Goal: Task Accomplishment & Management: Use online tool/utility

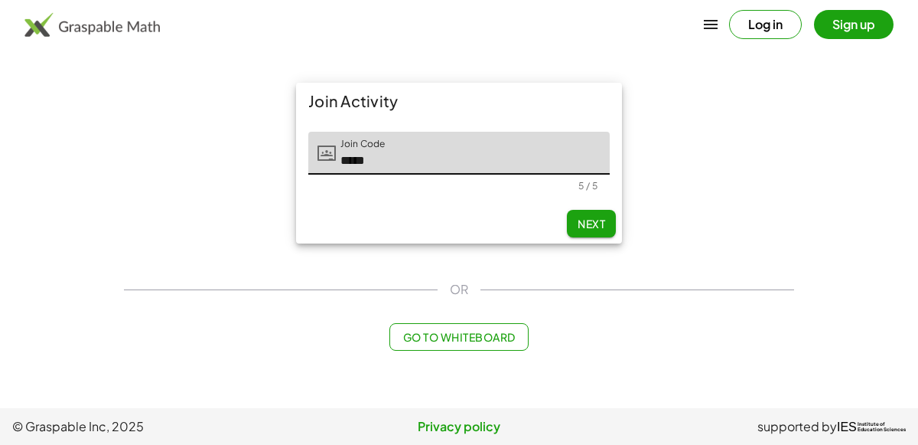
type input "*****"
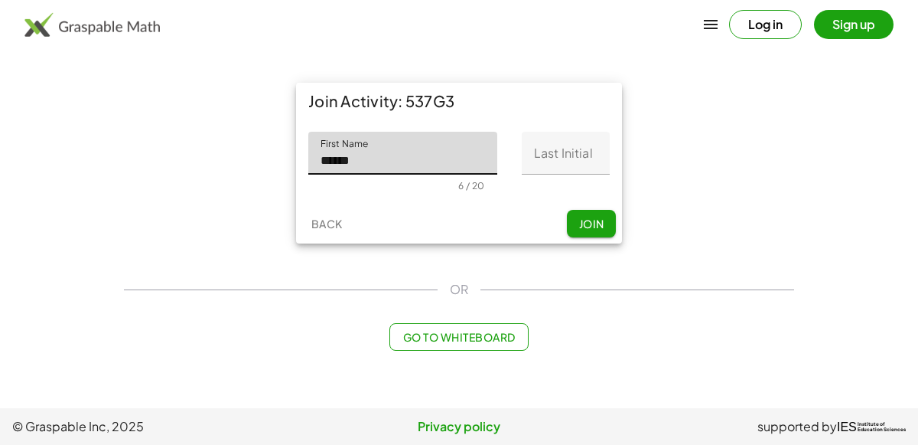
type input "******"
click at [546, 151] on input "Last Initial" at bounding box center [566, 153] width 88 height 43
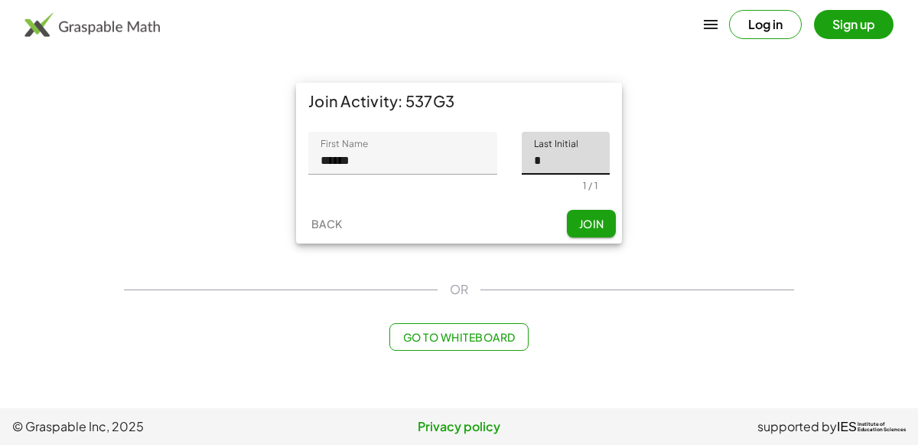
type input "*"
click at [593, 227] on span "Join" at bounding box center [591, 224] width 25 height 14
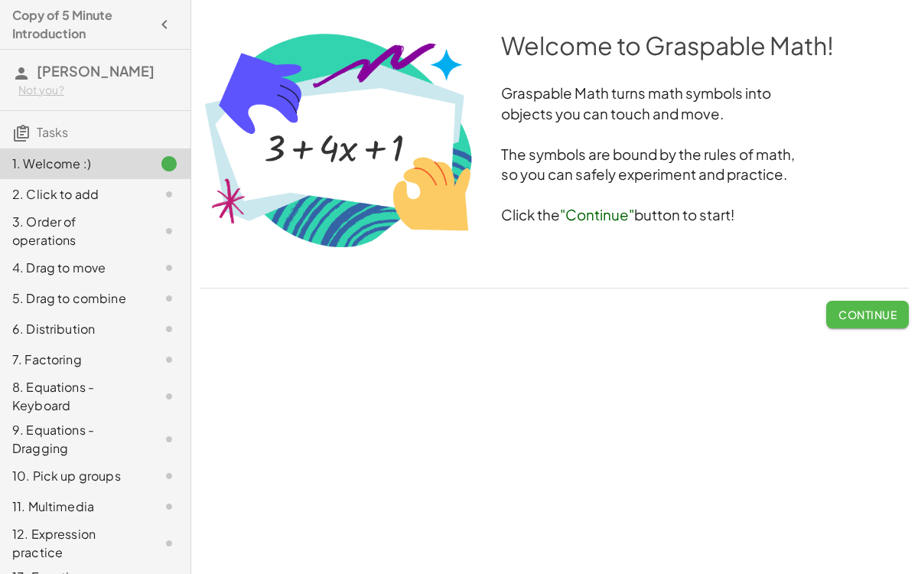
click at [892, 324] on button "Continue" at bounding box center [868, 315] width 83 height 28
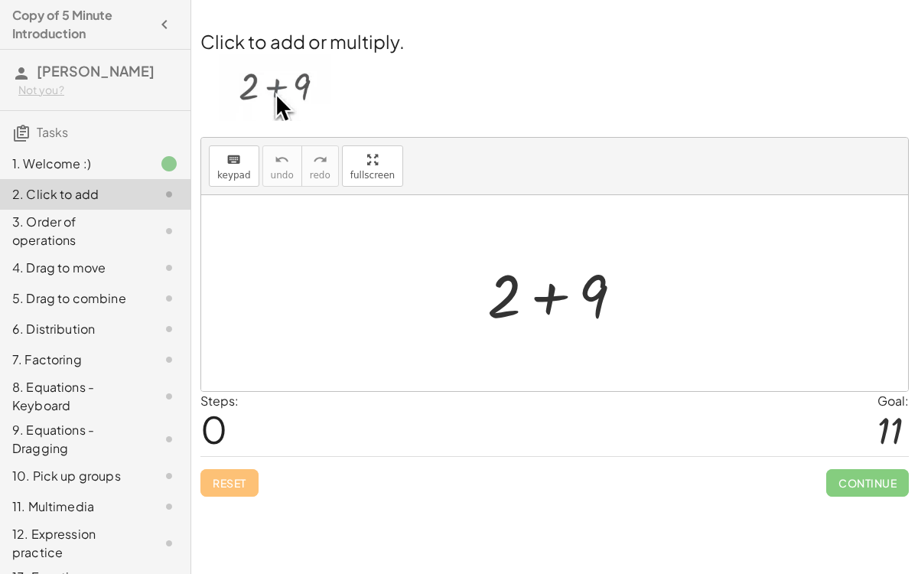
click at [549, 297] on div at bounding box center [561, 293] width 163 height 79
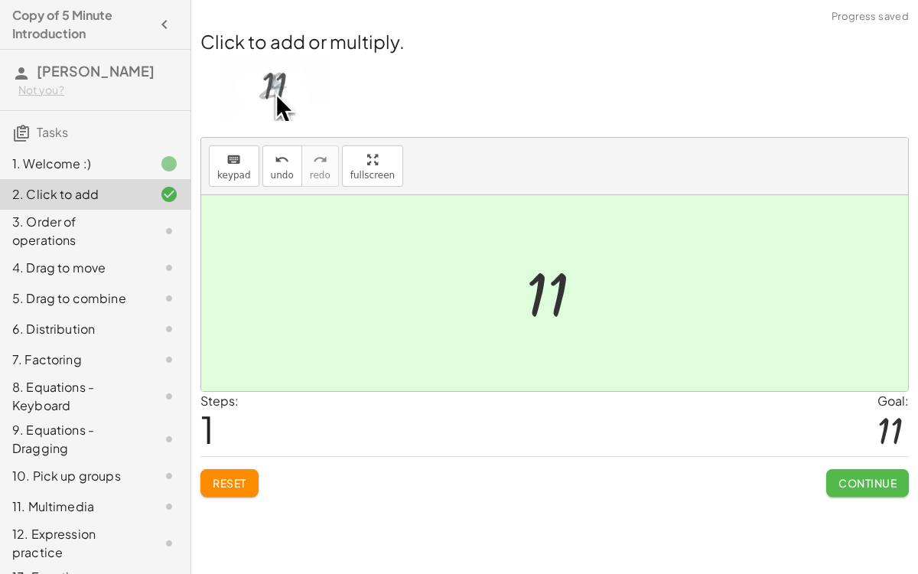
click at [869, 444] on span "Continue" at bounding box center [868, 483] width 58 height 14
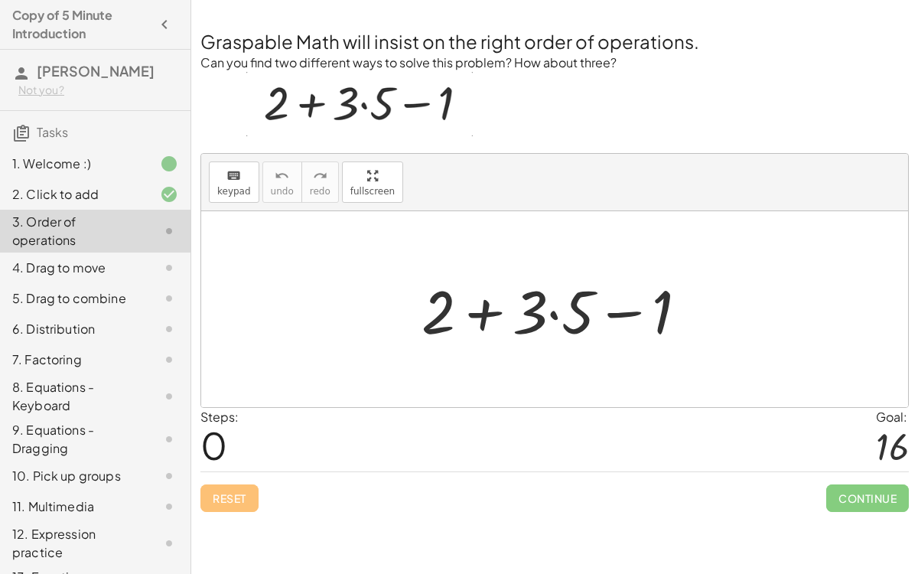
click at [490, 317] on div at bounding box center [561, 309] width 294 height 79
click at [615, 315] on div at bounding box center [561, 309] width 294 height 79
click at [429, 326] on div at bounding box center [561, 309] width 294 height 79
click at [484, 314] on div at bounding box center [561, 309] width 294 height 79
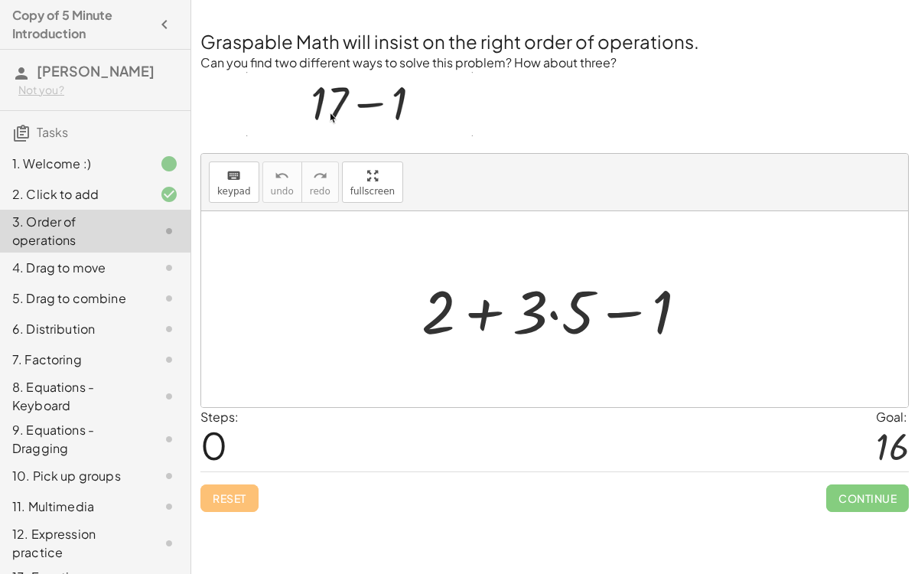
click at [617, 318] on div at bounding box center [561, 309] width 294 height 79
click at [553, 310] on div at bounding box center [561, 309] width 294 height 79
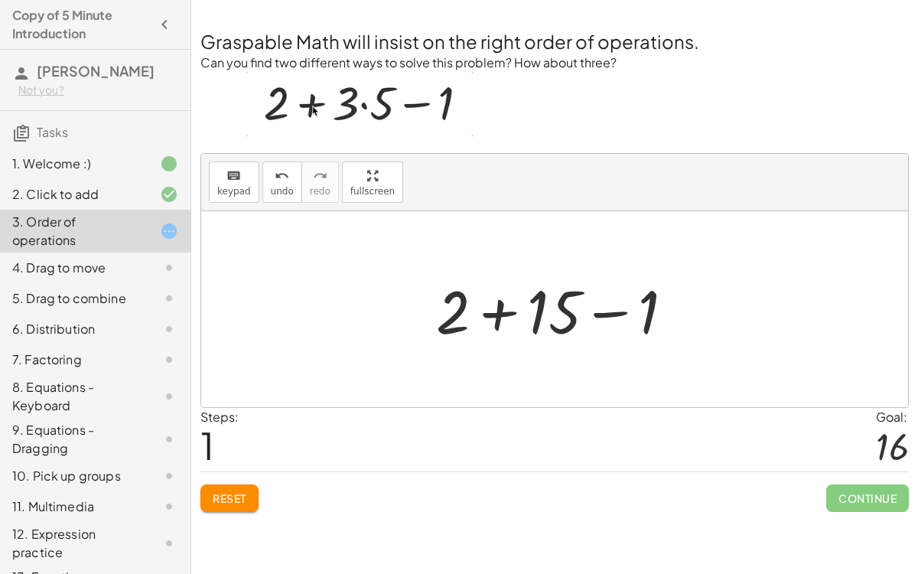
click at [494, 317] on div at bounding box center [562, 309] width 266 height 79
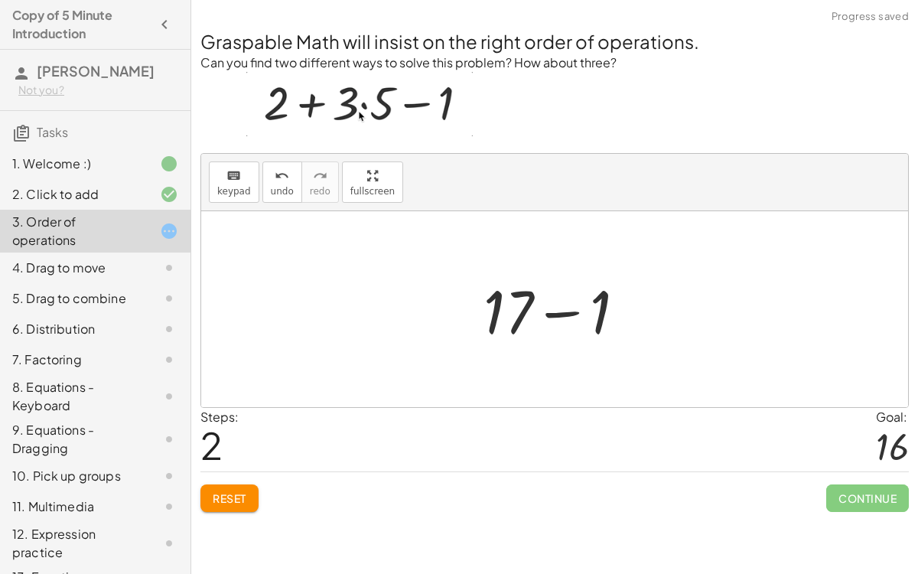
click at [547, 308] on div at bounding box center [561, 309] width 170 height 79
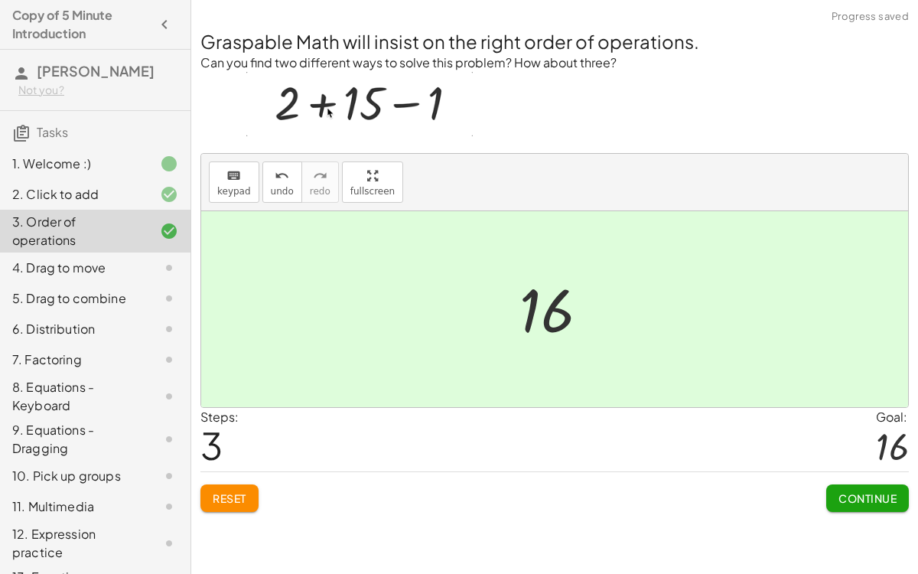
click at [849, 444] on span "Continue" at bounding box center [868, 498] width 58 height 14
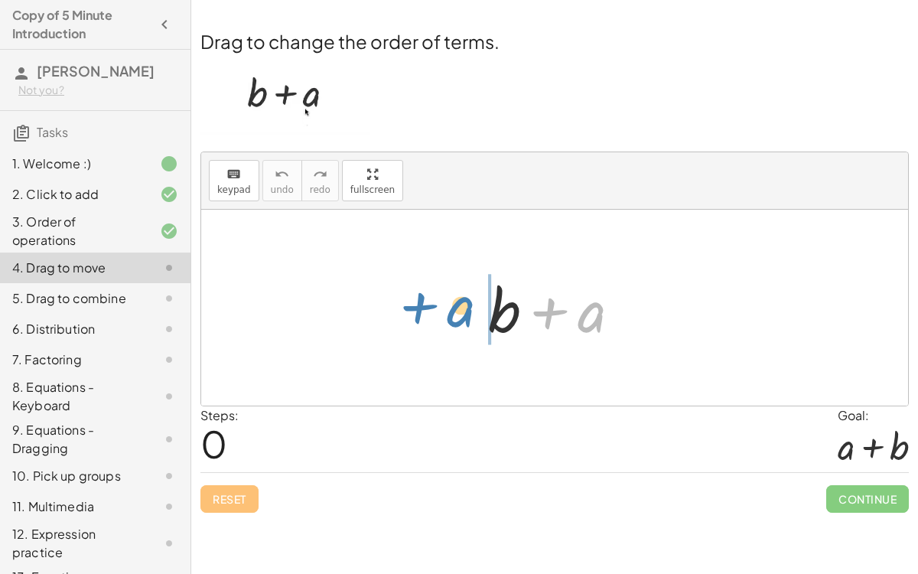
drag, startPoint x: 585, startPoint y: 314, endPoint x: 460, endPoint y: 319, distance: 124.9
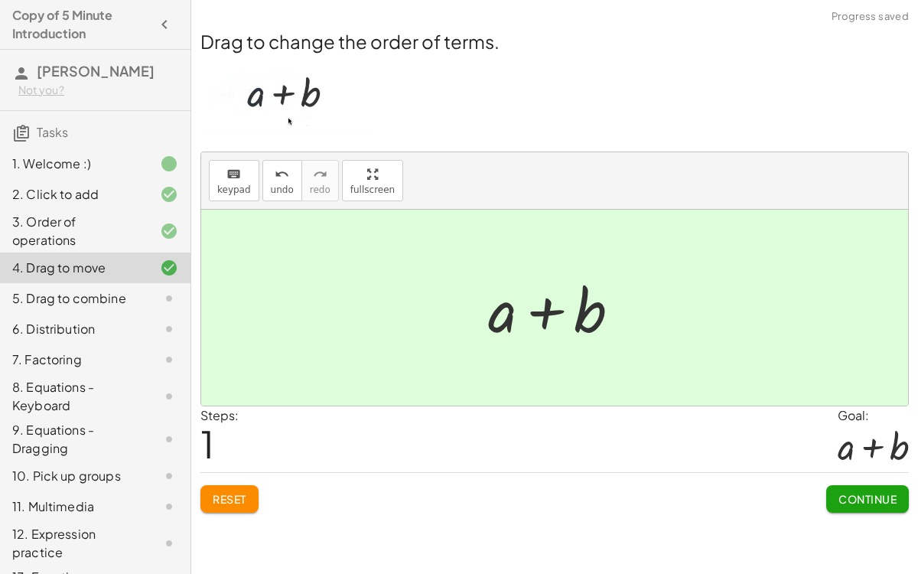
click at [856, 444] on span "Continue" at bounding box center [868, 499] width 58 height 14
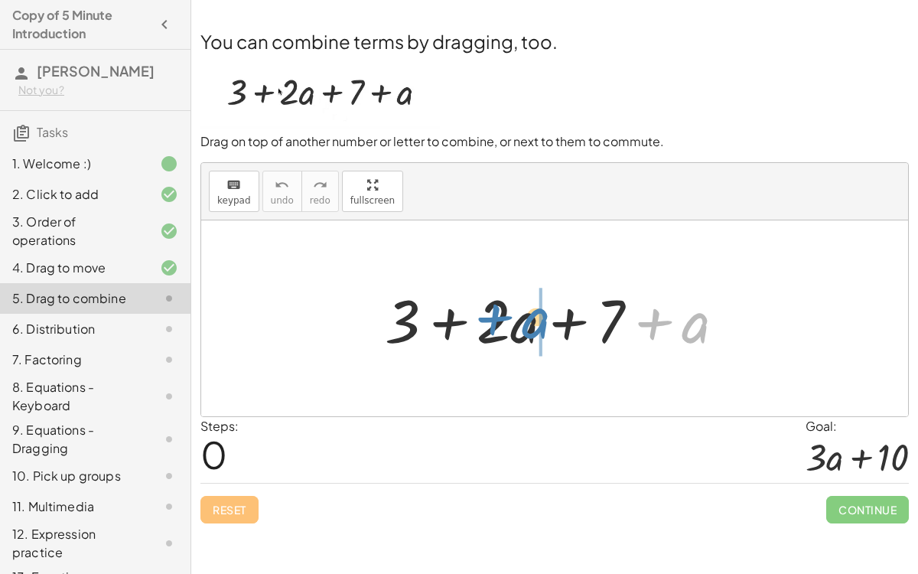
drag, startPoint x: 688, startPoint y: 327, endPoint x: 528, endPoint y: 321, distance: 160.0
click at [528, 322] on div at bounding box center [561, 318] width 368 height 79
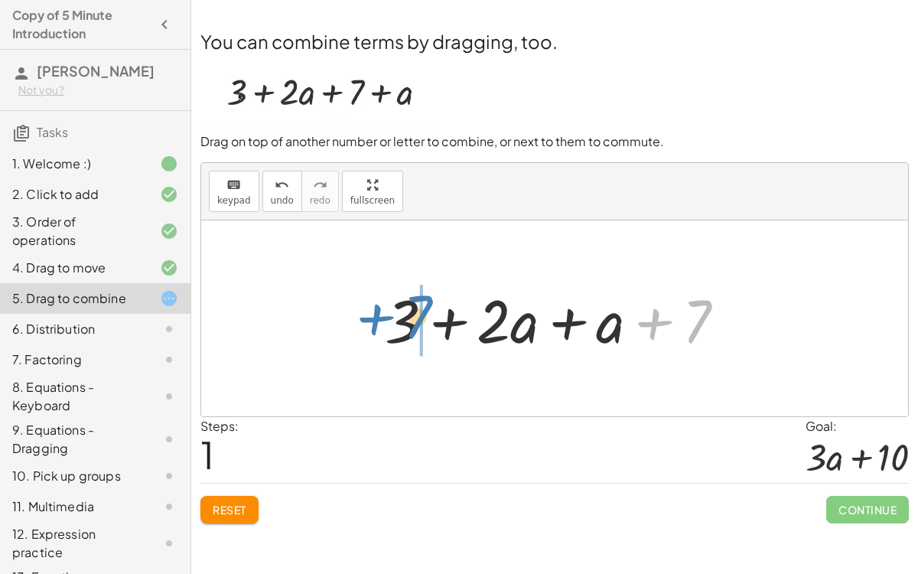
drag, startPoint x: 693, startPoint y: 322, endPoint x: 414, endPoint y: 318, distance: 279.4
click at [415, 318] on div at bounding box center [561, 318] width 368 height 79
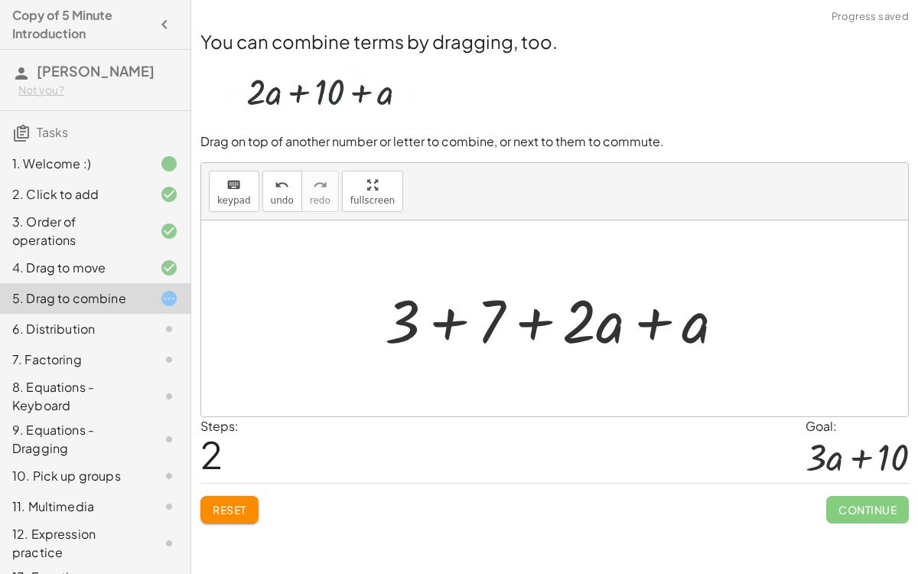
click at [442, 318] on div at bounding box center [561, 318] width 368 height 79
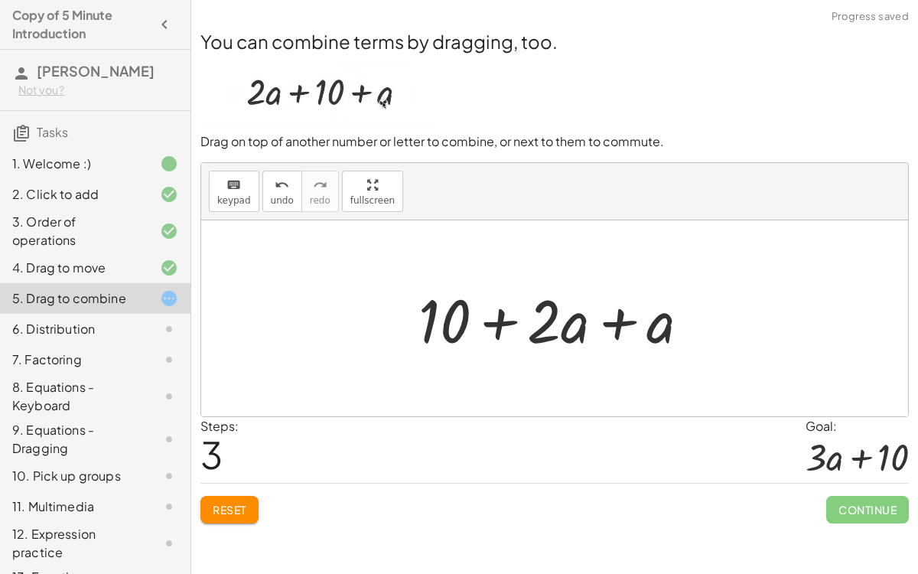
click at [621, 315] on div at bounding box center [560, 318] width 299 height 79
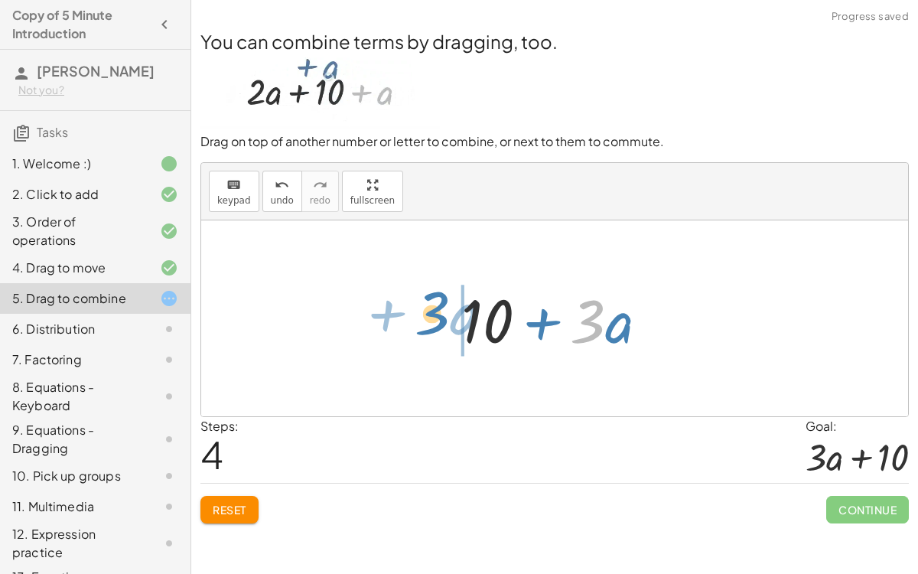
drag, startPoint x: 595, startPoint y: 327, endPoint x: 441, endPoint y: 318, distance: 154.8
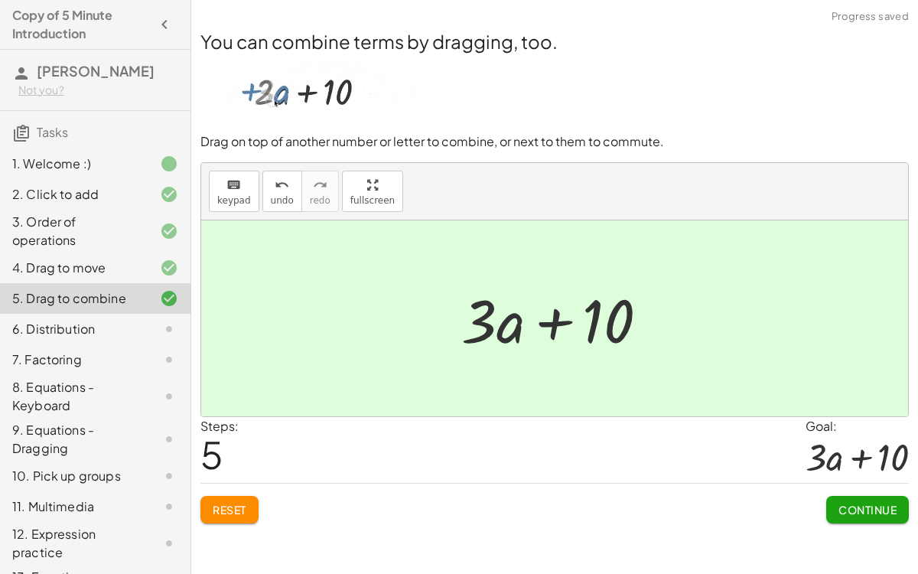
click at [864, 444] on span "Continue" at bounding box center [868, 510] width 58 height 14
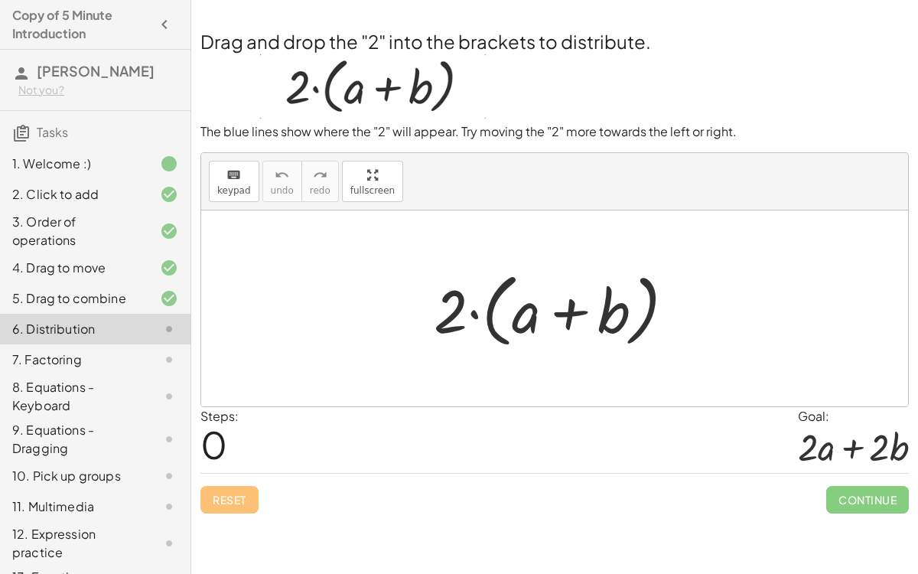
click at [472, 311] on div at bounding box center [560, 309] width 269 height 88
drag, startPoint x: 450, startPoint y: 311, endPoint x: 514, endPoint y: 305, distance: 64.6
click at [514, 305] on div at bounding box center [560, 309] width 269 height 88
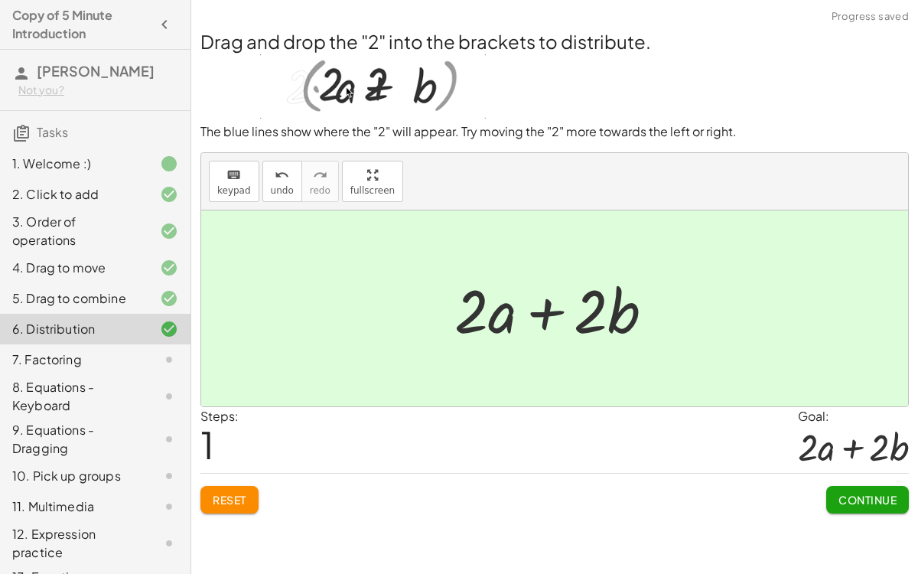
click at [854, 444] on span "Continue" at bounding box center [868, 500] width 58 height 14
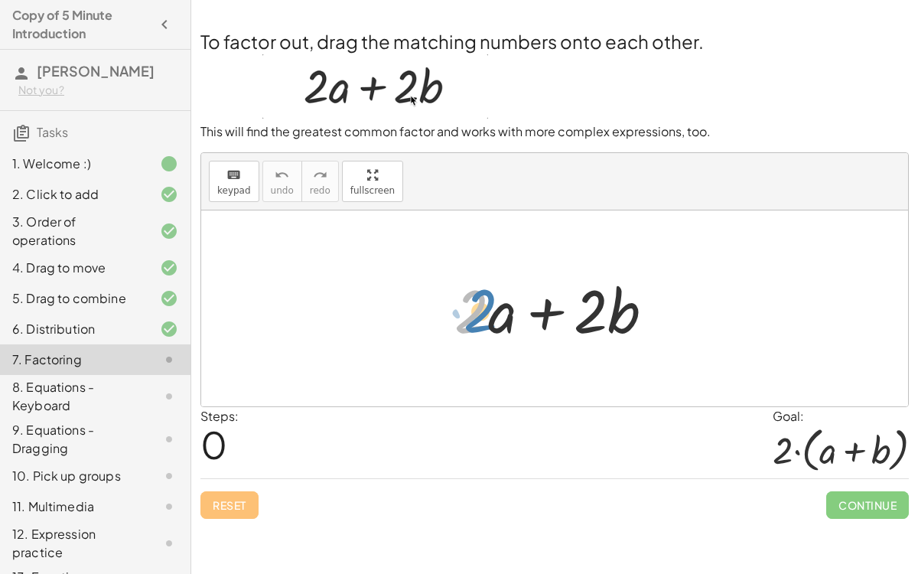
click at [479, 304] on div at bounding box center [560, 308] width 227 height 79
drag, startPoint x: 602, startPoint y: 309, endPoint x: 486, endPoint y: 310, distance: 115.6
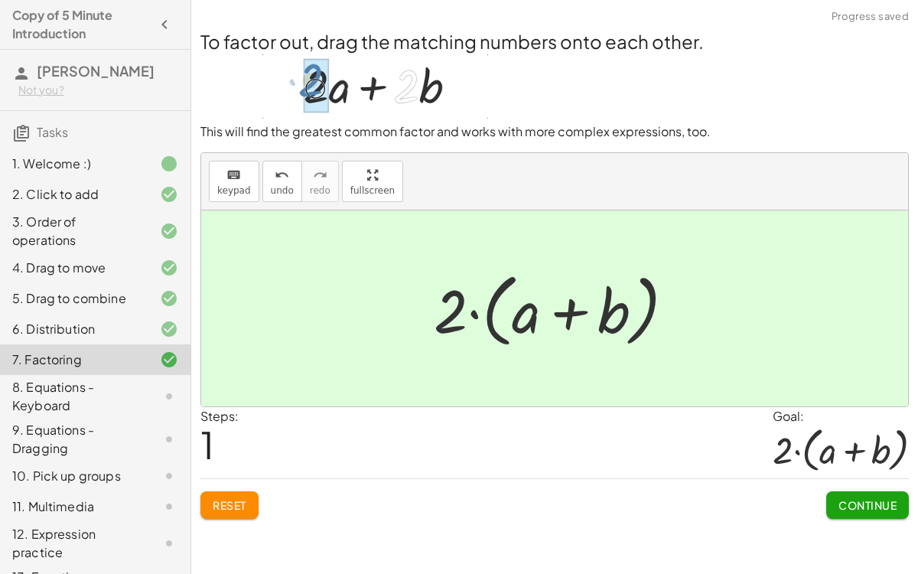
click at [859, 444] on span "Continue" at bounding box center [868, 505] width 58 height 14
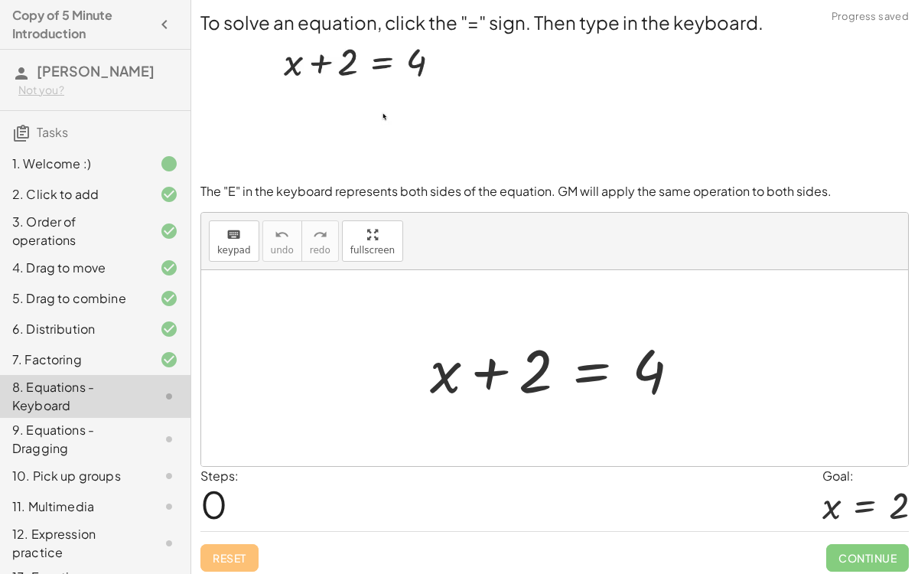
scroll to position [4, 0]
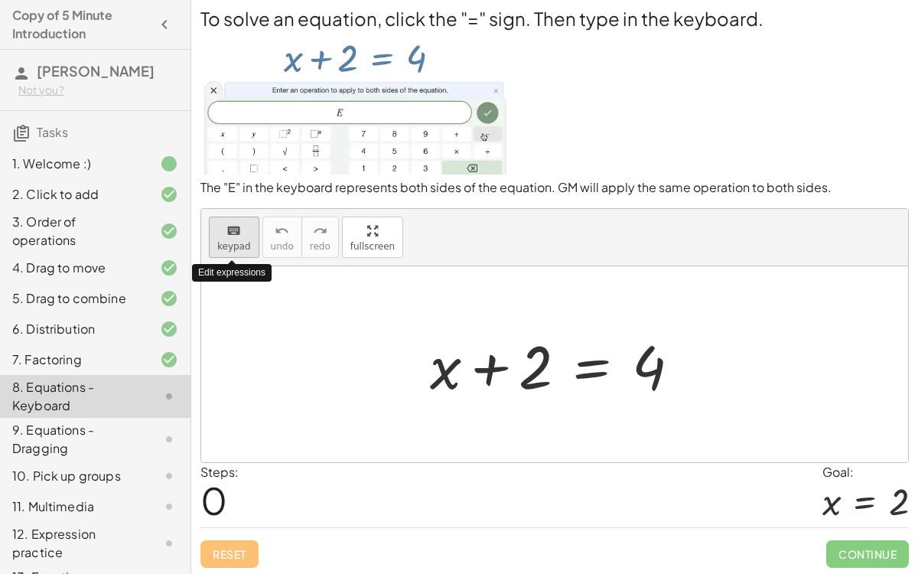
click at [237, 233] on icon "keyboard" at bounding box center [234, 231] width 15 height 18
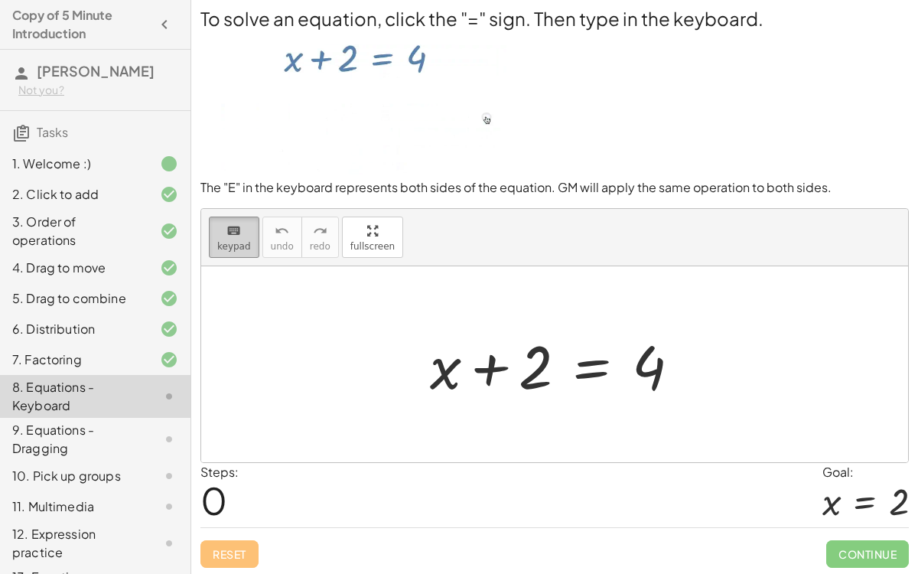
click at [231, 229] on icon "keyboard" at bounding box center [234, 231] width 15 height 18
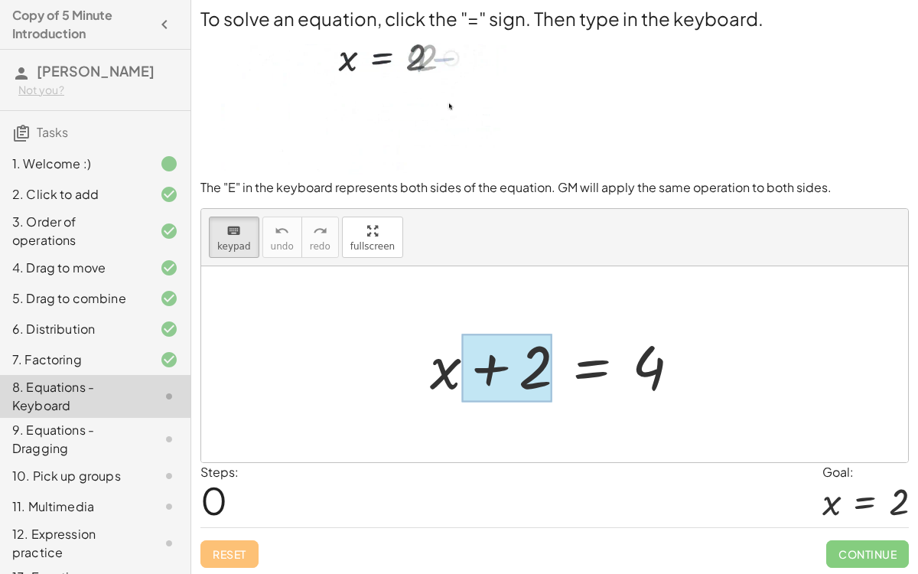
click at [530, 373] on div at bounding box center [506, 368] width 91 height 68
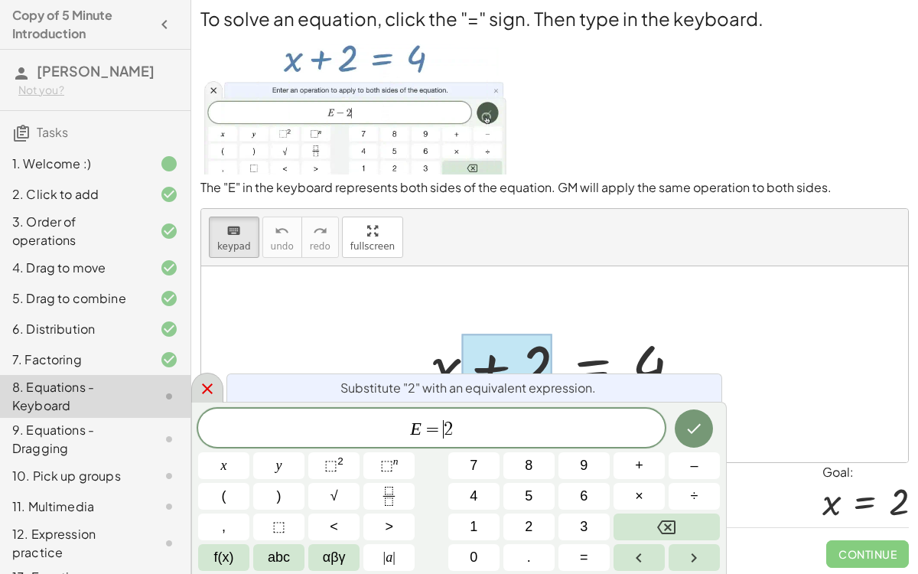
click at [208, 389] on icon at bounding box center [207, 389] width 18 height 18
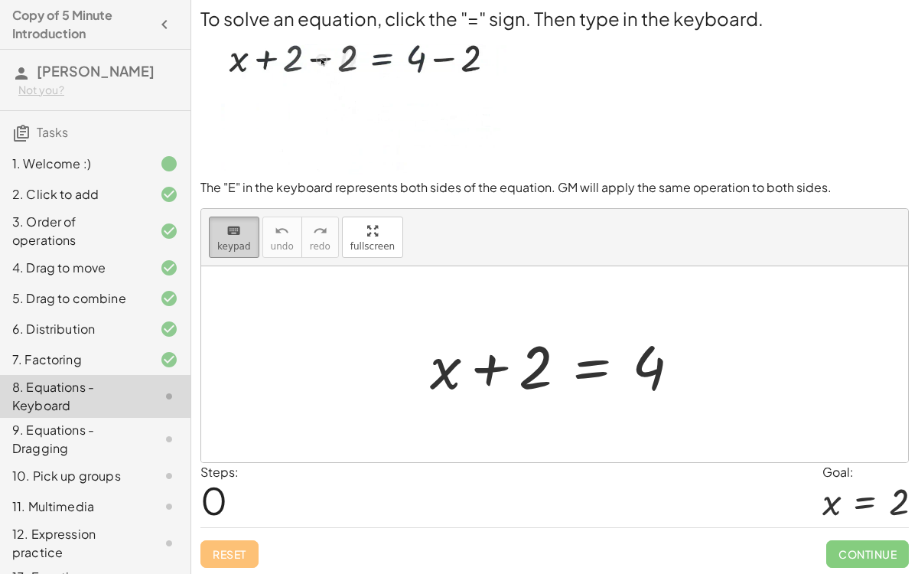
click at [246, 252] on button "keyboard keypad" at bounding box center [234, 237] width 51 height 41
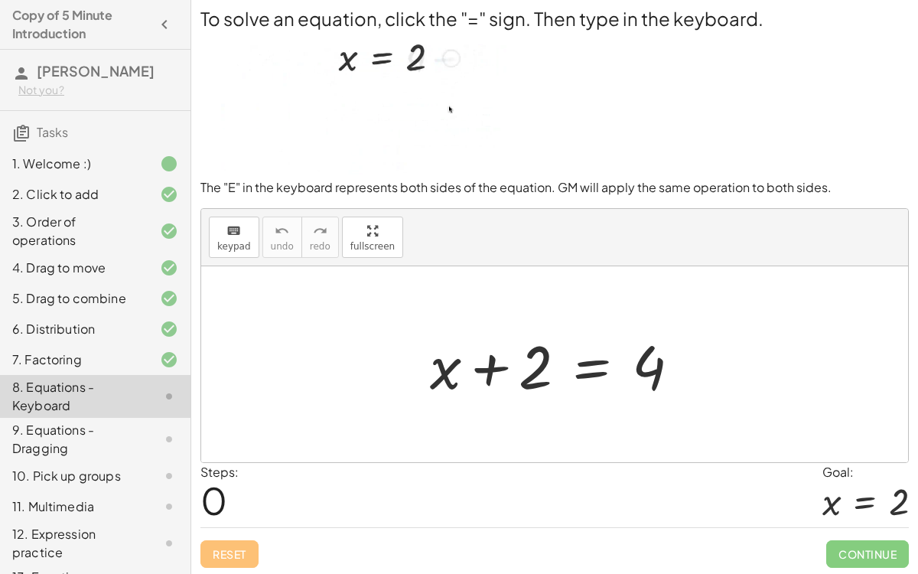
click at [595, 368] on div at bounding box center [561, 364] width 278 height 79
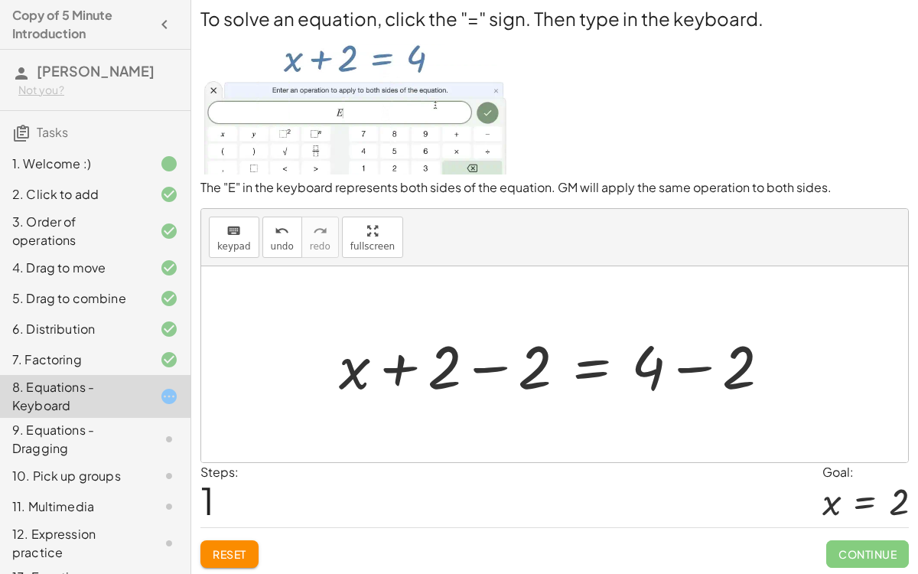
click at [487, 369] on div at bounding box center [560, 364] width 459 height 79
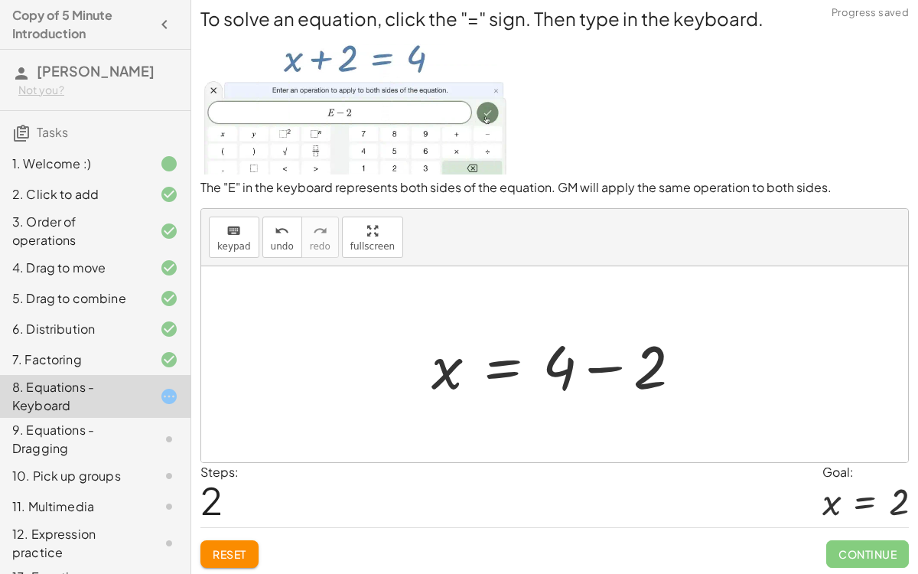
click at [690, 364] on div at bounding box center [563, 364] width 278 height 79
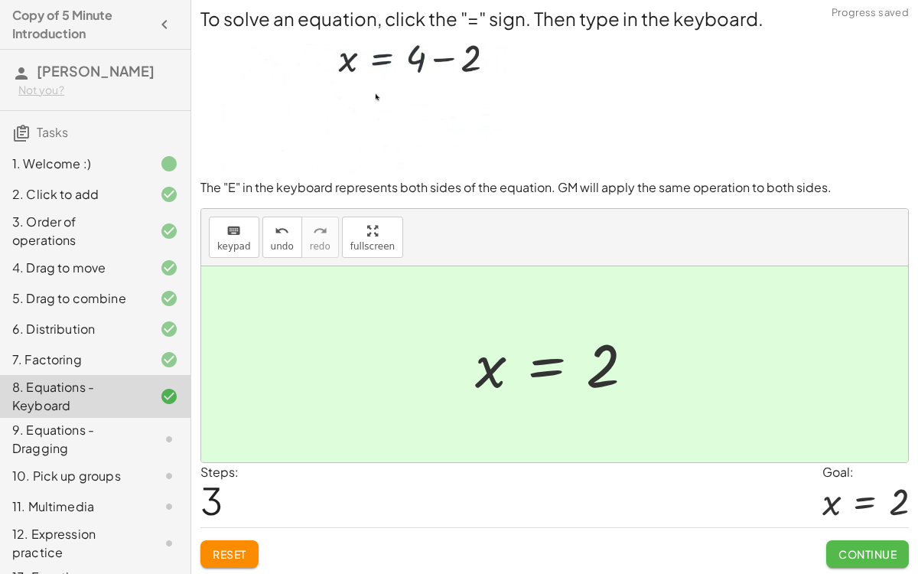
click at [839, 444] on span "Continue" at bounding box center [868, 554] width 58 height 14
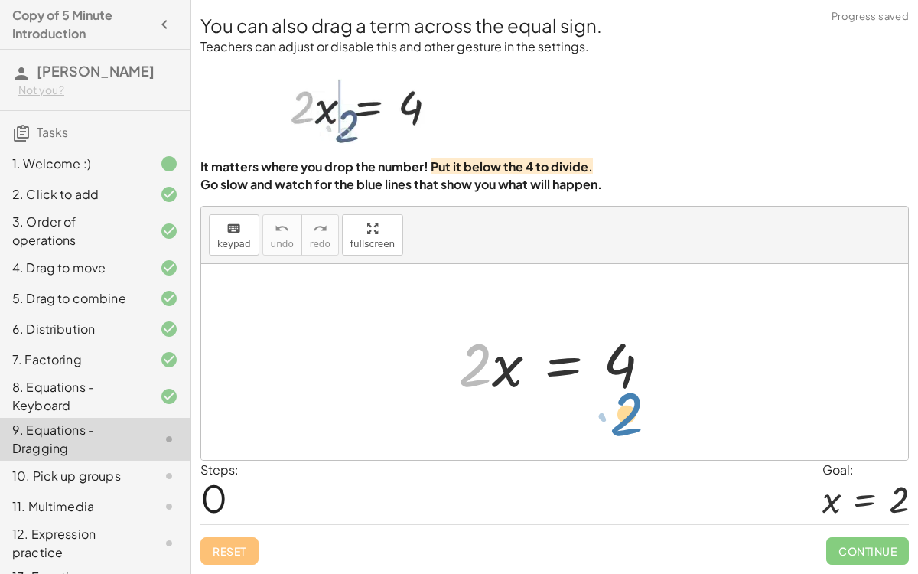
drag, startPoint x: 481, startPoint y: 373, endPoint x: 628, endPoint y: 422, distance: 155.4
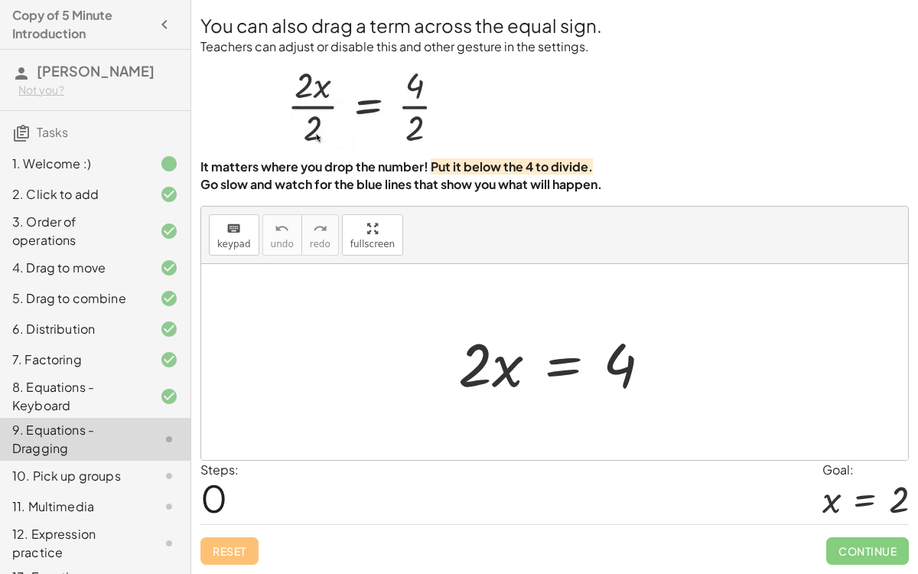
click at [558, 360] on div at bounding box center [561, 362] width 220 height 79
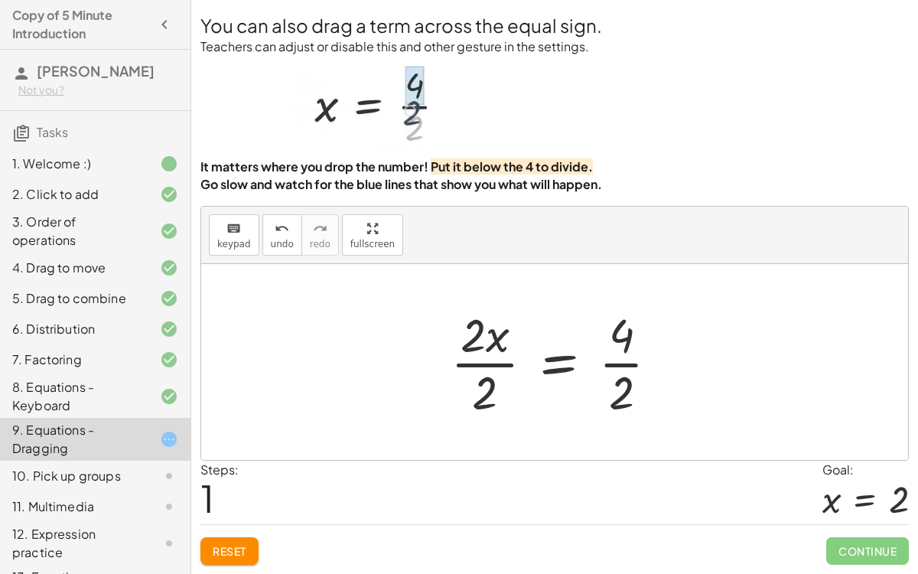
click at [492, 358] on div at bounding box center [561, 362] width 236 height 118
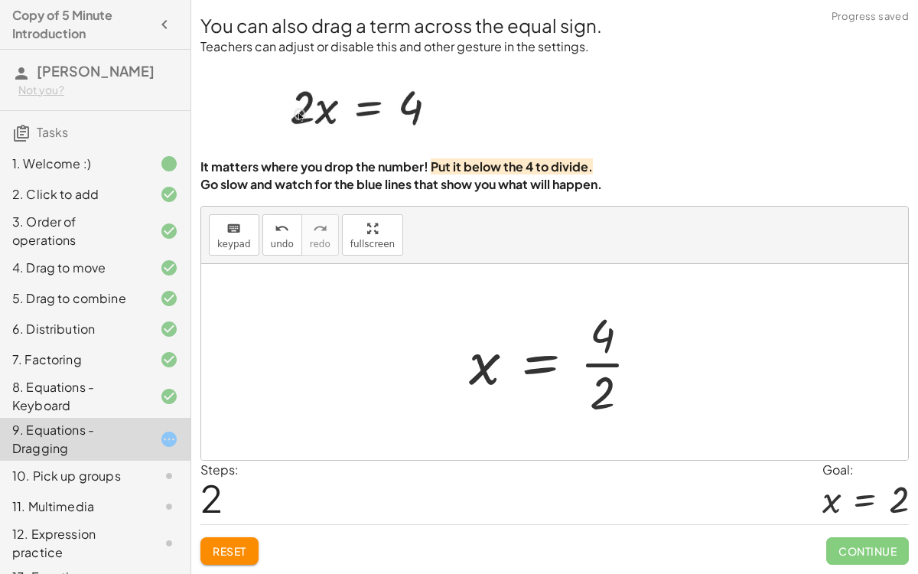
click at [587, 359] on div at bounding box center [560, 362] width 198 height 118
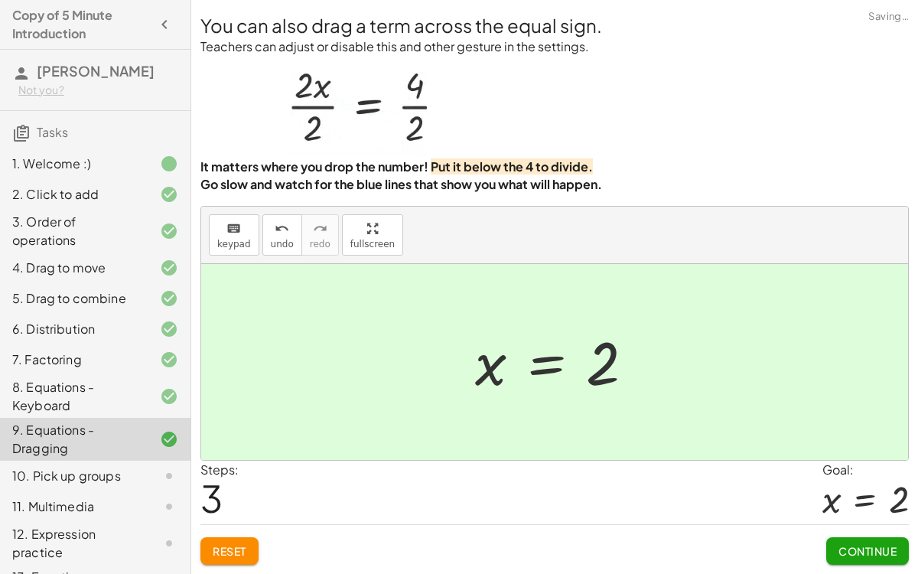
click at [852, 444] on span "Continue" at bounding box center [868, 551] width 58 height 14
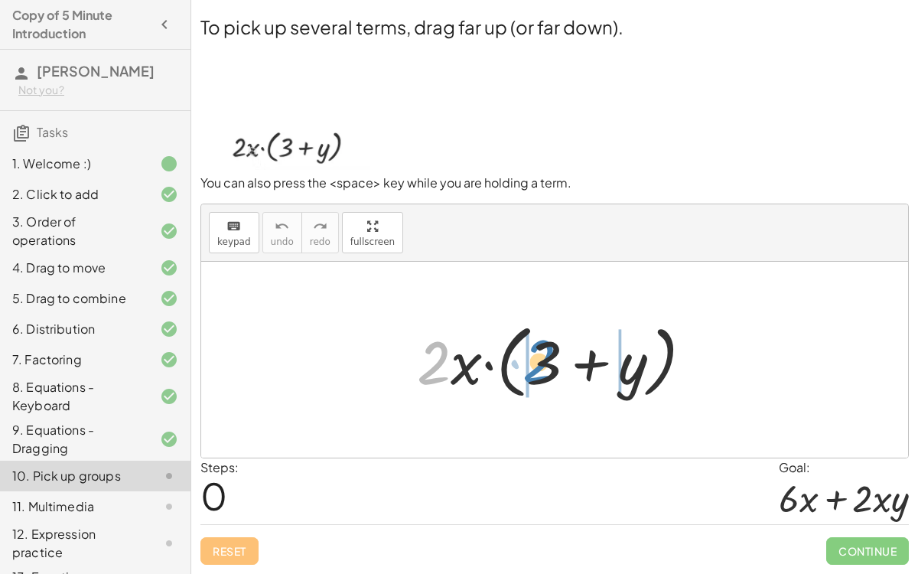
drag, startPoint x: 439, startPoint y: 364, endPoint x: 545, endPoint y: 361, distance: 105.7
click at [546, 362] on div at bounding box center [560, 360] width 303 height 88
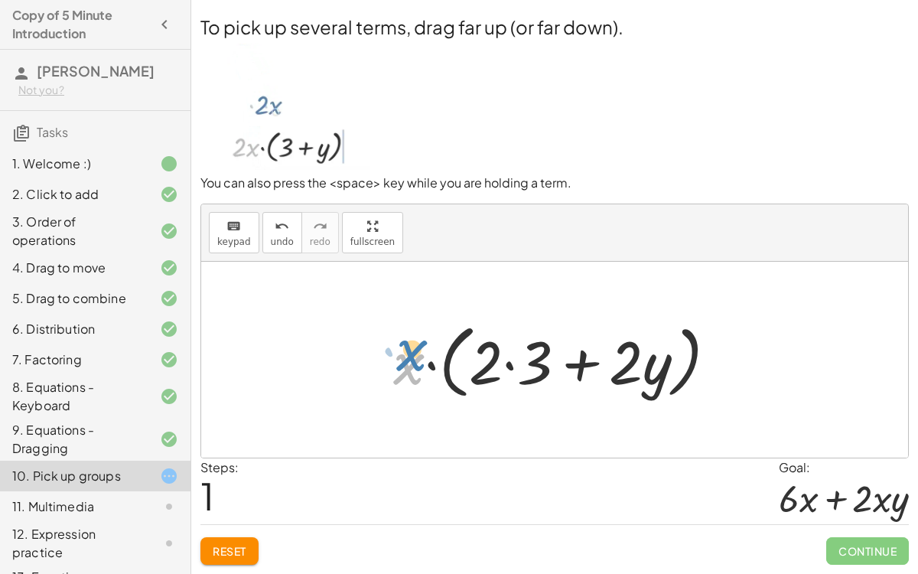
drag, startPoint x: 405, startPoint y: 368, endPoint x: 409, endPoint y: 356, distance: 13.1
click at [410, 356] on div at bounding box center [561, 360] width 351 height 88
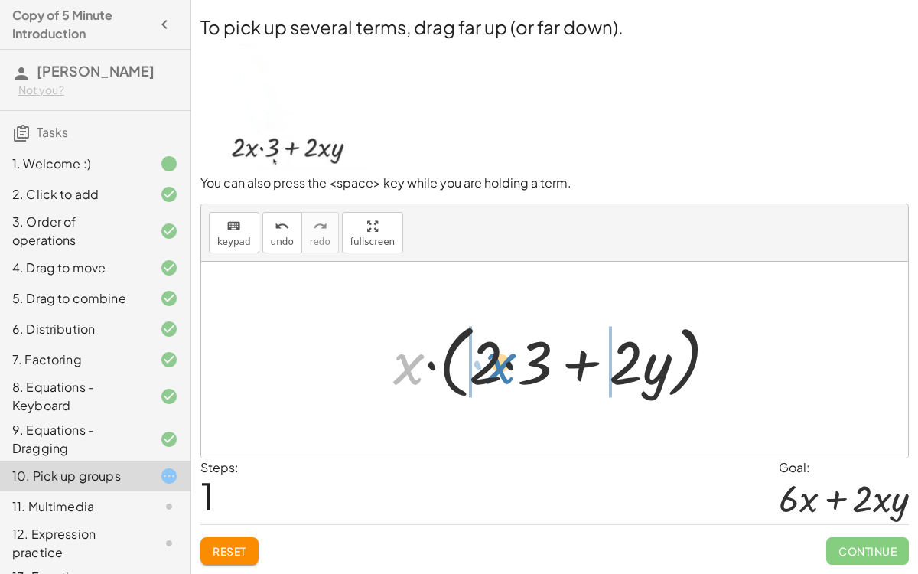
drag, startPoint x: 400, startPoint y: 377, endPoint x: 490, endPoint y: 376, distance: 89.6
click at [491, 377] on div at bounding box center [561, 360] width 351 height 88
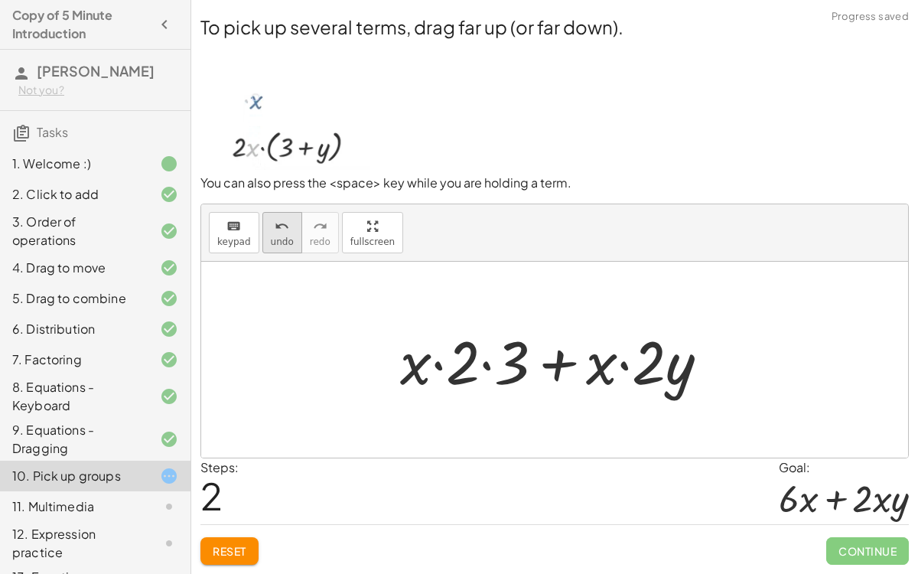
click at [271, 229] on div "undo" at bounding box center [282, 226] width 23 height 18
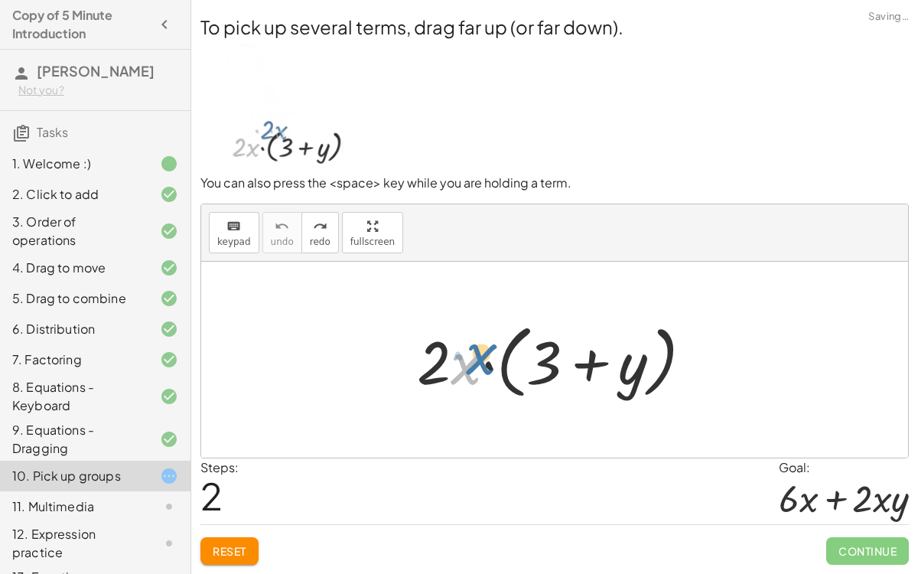
click at [452, 373] on div at bounding box center [560, 360] width 303 height 88
click at [450, 367] on div at bounding box center [560, 360] width 303 height 88
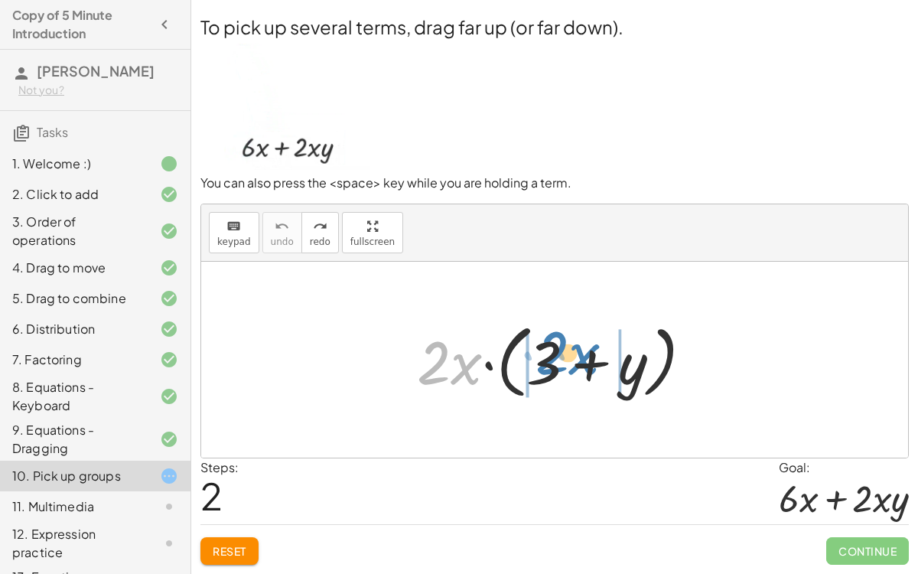
drag, startPoint x: 458, startPoint y: 369, endPoint x: 574, endPoint y: 358, distance: 116.1
click at [574, 358] on div at bounding box center [560, 360] width 303 height 88
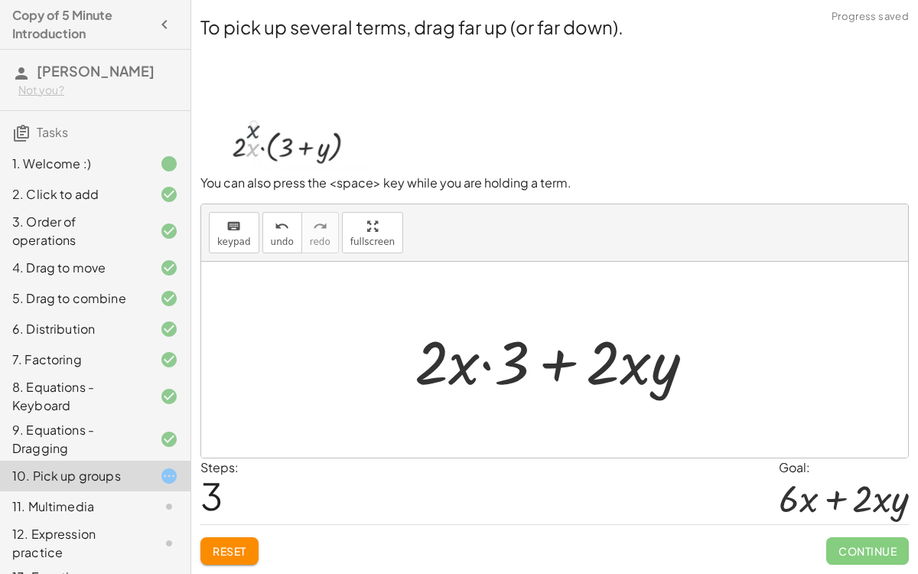
click at [488, 364] on div at bounding box center [561, 360] width 308 height 79
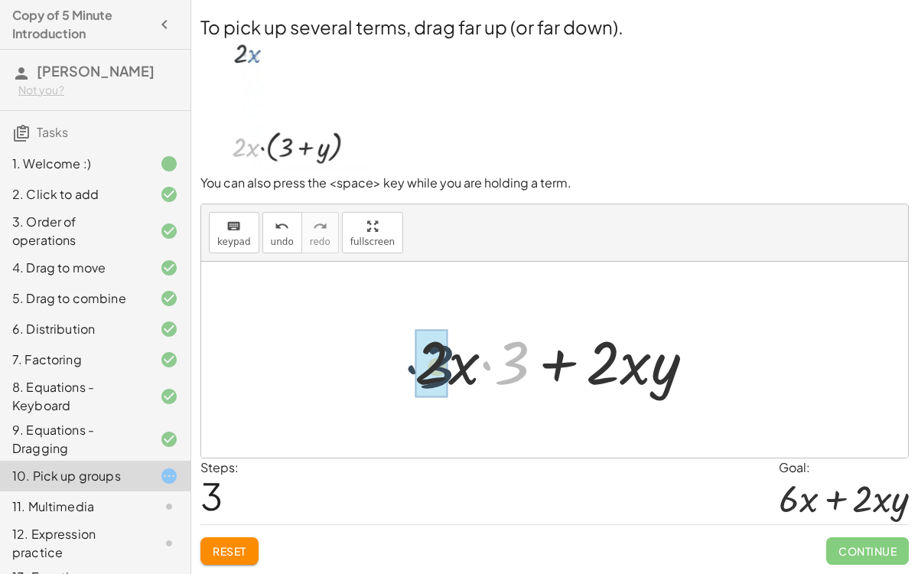
drag, startPoint x: 513, startPoint y: 364, endPoint x: 440, endPoint y: 367, distance: 72.8
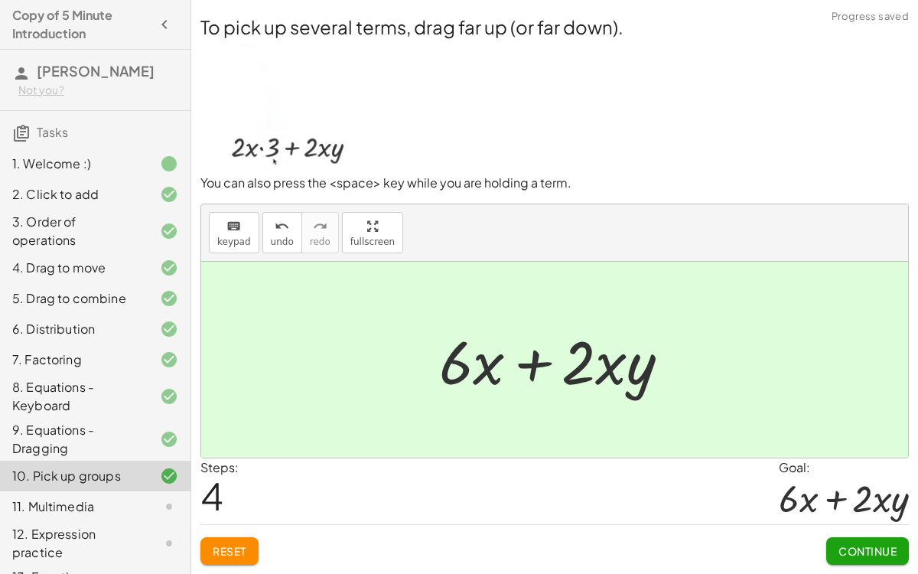
click at [855, 444] on span "Continue" at bounding box center [868, 551] width 58 height 14
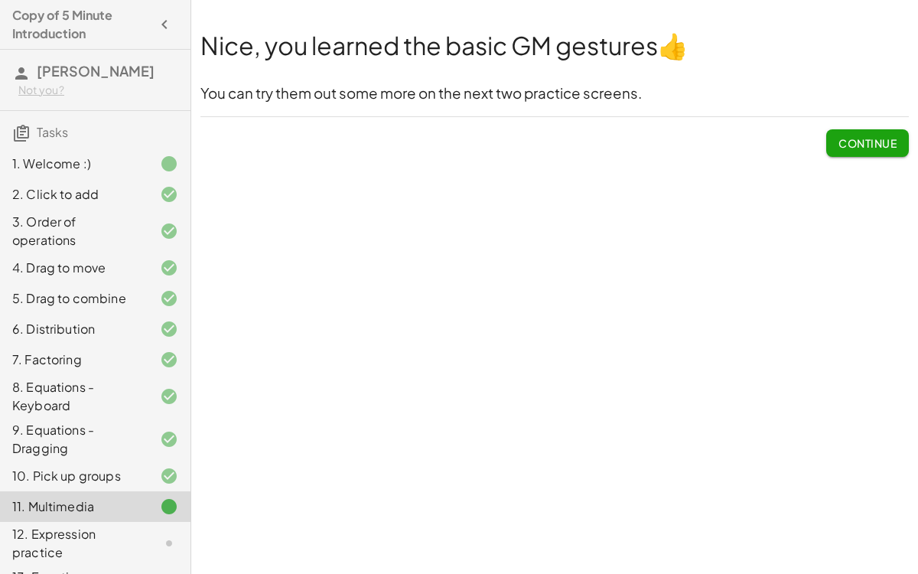
click at [889, 142] on span "Continue" at bounding box center [868, 143] width 58 height 14
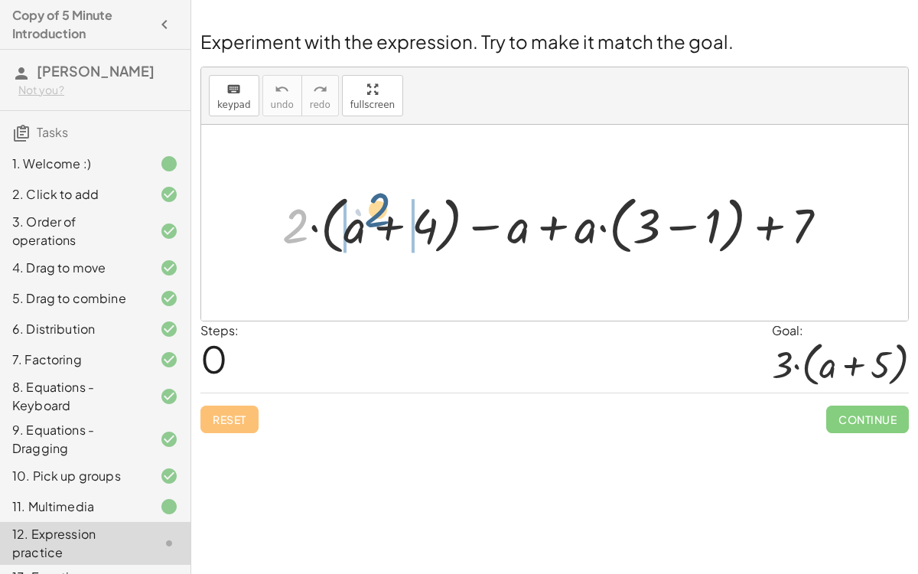
drag, startPoint x: 291, startPoint y: 231, endPoint x: 378, endPoint y: 220, distance: 87.9
click at [378, 220] on div at bounding box center [561, 222] width 573 height 71
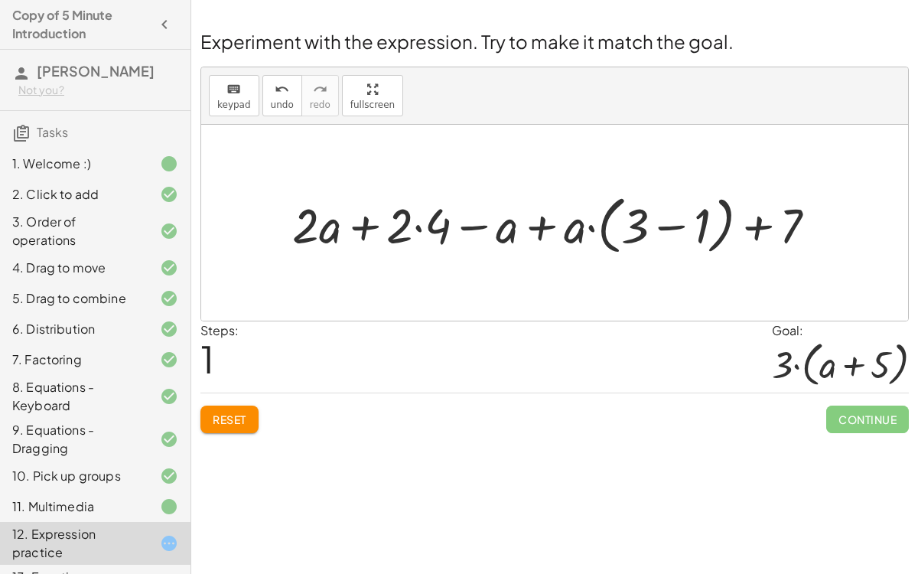
click at [418, 226] on div at bounding box center [561, 222] width 552 height 71
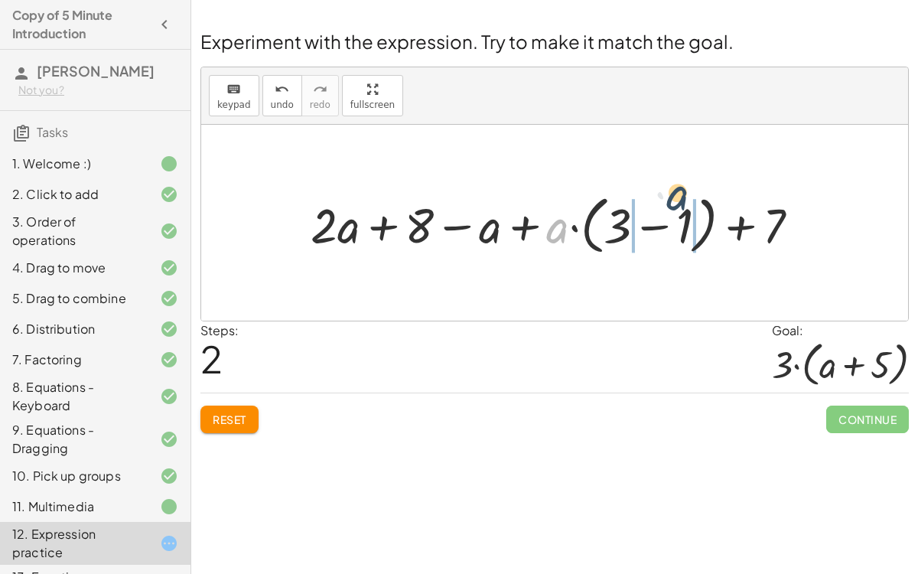
drag, startPoint x: 560, startPoint y: 233, endPoint x: 670, endPoint y: 210, distance: 112.4
click at [670, 210] on div at bounding box center [561, 222] width 517 height 71
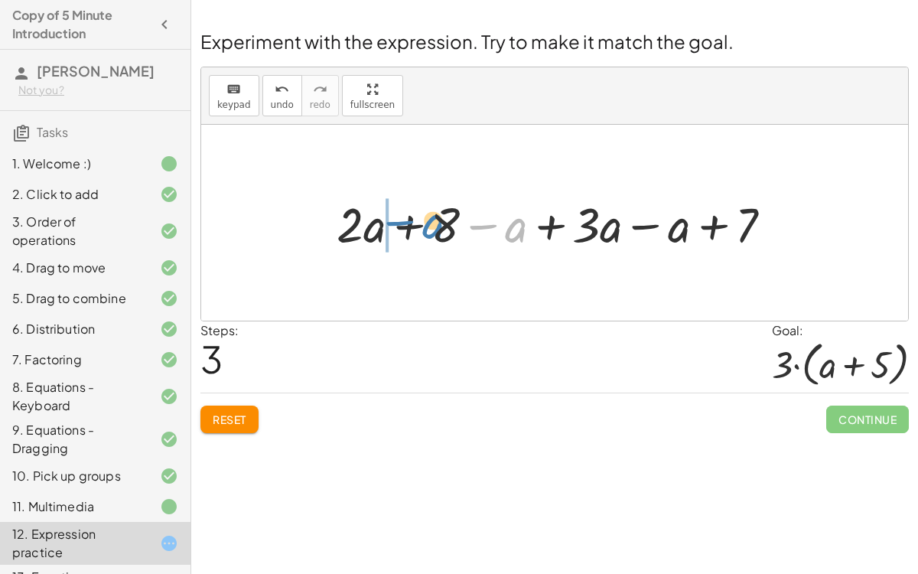
drag, startPoint x: 513, startPoint y: 229, endPoint x: 429, endPoint y: 225, distance: 84.3
click at [429, 225] on div at bounding box center [560, 223] width 463 height 64
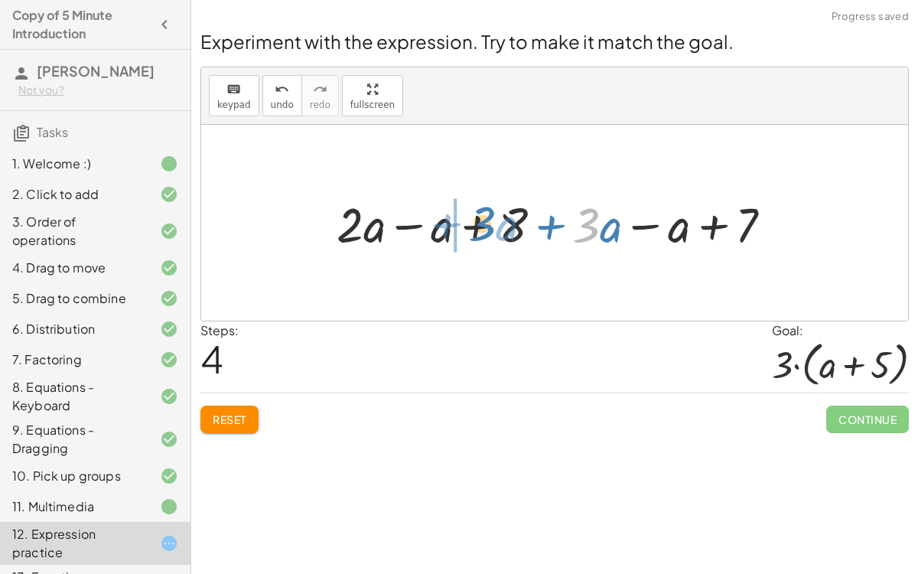
drag, startPoint x: 585, startPoint y: 229, endPoint x: 484, endPoint y: 227, distance: 101.0
click at [484, 227] on div at bounding box center [560, 223] width 463 height 64
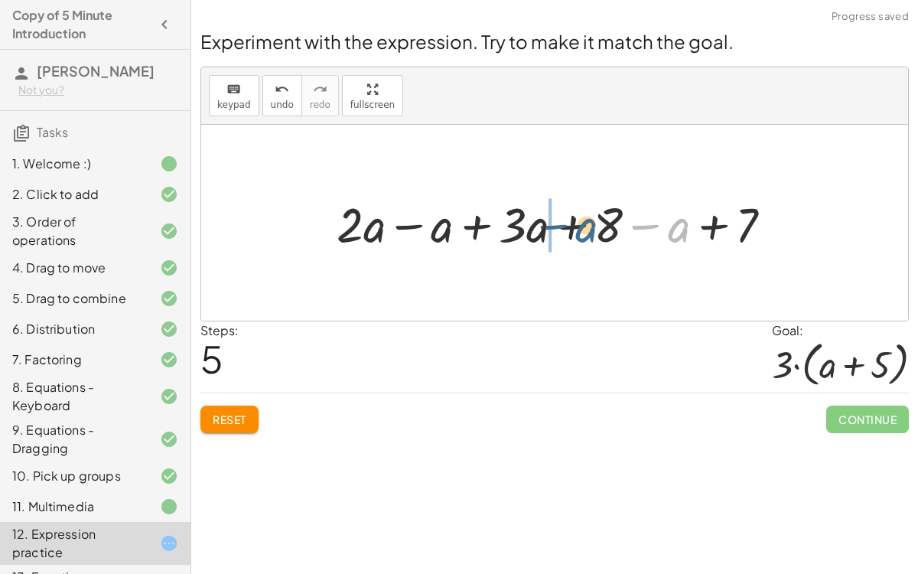
drag, startPoint x: 683, startPoint y: 223, endPoint x: 592, endPoint y: 223, distance: 90.3
click at [592, 223] on div at bounding box center [560, 223] width 463 height 64
click at [413, 220] on div at bounding box center [560, 223] width 463 height 64
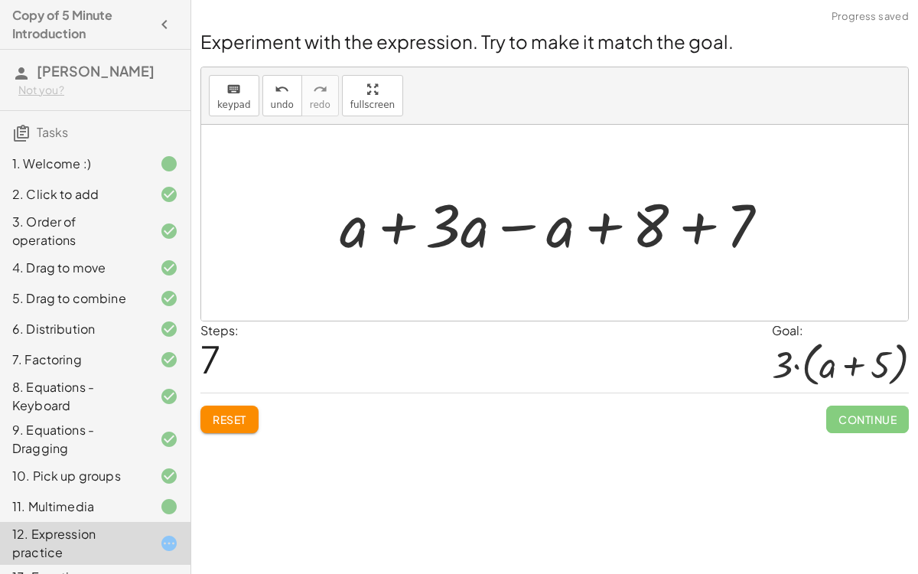
click at [396, 225] on div at bounding box center [560, 223] width 457 height 79
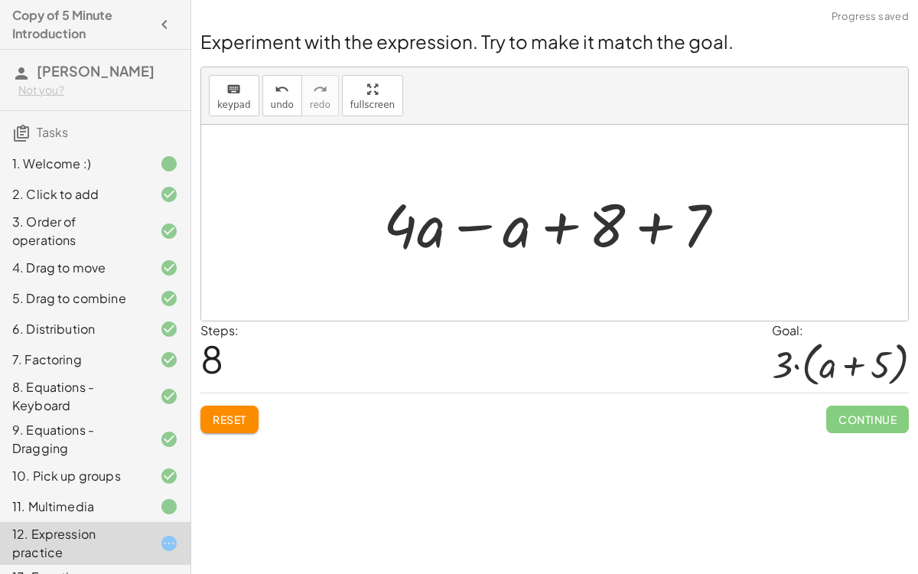
click at [458, 222] on div at bounding box center [561, 223] width 370 height 79
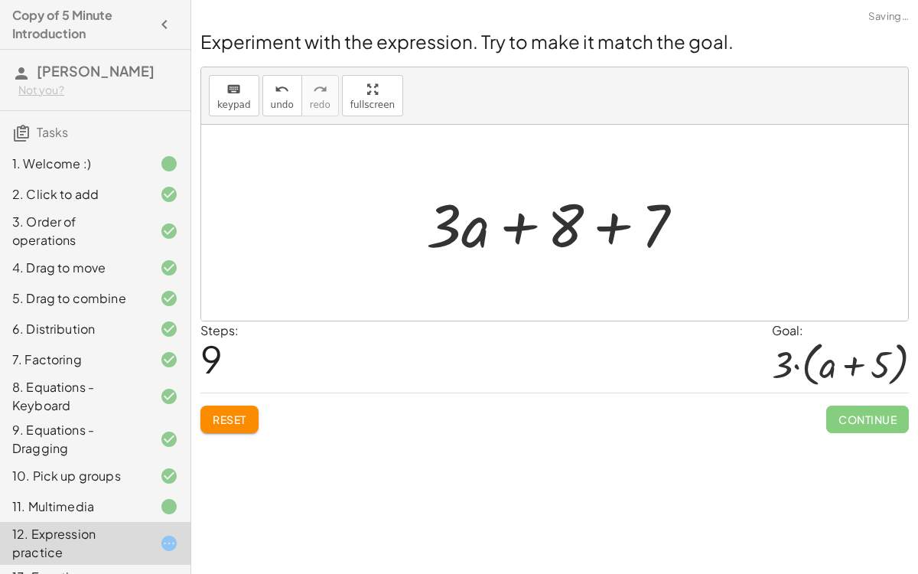
click at [610, 226] on div at bounding box center [561, 223] width 285 height 79
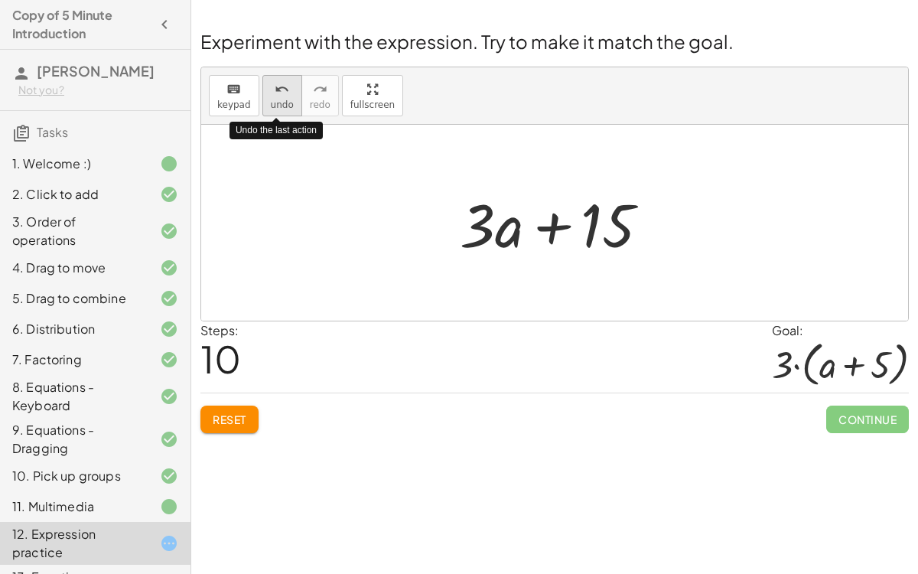
click at [279, 97] on button "undo undo" at bounding box center [282, 95] width 40 height 41
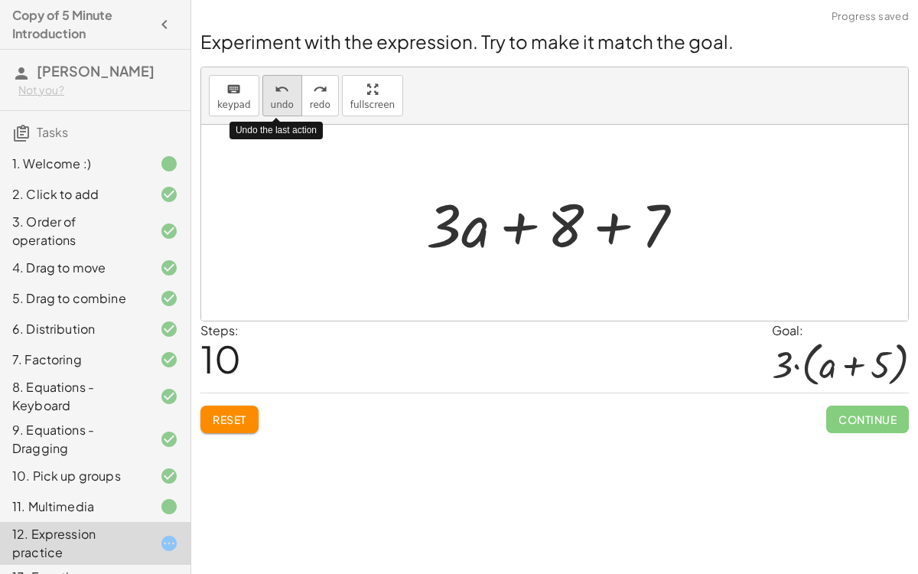
click at [279, 97] on button "undo undo" at bounding box center [282, 95] width 40 height 41
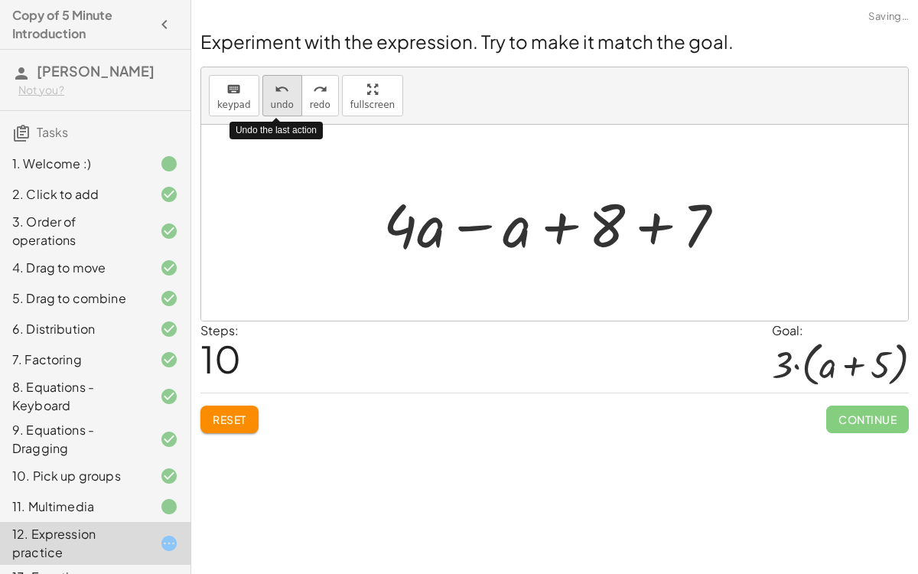
click at [279, 97] on button "undo undo" at bounding box center [282, 95] width 40 height 41
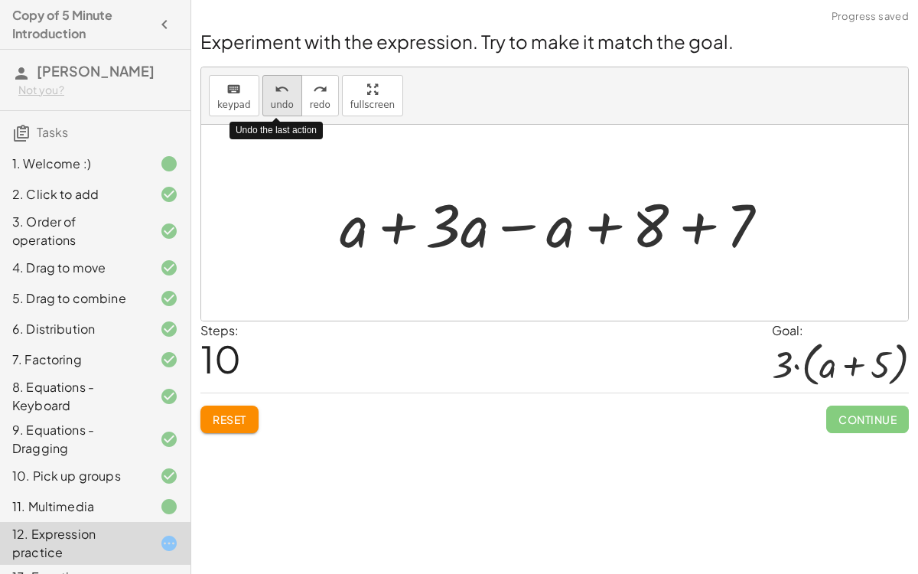
click at [276, 98] on button "undo undo" at bounding box center [282, 95] width 40 height 41
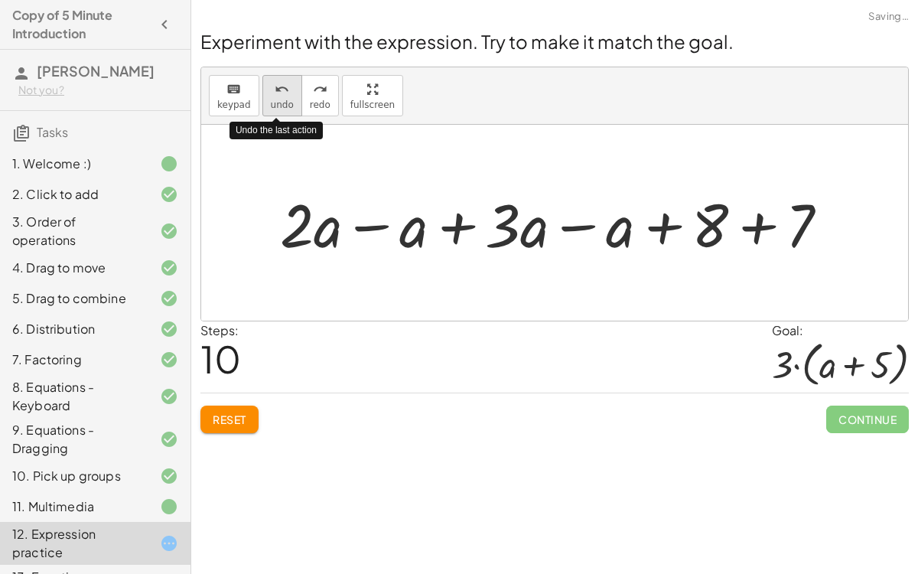
click at [276, 98] on button "undo undo" at bounding box center [282, 95] width 40 height 41
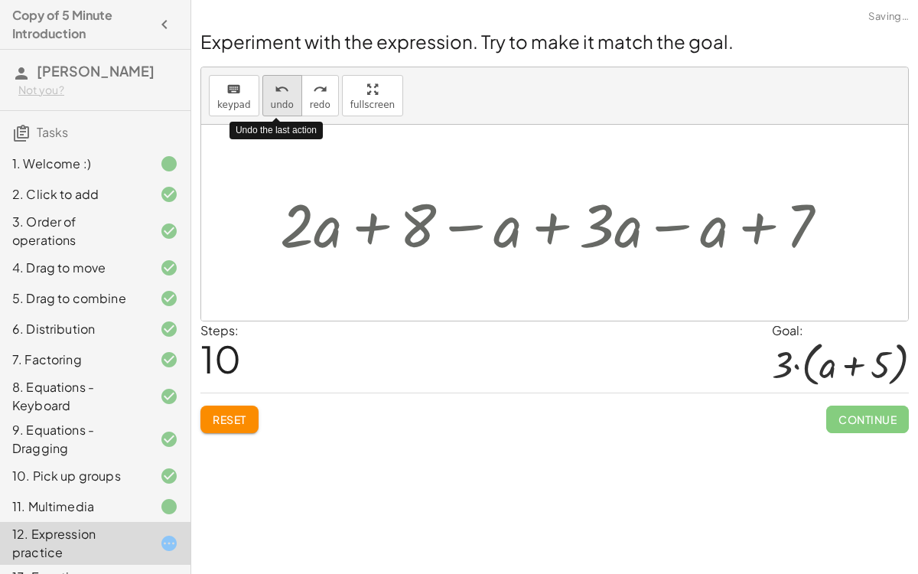
click at [276, 98] on button "undo undo" at bounding box center [282, 95] width 40 height 41
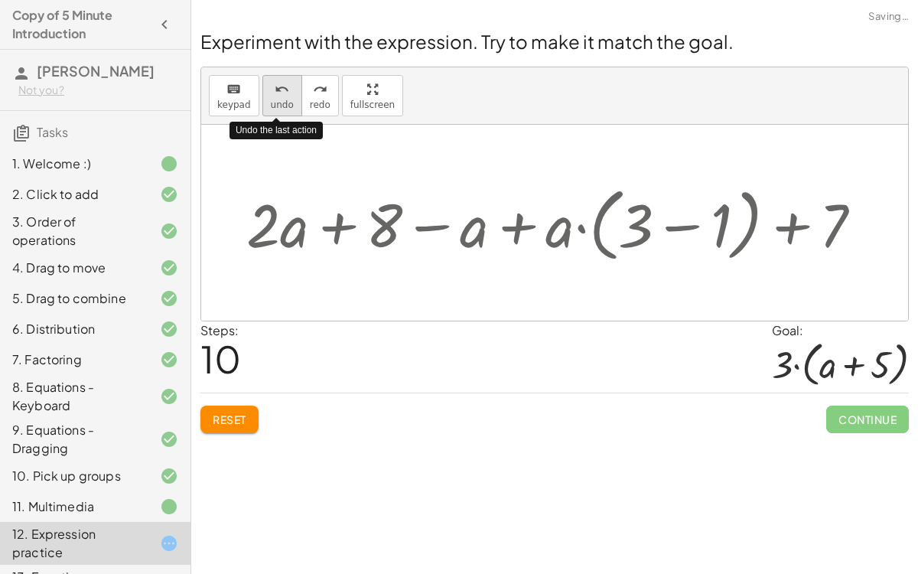
click at [276, 98] on button "undo undo" at bounding box center [282, 95] width 40 height 41
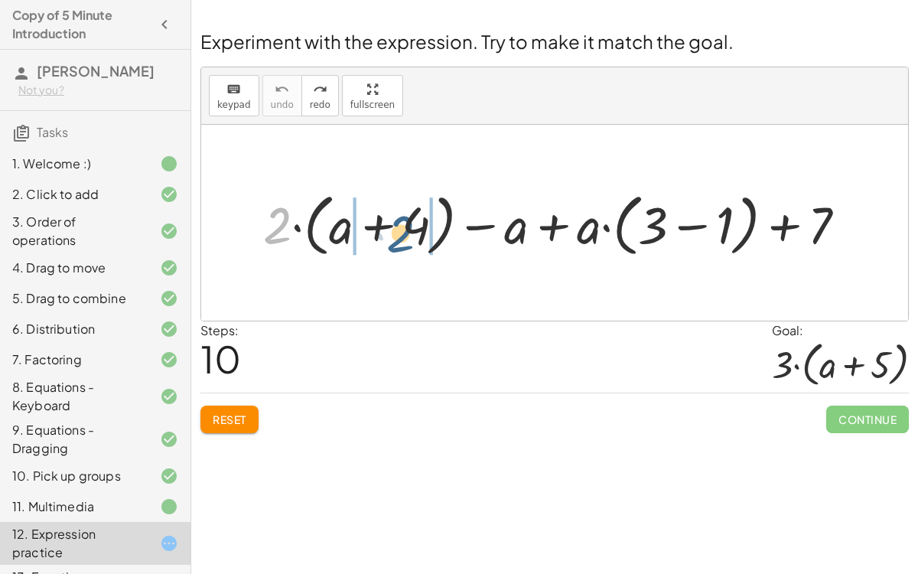
drag, startPoint x: 277, startPoint y: 219, endPoint x: 403, endPoint y: 227, distance: 126.5
click at [404, 227] on div at bounding box center [561, 222] width 611 height 75
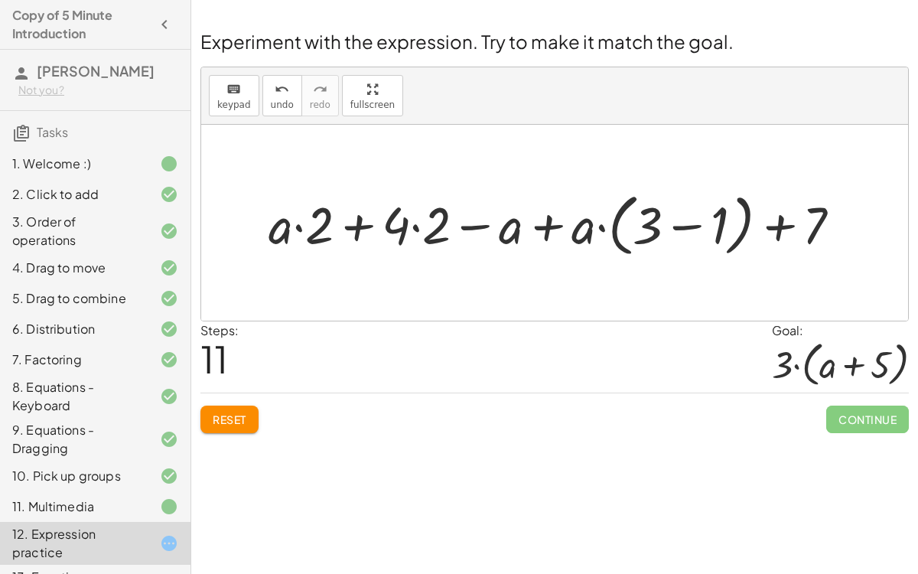
click at [419, 227] on div at bounding box center [561, 222] width 601 height 75
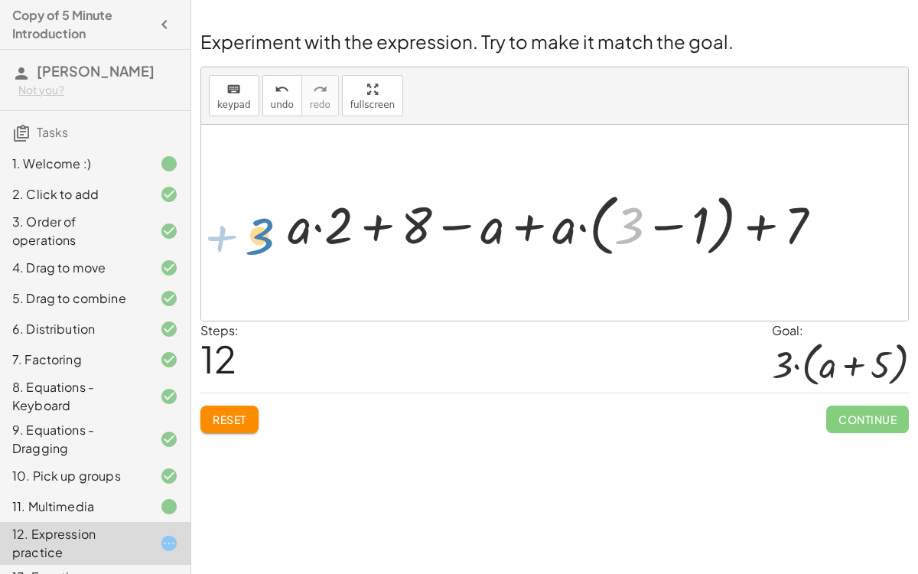
drag, startPoint x: 631, startPoint y: 223, endPoint x: 261, endPoint y: 232, distance: 370.5
click at [673, 227] on div at bounding box center [561, 222] width 562 height 75
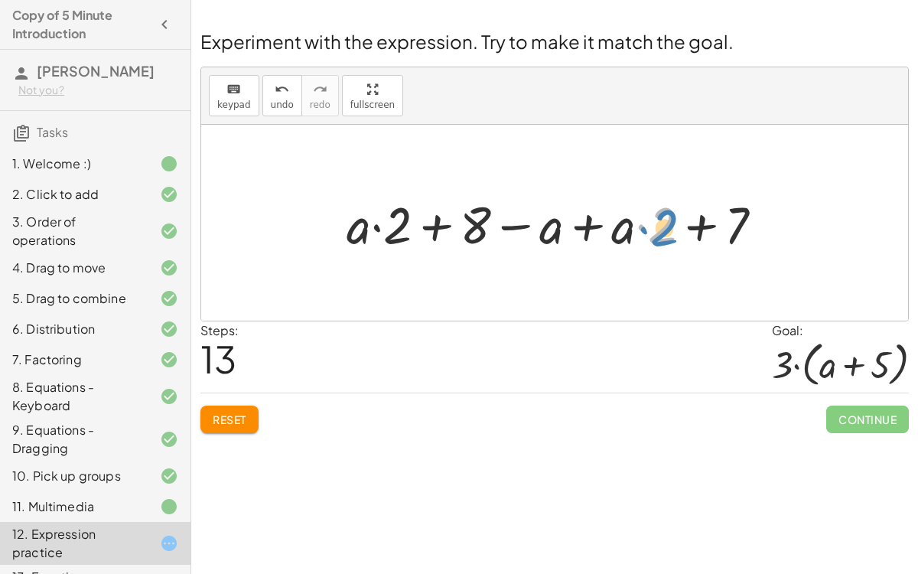
click at [666, 231] on div at bounding box center [561, 222] width 444 height 67
drag, startPoint x: 739, startPoint y: 224, endPoint x: 755, endPoint y: 236, distance: 19.8
click at [755, 236] on div at bounding box center [561, 222] width 444 height 67
click at [275, 93] on icon "undo" at bounding box center [282, 89] width 15 height 18
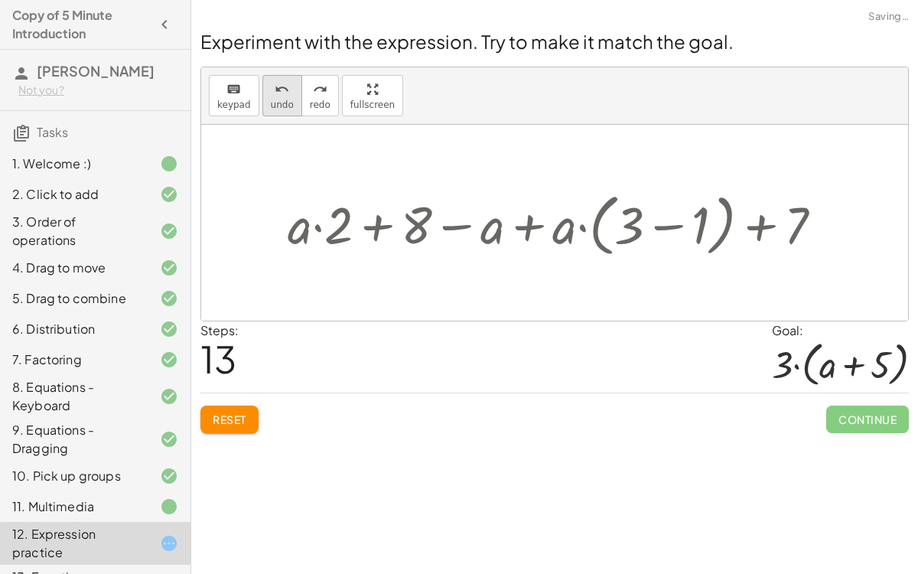
click at [275, 93] on icon "undo" at bounding box center [282, 89] width 15 height 18
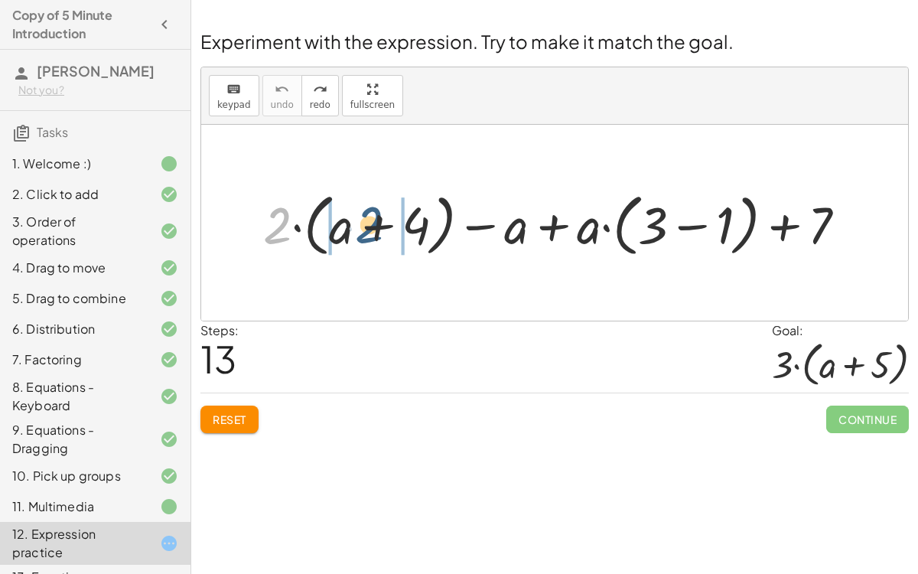
drag, startPoint x: 279, startPoint y: 223, endPoint x: 371, endPoint y: 220, distance: 92.6
click at [371, 221] on div at bounding box center [561, 222] width 611 height 75
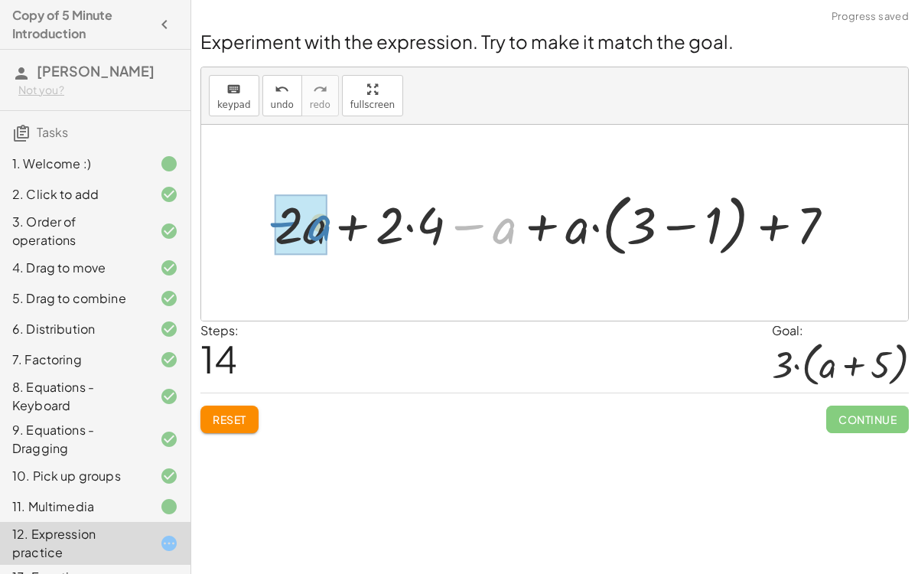
drag, startPoint x: 494, startPoint y: 227, endPoint x: 312, endPoint y: 223, distance: 182.2
click at [312, 223] on div at bounding box center [561, 222] width 589 height 75
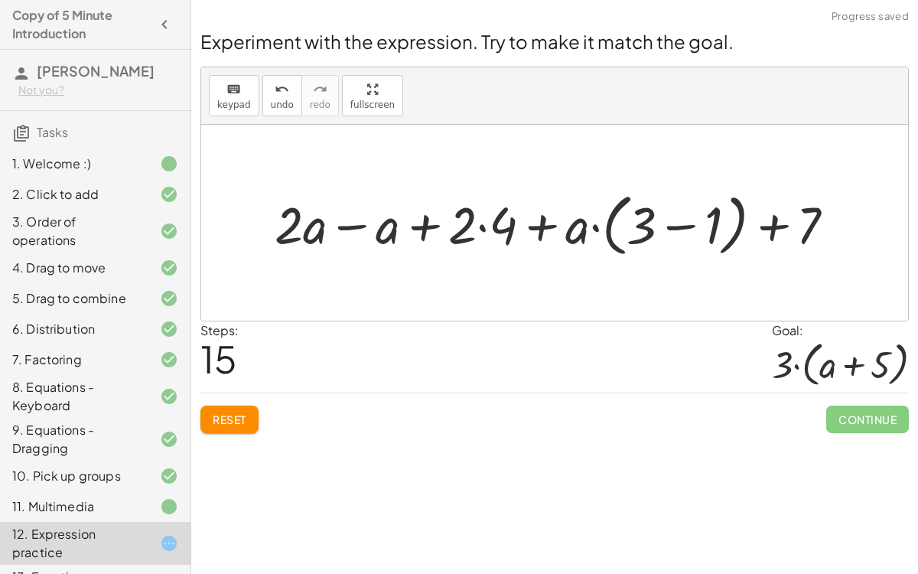
click at [352, 223] on div at bounding box center [561, 222] width 589 height 75
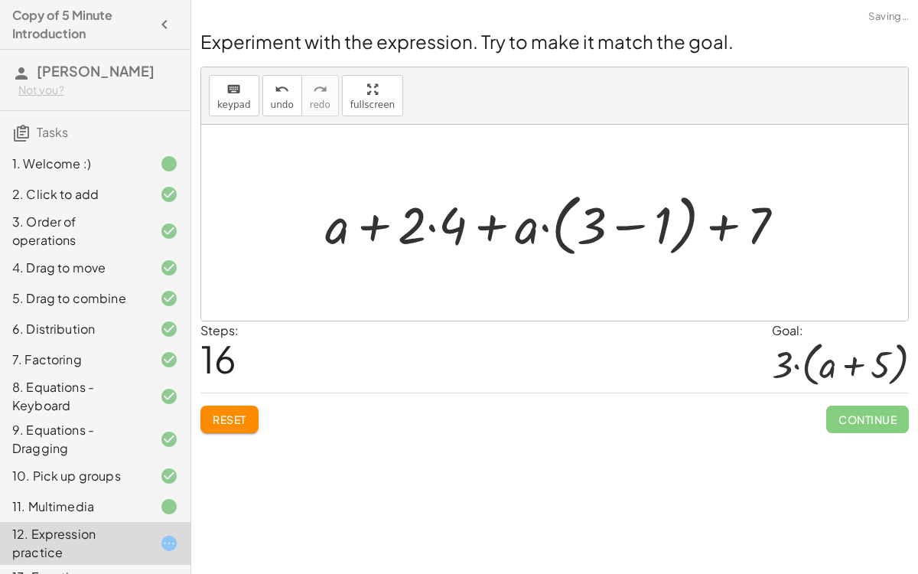
click at [427, 225] on div at bounding box center [561, 222] width 487 height 75
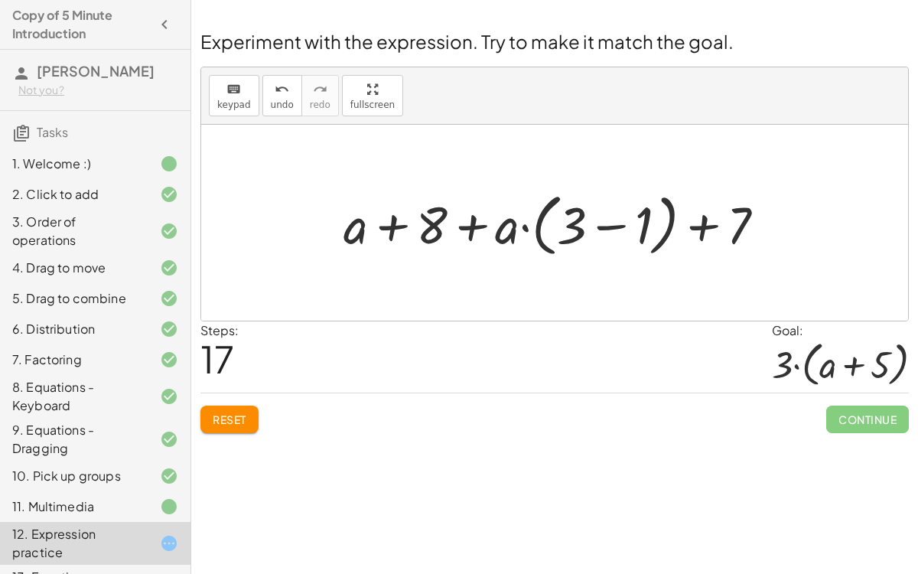
click at [601, 226] on div at bounding box center [560, 222] width 449 height 75
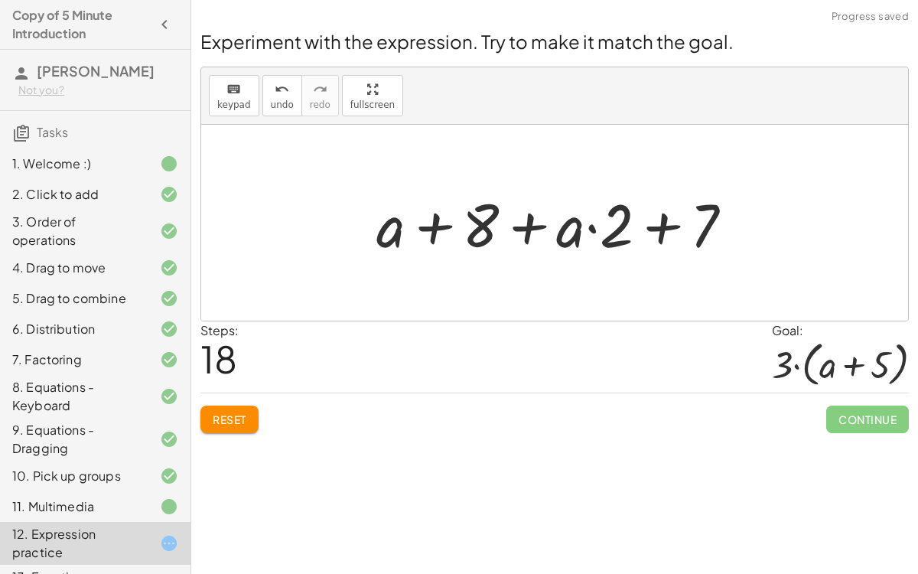
click at [599, 229] on div at bounding box center [561, 223] width 384 height 79
click at [616, 231] on div at bounding box center [561, 223] width 384 height 79
click at [274, 106] on span "undo" at bounding box center [282, 104] width 23 height 11
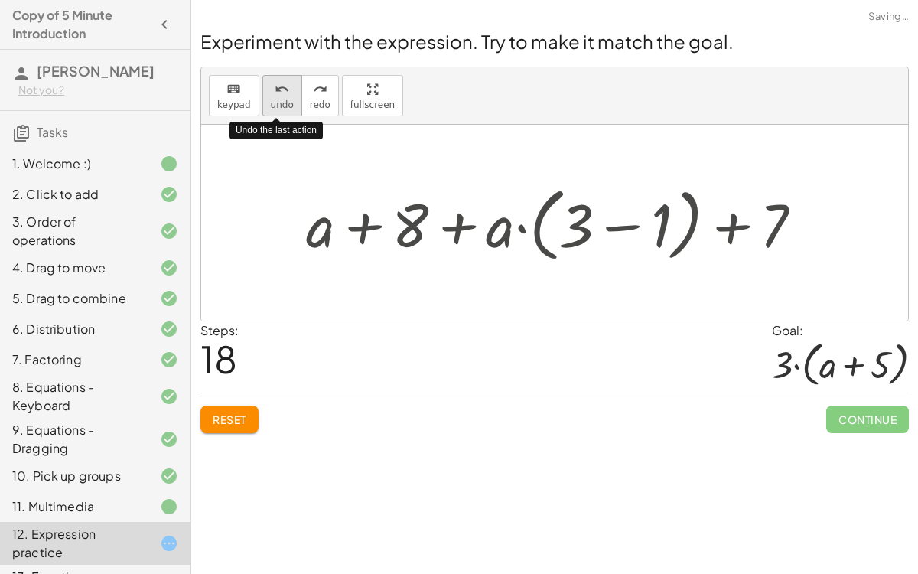
click at [274, 106] on span "undo" at bounding box center [282, 104] width 23 height 11
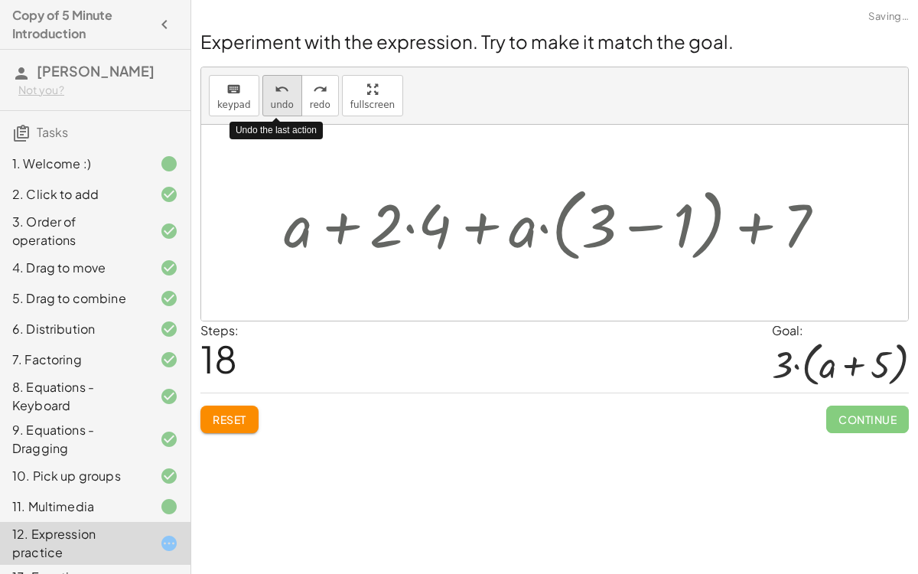
click at [274, 106] on span "undo" at bounding box center [282, 104] width 23 height 11
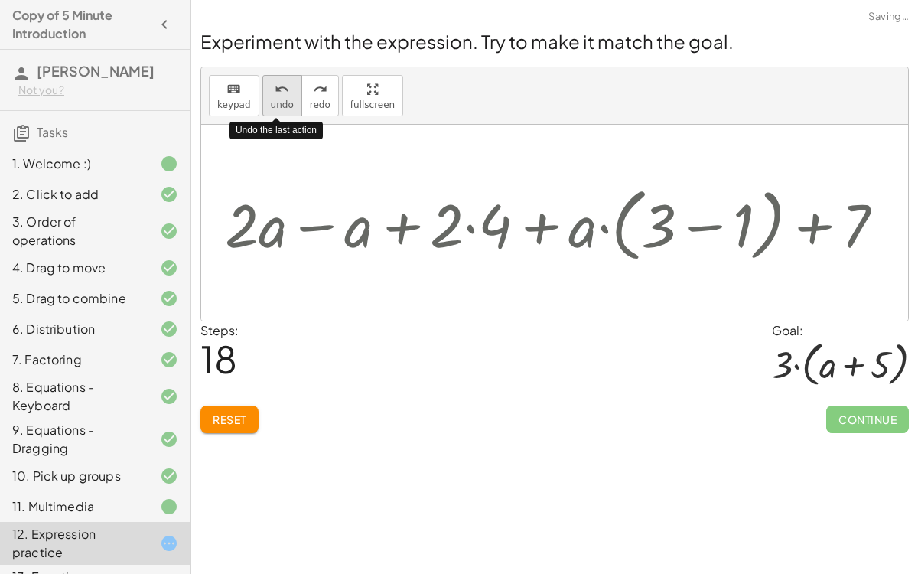
click at [274, 106] on span "undo" at bounding box center [282, 104] width 23 height 11
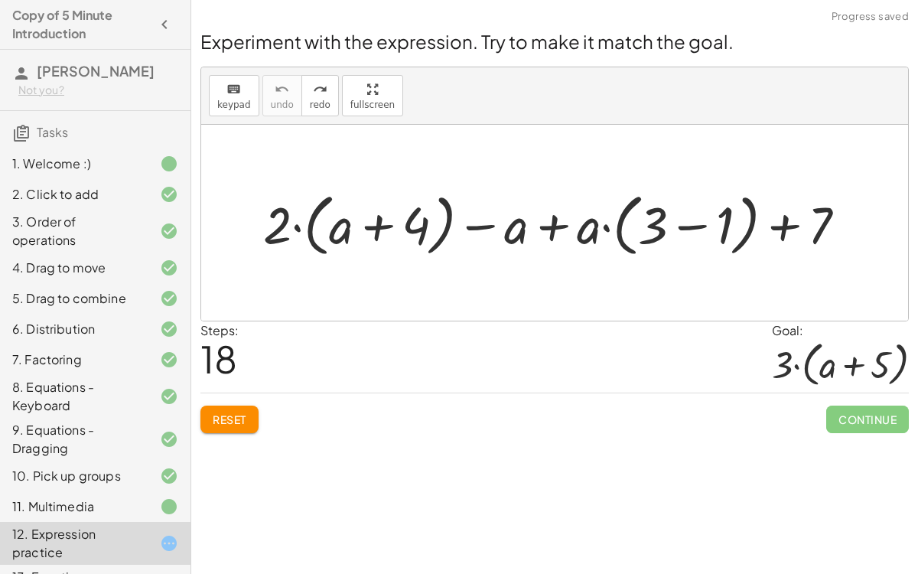
click at [253, 420] on button "Reset" at bounding box center [230, 420] width 58 height 28
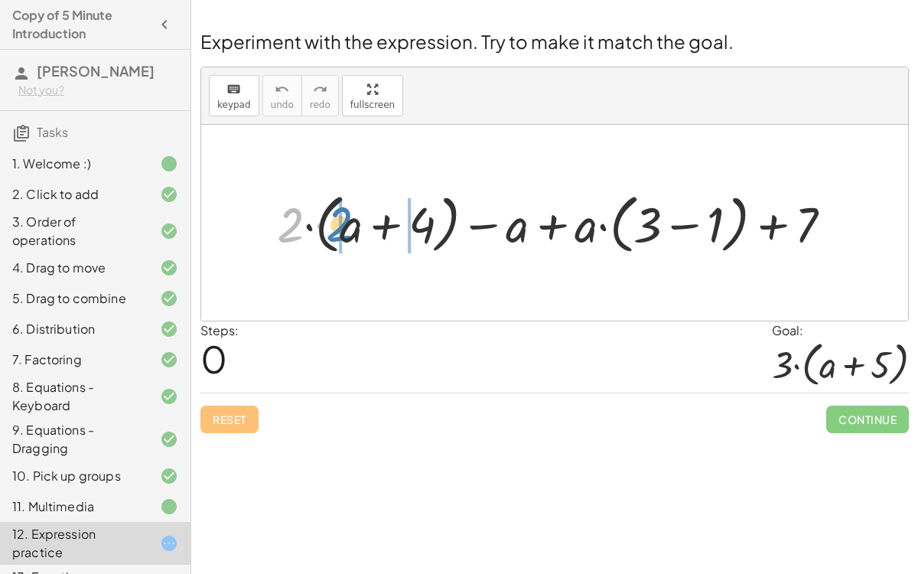
drag, startPoint x: 290, startPoint y: 218, endPoint x: 340, endPoint y: 217, distance: 49.8
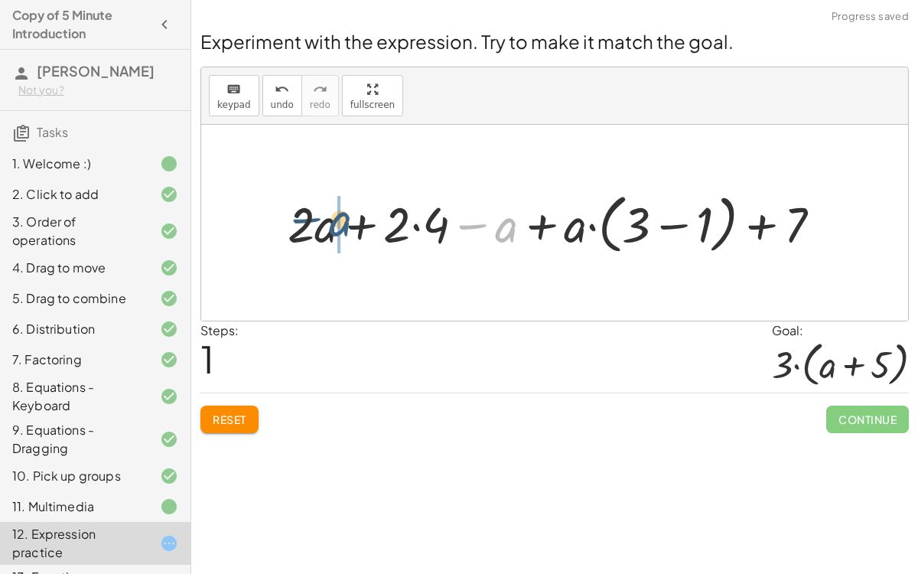
drag, startPoint x: 513, startPoint y: 228, endPoint x: 343, endPoint y: 223, distance: 170.0
click at [343, 223] on div at bounding box center [560, 223] width 561 height 72
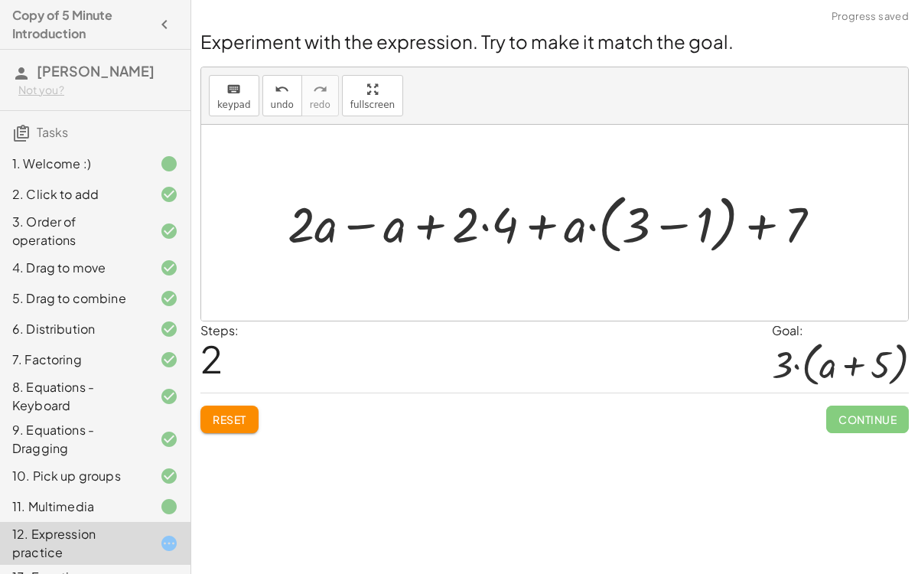
click at [487, 226] on div at bounding box center [560, 223] width 561 height 72
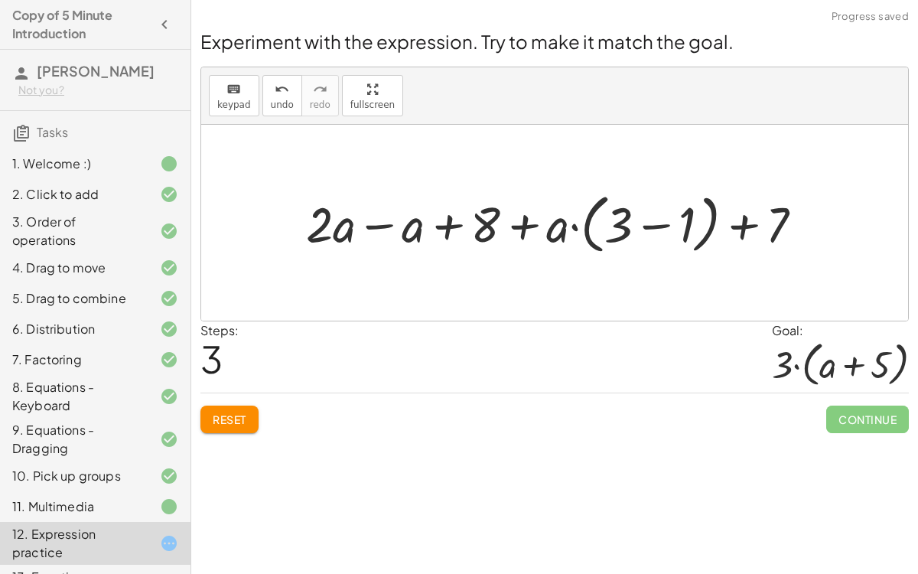
click at [345, 234] on div at bounding box center [560, 223] width 525 height 72
click at [373, 224] on div at bounding box center [560, 223] width 525 height 72
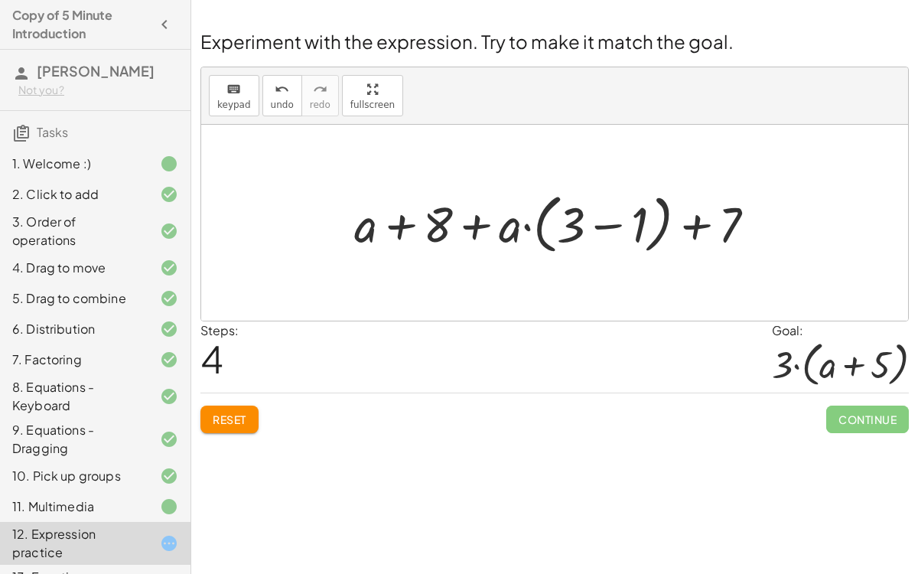
click at [525, 229] on div at bounding box center [561, 223] width 429 height 72
drag, startPoint x: 512, startPoint y: 233, endPoint x: 574, endPoint y: 231, distance: 62.0
click at [574, 232] on div at bounding box center [561, 223] width 429 height 72
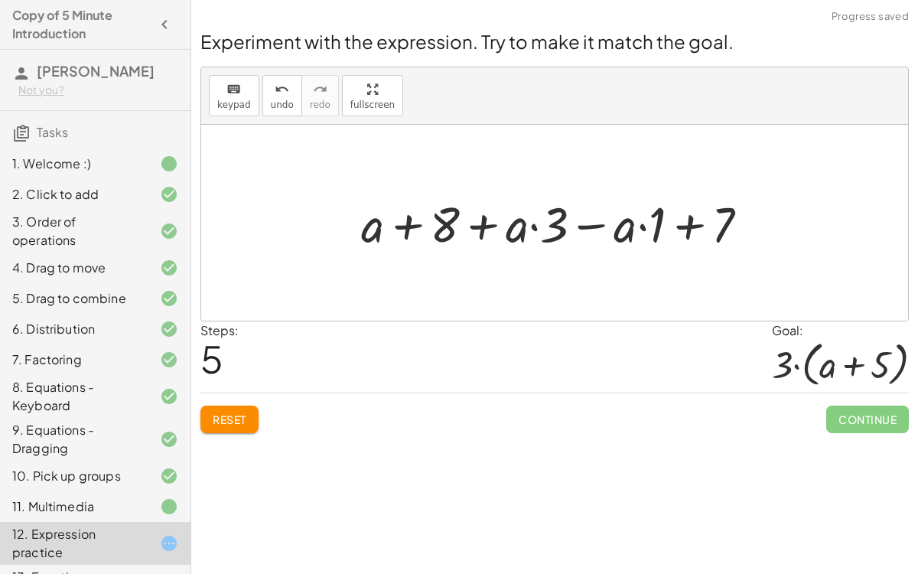
click at [640, 229] on div at bounding box center [562, 223] width 416 height 64
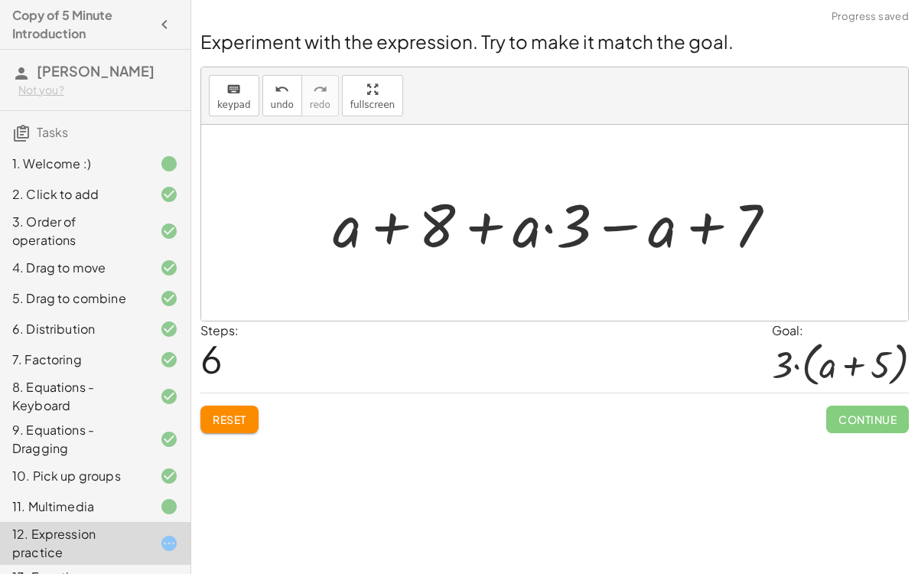
click at [543, 223] on div at bounding box center [560, 223] width 471 height 79
click at [642, 226] on div at bounding box center [560, 223] width 471 height 79
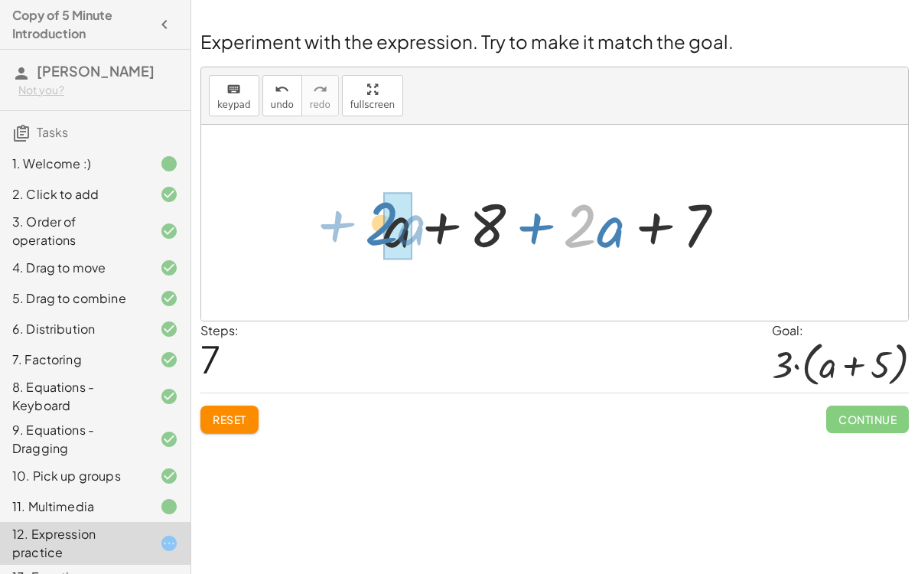
drag, startPoint x: 589, startPoint y: 233, endPoint x: 405, endPoint y: 233, distance: 184.4
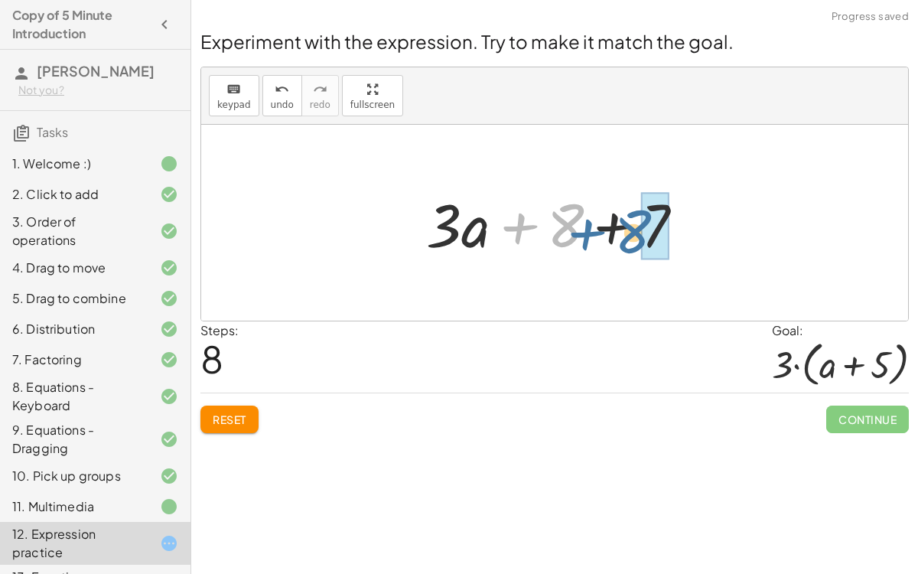
drag, startPoint x: 554, startPoint y: 222, endPoint x: 640, endPoint y: 225, distance: 85.8
click at [640, 225] on div at bounding box center [561, 223] width 285 height 79
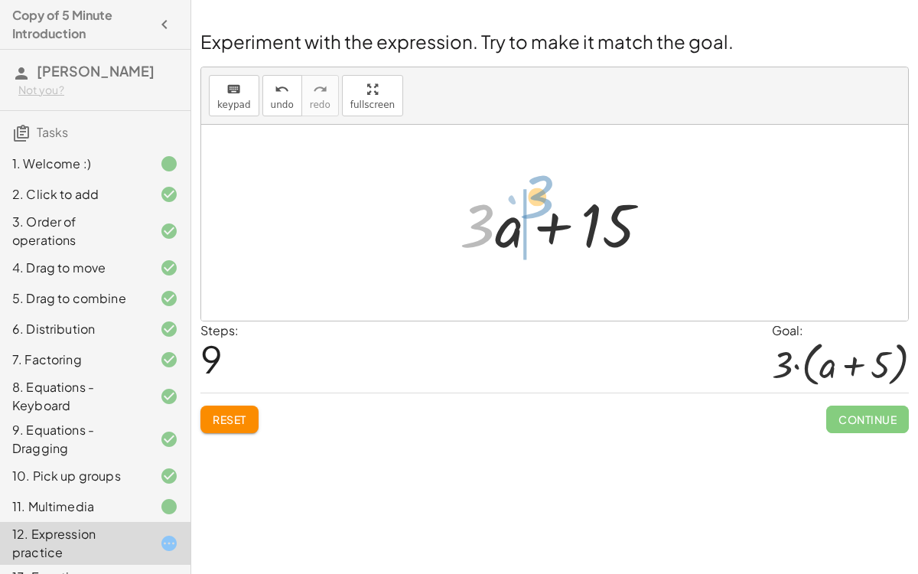
drag, startPoint x: 479, startPoint y: 234, endPoint x: 539, endPoint y: 205, distance: 66.4
click at [539, 205] on div at bounding box center [560, 223] width 217 height 79
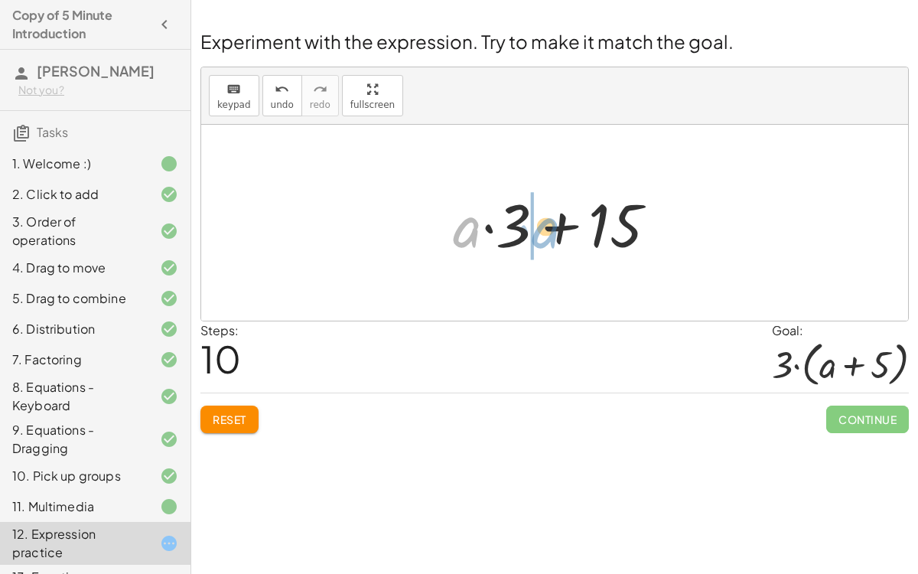
drag, startPoint x: 467, startPoint y: 235, endPoint x: 545, endPoint y: 235, distance: 78.1
click at [546, 236] on div at bounding box center [560, 223] width 231 height 79
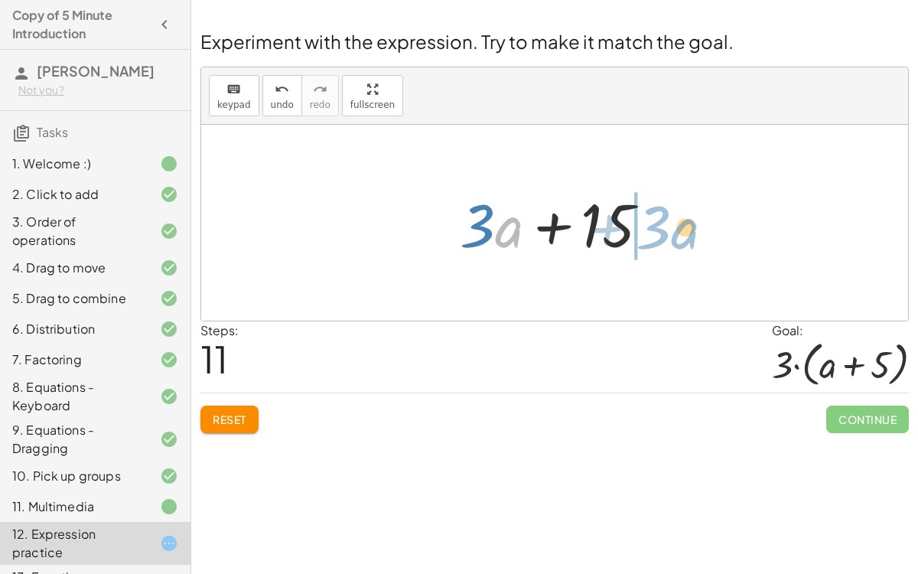
drag, startPoint x: 513, startPoint y: 228, endPoint x: 689, endPoint y: 230, distance: 176.0
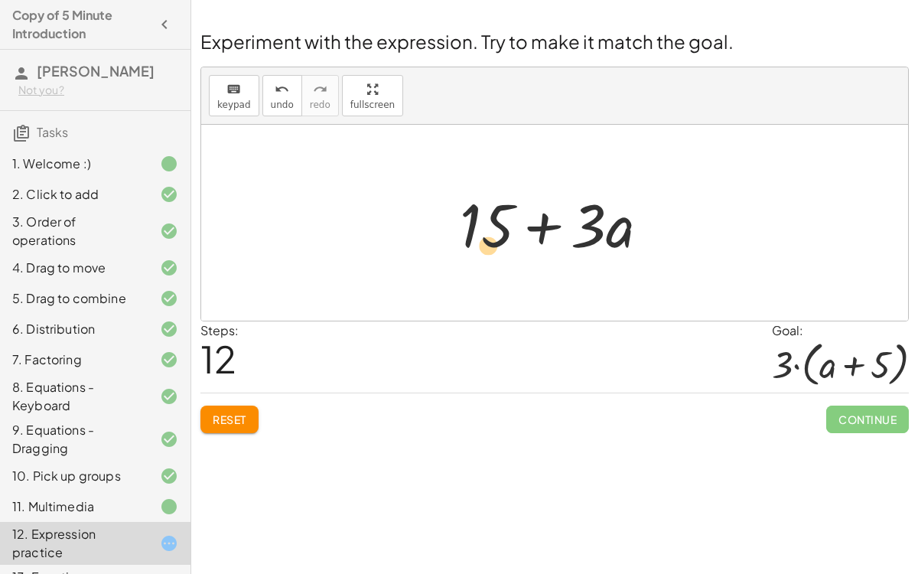
drag, startPoint x: 587, startPoint y: 231, endPoint x: 471, endPoint y: 250, distance: 117.1
click at [471, 250] on div at bounding box center [560, 223] width 217 height 79
drag, startPoint x: 592, startPoint y: 233, endPoint x: 494, endPoint y: 233, distance: 98.0
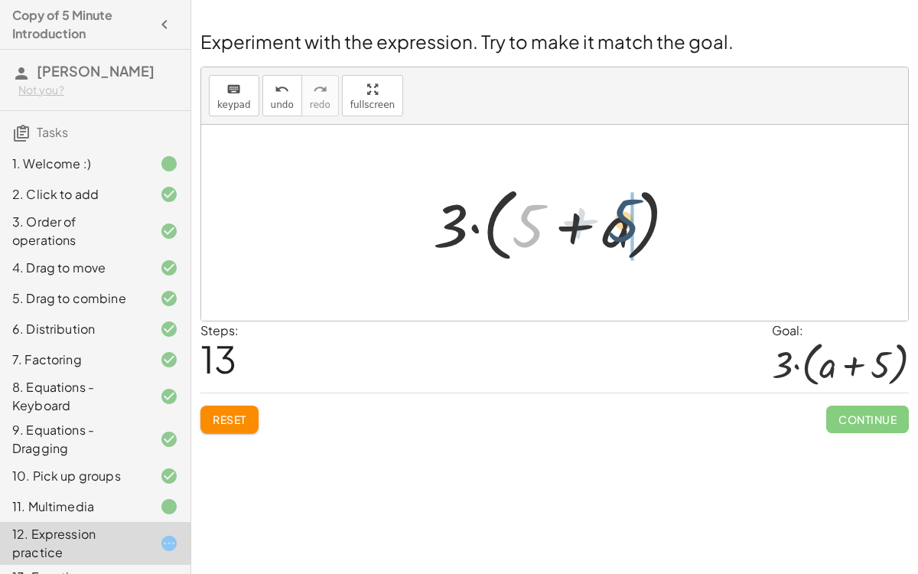
drag, startPoint x: 514, startPoint y: 238, endPoint x: 612, endPoint y: 234, distance: 98.8
click at [612, 234] on div at bounding box center [561, 223] width 271 height 88
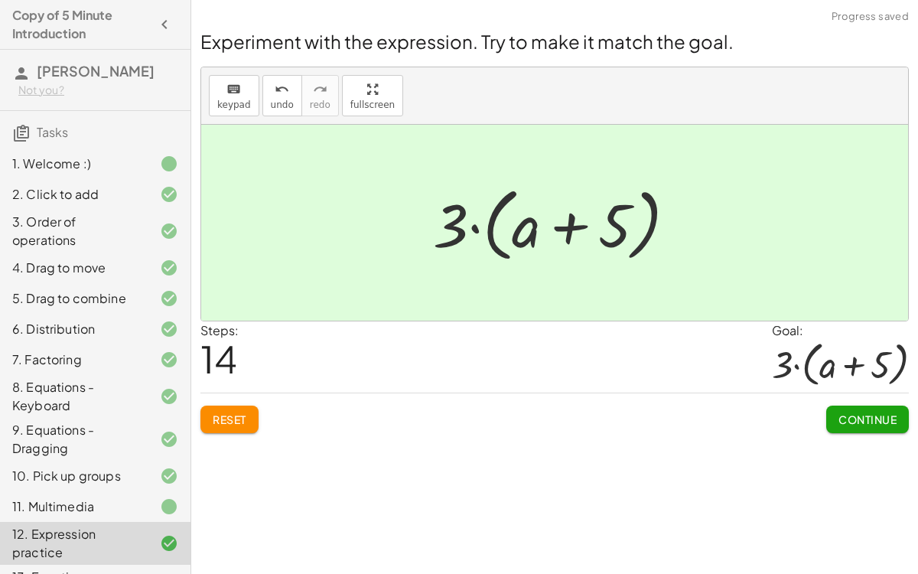
click at [889, 413] on span "Continue" at bounding box center [868, 419] width 58 height 14
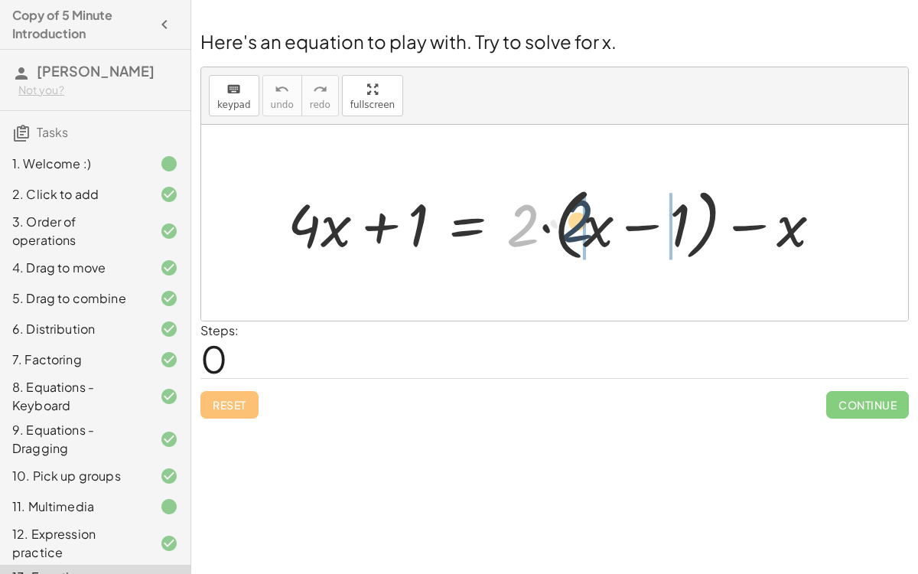
drag, startPoint x: 516, startPoint y: 233, endPoint x: 579, endPoint y: 226, distance: 63.9
click at [579, 226] on div at bounding box center [561, 223] width 562 height 86
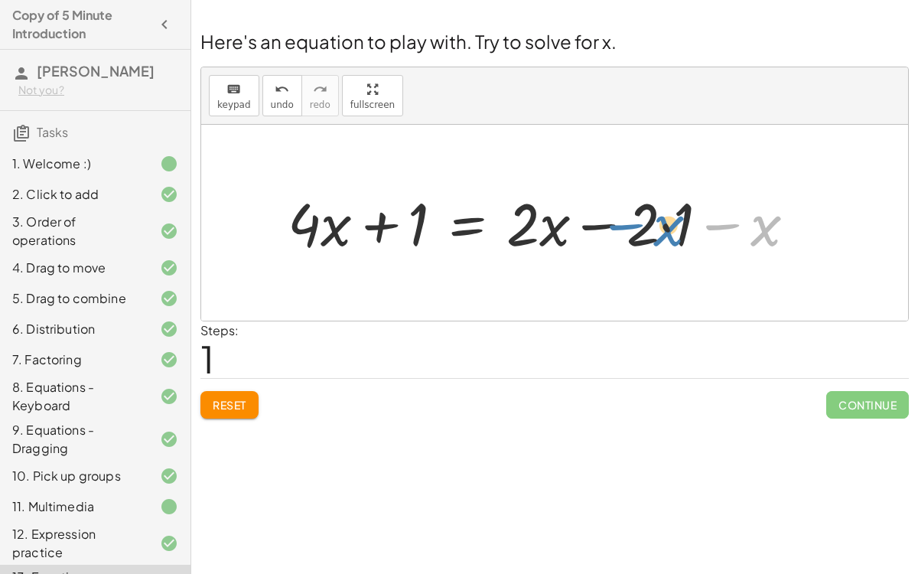
drag, startPoint x: 761, startPoint y: 230, endPoint x: 663, endPoint y: 230, distance: 98.7
click at [664, 230] on div at bounding box center [548, 222] width 536 height 77
click at [664, 227] on div at bounding box center [548, 222] width 536 height 77
click at [642, 223] on div at bounding box center [530, 222] width 501 height 77
drag, startPoint x: 726, startPoint y: 221, endPoint x: 682, endPoint y: 221, distance: 44.4
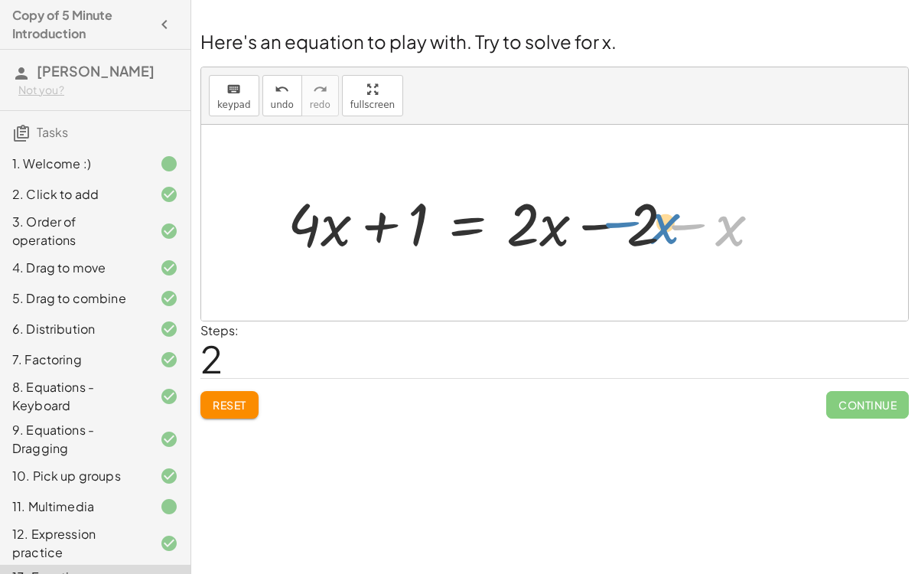
click at [682, 221] on div at bounding box center [530, 222] width 501 height 77
click at [680, 222] on div at bounding box center [530, 222] width 501 height 77
click at [727, 221] on div at bounding box center [530, 222] width 501 height 77
click at [602, 229] on div at bounding box center [530, 222] width 501 height 77
drag, startPoint x: 742, startPoint y: 227, endPoint x: 624, endPoint y: 223, distance: 118.7
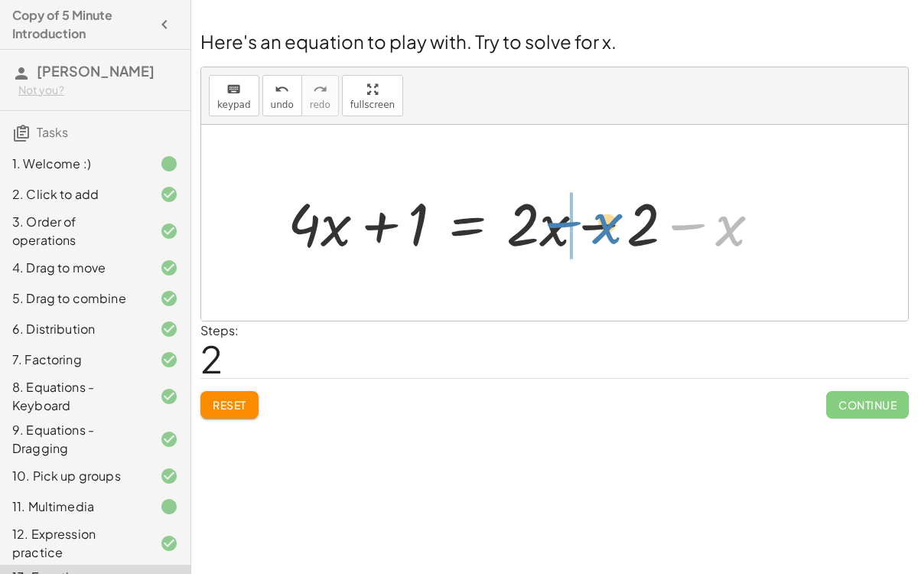
click at [624, 223] on div at bounding box center [530, 222] width 501 height 77
click at [606, 225] on div at bounding box center [530, 222] width 501 height 77
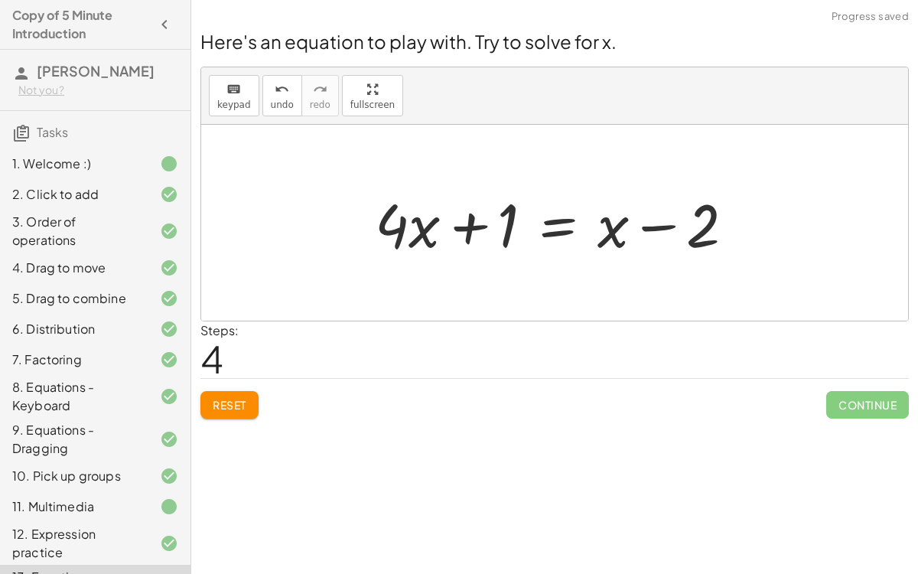
click at [666, 227] on div at bounding box center [560, 223] width 387 height 79
click at [287, 85] on button "undo undo" at bounding box center [282, 95] width 40 height 41
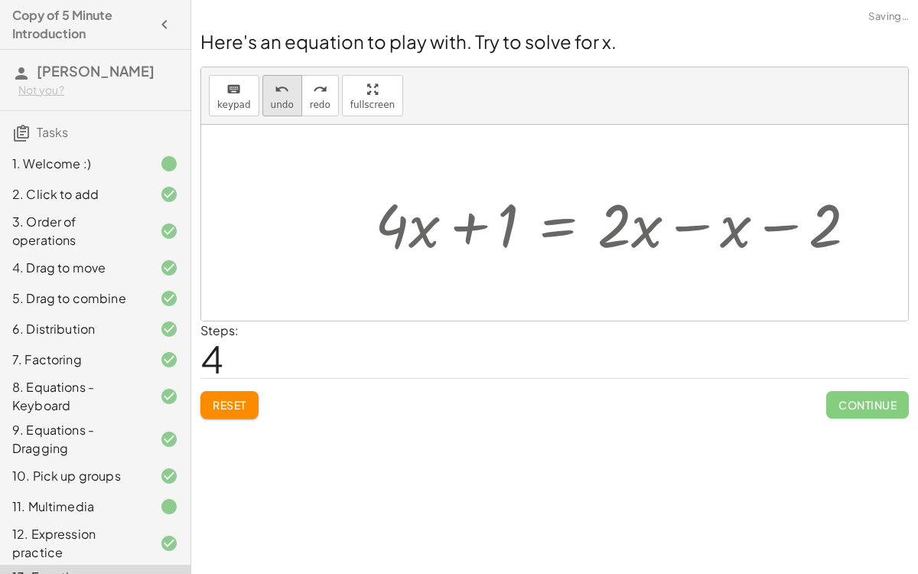
click at [287, 85] on button "undo undo" at bounding box center [282, 95] width 40 height 41
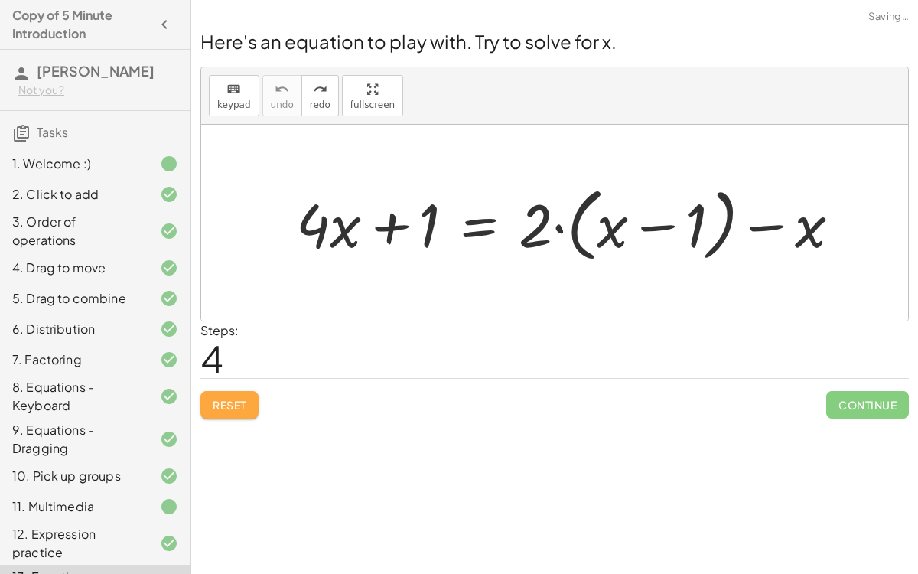
click at [249, 394] on button "Reset" at bounding box center [230, 405] width 58 height 28
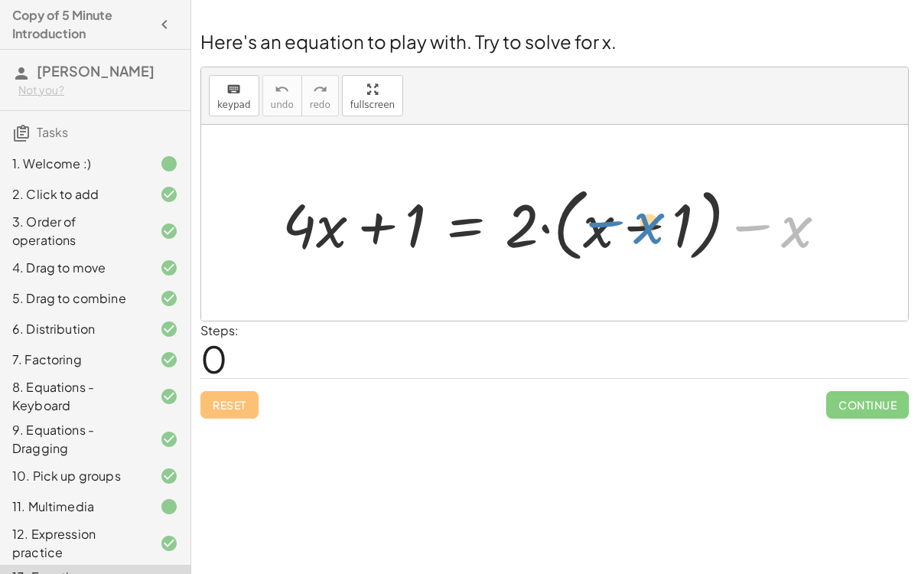
drag, startPoint x: 791, startPoint y: 227, endPoint x: 647, endPoint y: 226, distance: 144.6
click at [647, 226] on div at bounding box center [561, 223] width 572 height 88
click at [637, 227] on div at bounding box center [561, 223] width 572 height 88
click at [301, 233] on div at bounding box center [561, 223] width 572 height 88
drag, startPoint x: 303, startPoint y: 233, endPoint x: 420, endPoint y: 231, distance: 117.1
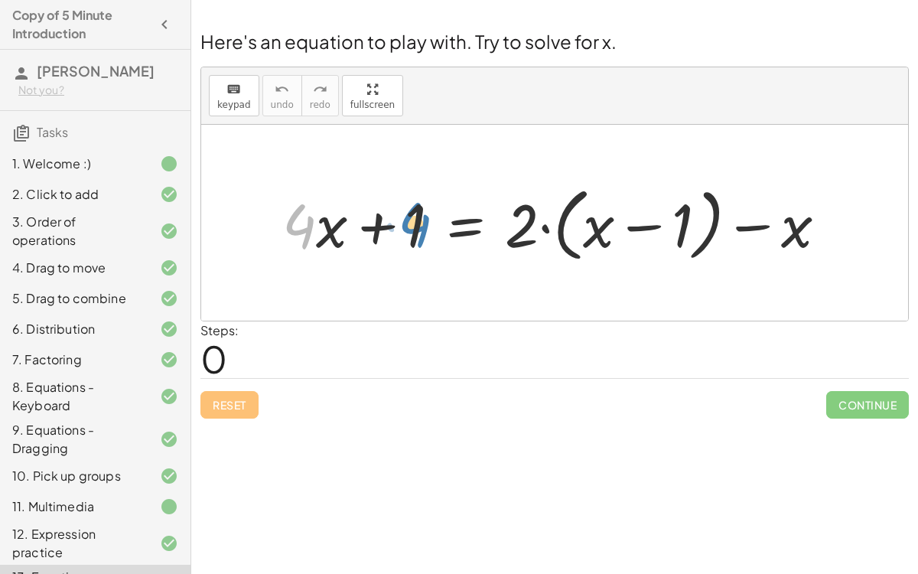
click at [420, 231] on div at bounding box center [561, 223] width 572 height 88
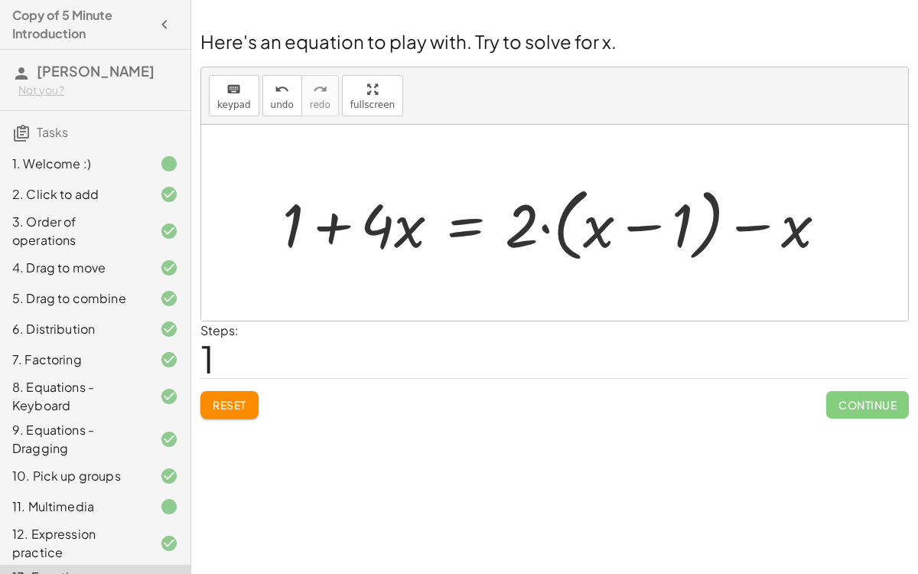
click at [210, 399] on button "Reset" at bounding box center [230, 405] width 58 height 28
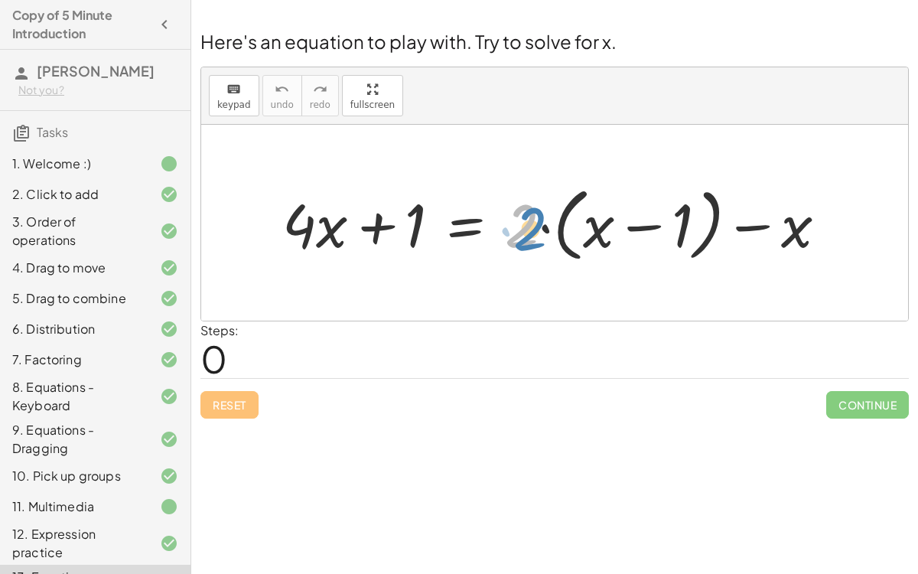
drag, startPoint x: 520, startPoint y: 228, endPoint x: 528, endPoint y: 231, distance: 8.2
click at [528, 231] on div at bounding box center [561, 223] width 572 height 88
drag, startPoint x: 518, startPoint y: 228, endPoint x: 595, endPoint y: 229, distance: 76.5
click at [595, 229] on div at bounding box center [561, 223] width 572 height 88
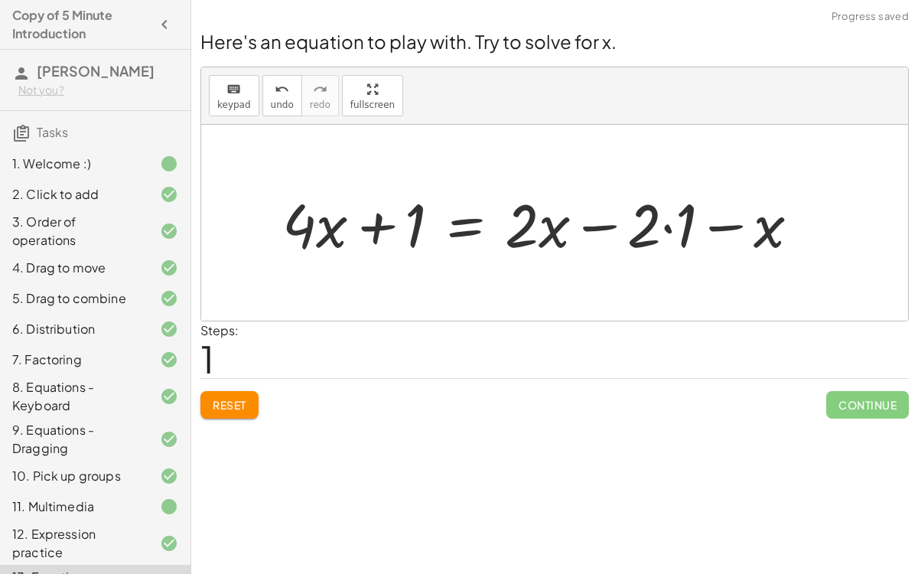
click at [468, 227] on div at bounding box center [547, 223] width 545 height 79
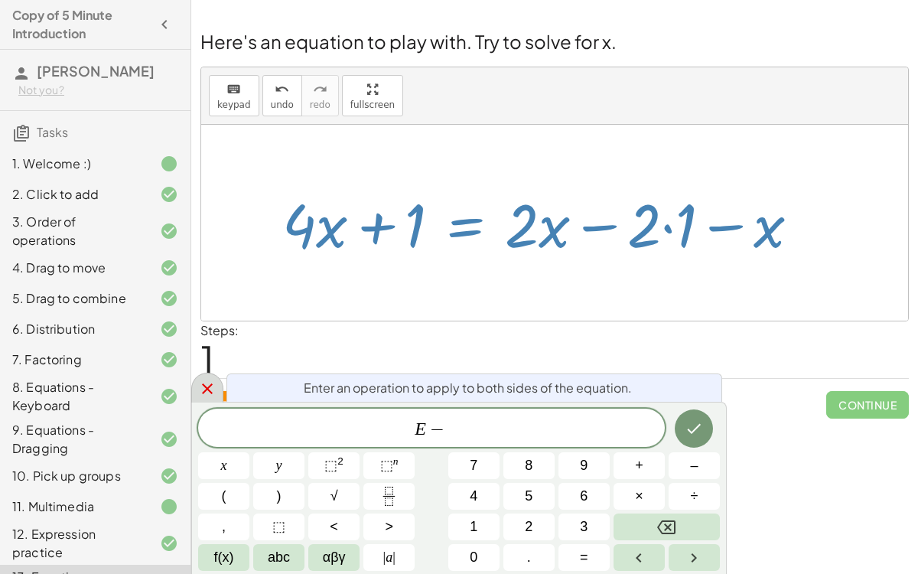
click at [199, 390] on icon at bounding box center [207, 389] width 18 height 18
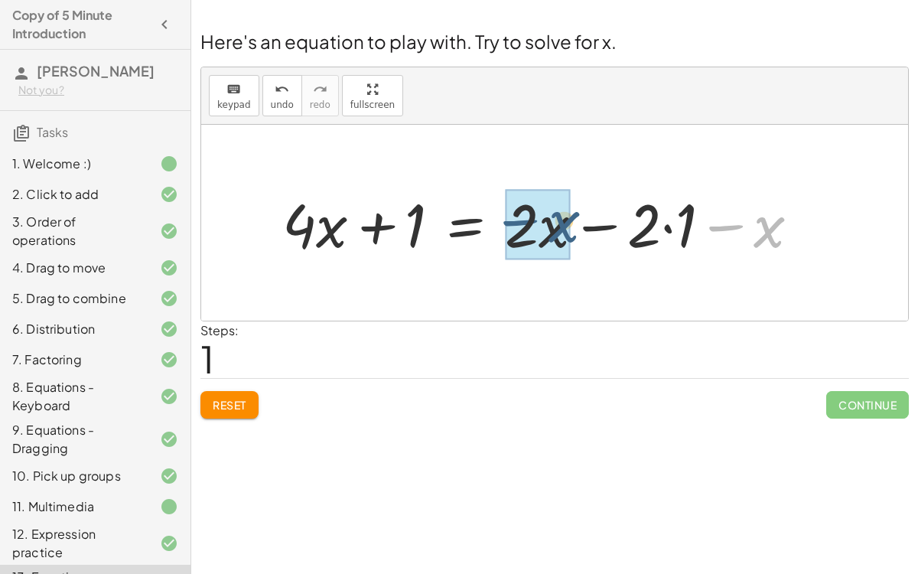
drag, startPoint x: 734, startPoint y: 228, endPoint x: 521, endPoint y: 223, distance: 212.8
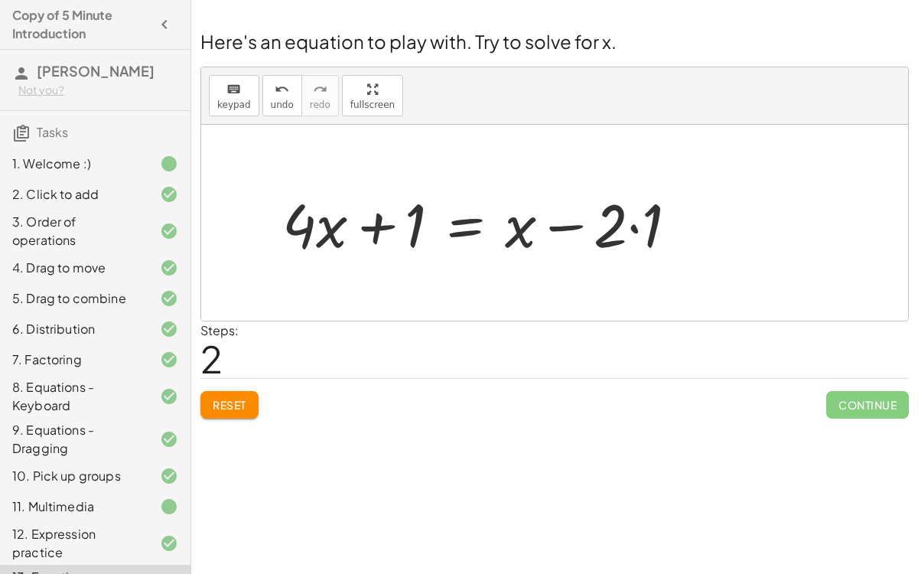
click at [462, 225] on div at bounding box center [486, 223] width 423 height 79
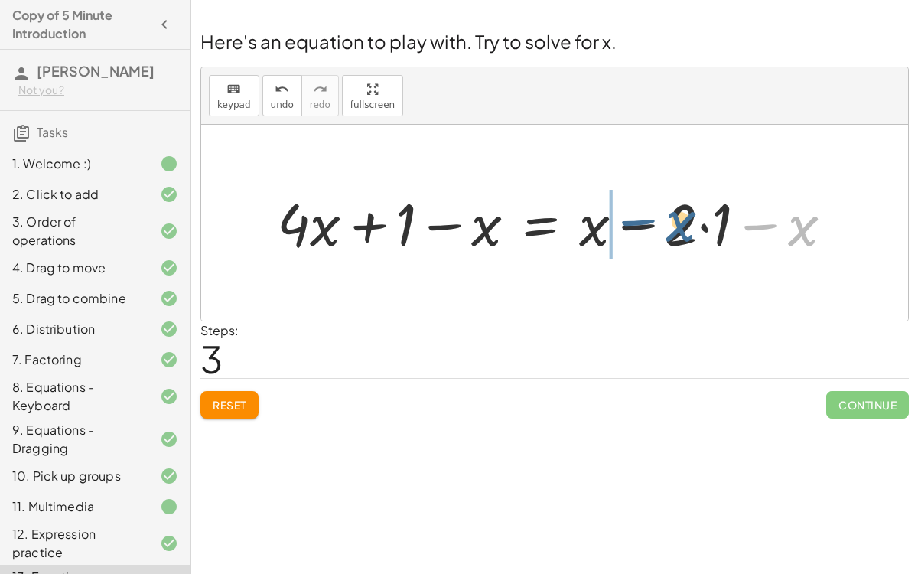
drag, startPoint x: 795, startPoint y: 226, endPoint x: 665, endPoint y: 223, distance: 130.1
click at [665, 223] on div at bounding box center [561, 222] width 584 height 77
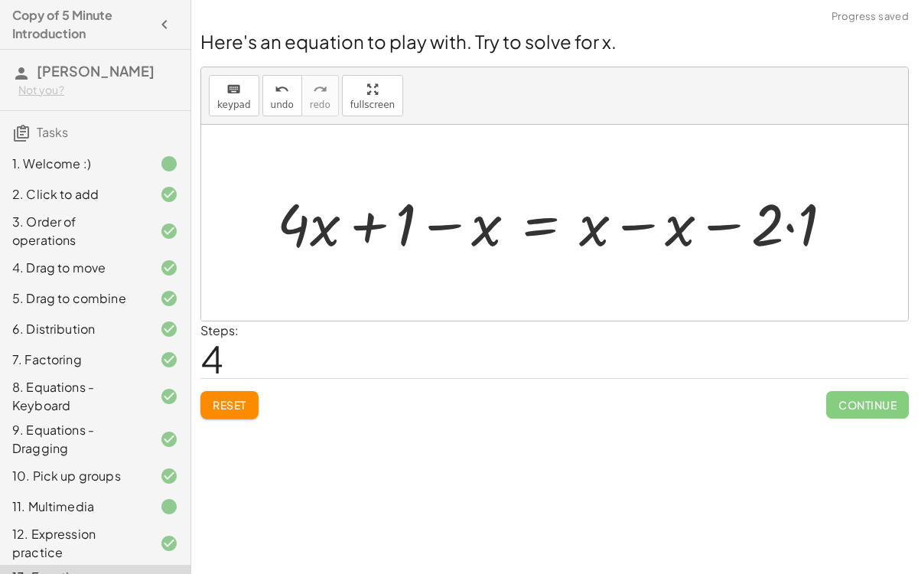
click at [679, 225] on div at bounding box center [561, 222] width 584 height 77
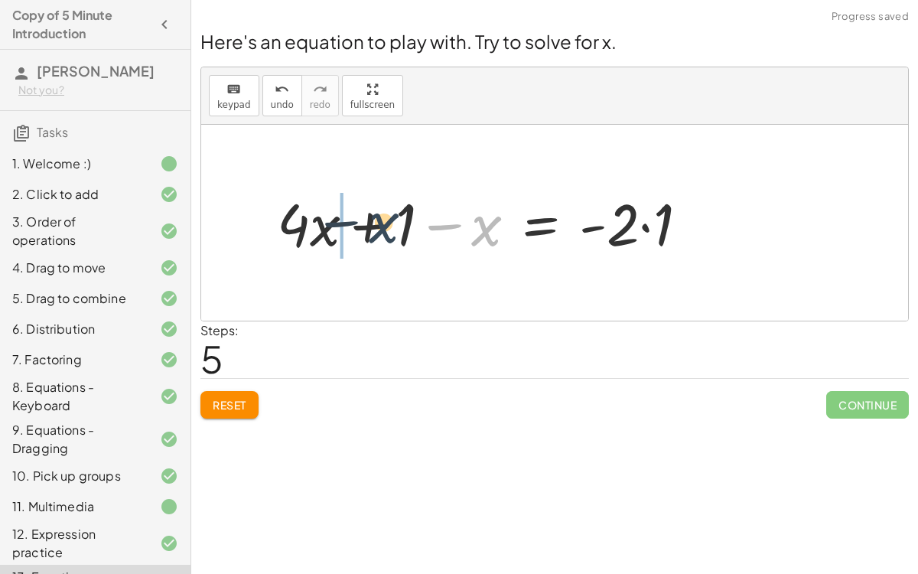
drag, startPoint x: 487, startPoint y: 227, endPoint x: 380, endPoint y: 223, distance: 107.2
click at [380, 223] on div at bounding box center [488, 222] width 439 height 77
click at [412, 229] on div at bounding box center [488, 222] width 439 height 77
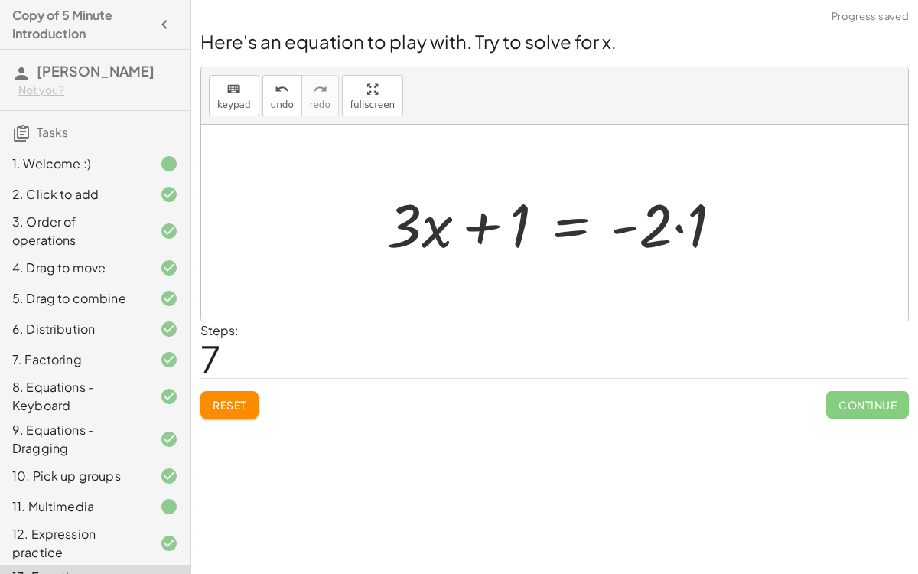
click at [678, 227] on div at bounding box center [561, 223] width 364 height 79
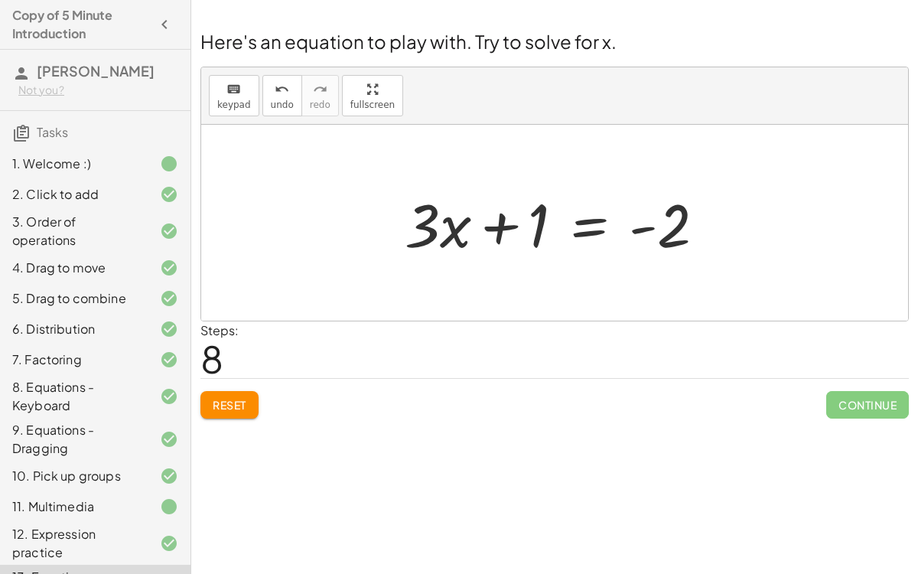
click at [511, 223] on div at bounding box center [561, 223] width 328 height 79
click at [236, 391] on button "Reset" at bounding box center [230, 405] width 58 height 28
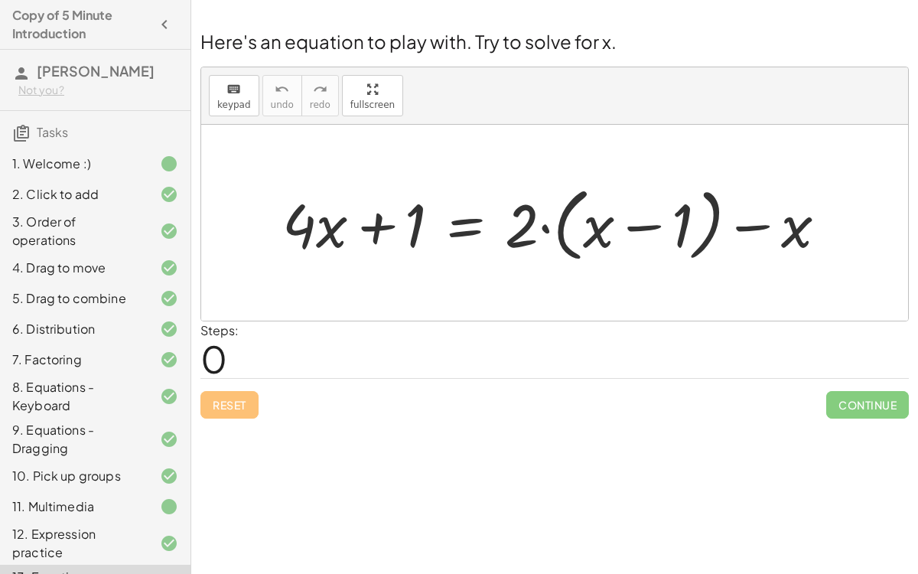
click at [469, 227] on div at bounding box center [561, 223] width 572 height 88
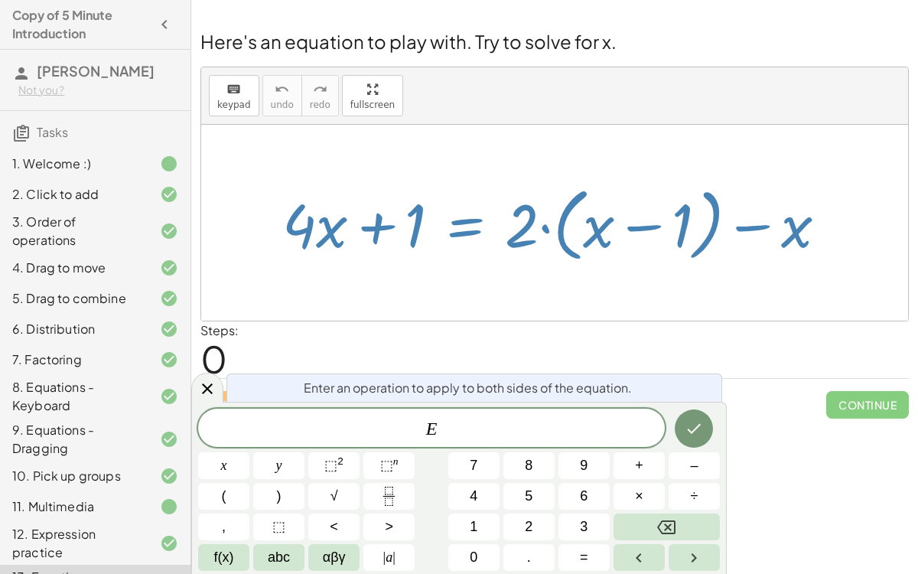
click at [469, 227] on div at bounding box center [561, 223] width 572 height 88
click at [199, 383] on icon at bounding box center [207, 389] width 18 height 18
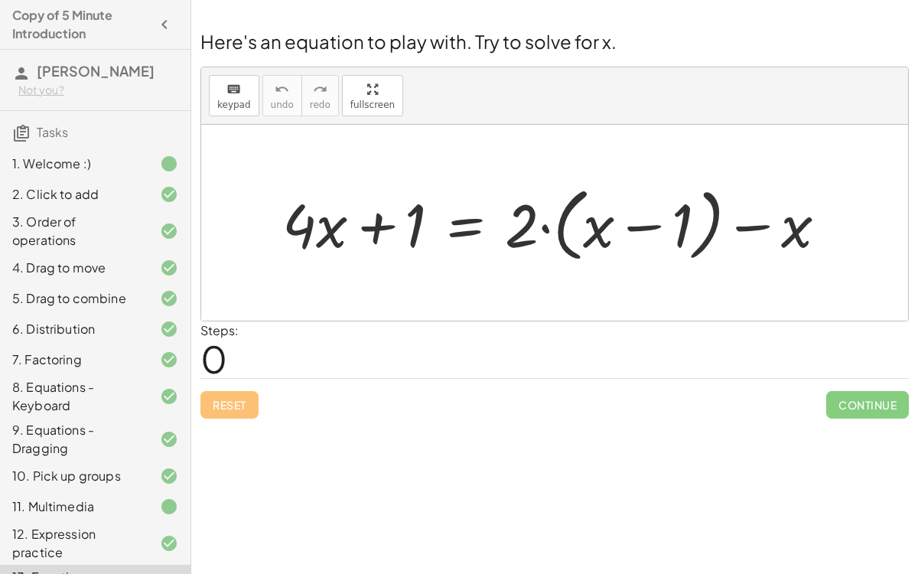
click at [530, 223] on div at bounding box center [561, 223] width 572 height 88
drag, startPoint x: 523, startPoint y: 223, endPoint x: 644, endPoint y: 237, distance: 121.0
click at [644, 237] on div at bounding box center [561, 223] width 572 height 88
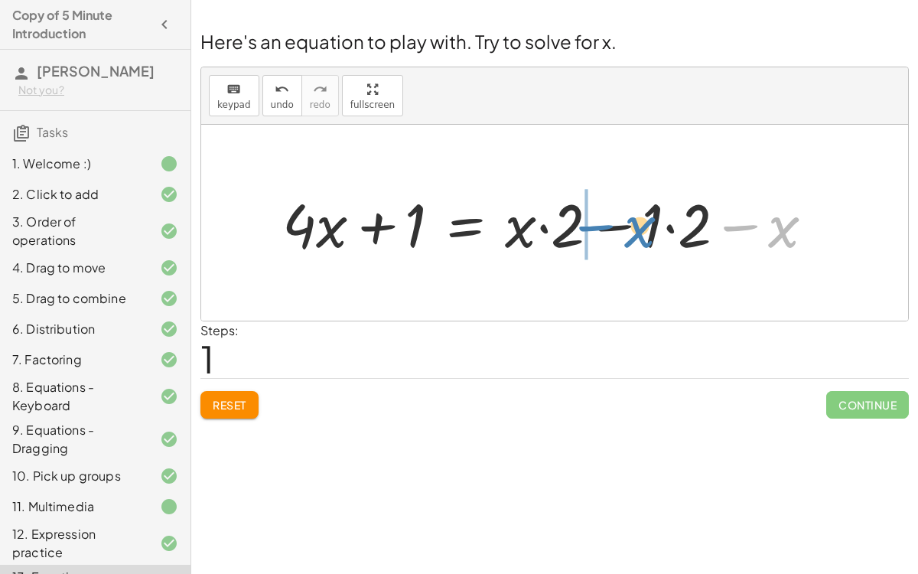
drag, startPoint x: 785, startPoint y: 230, endPoint x: 639, endPoint y: 230, distance: 146.2
click at [640, 230] on div at bounding box center [554, 223] width 559 height 79
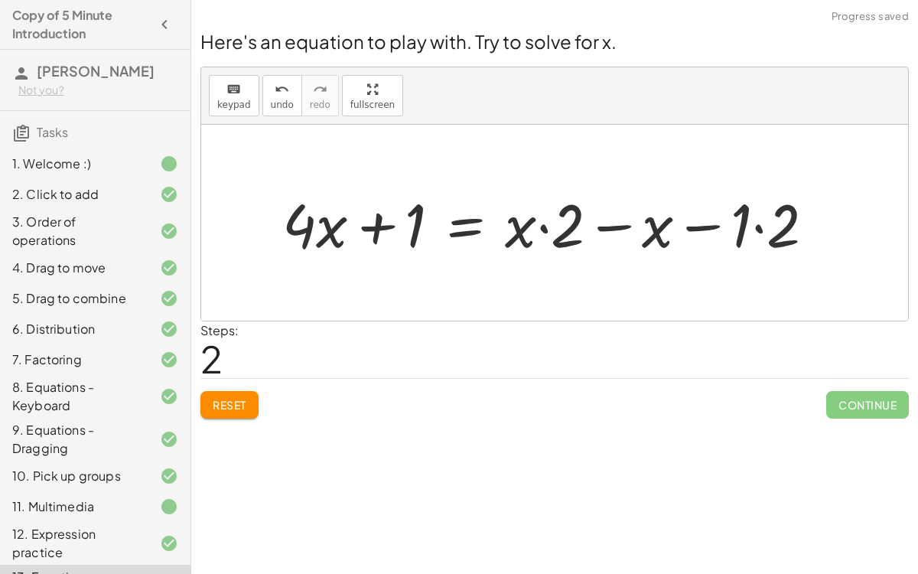
click at [609, 225] on div at bounding box center [554, 223] width 559 height 79
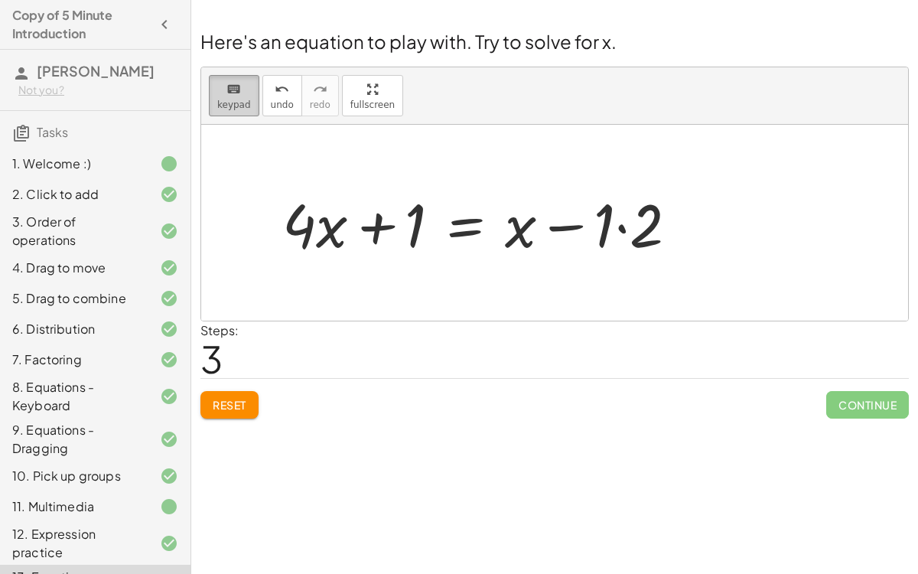
click at [217, 99] on span "keypad" at bounding box center [234, 104] width 34 height 11
click at [239, 99] on span "keypad" at bounding box center [234, 104] width 34 height 11
click at [464, 227] on div at bounding box center [486, 223] width 423 height 79
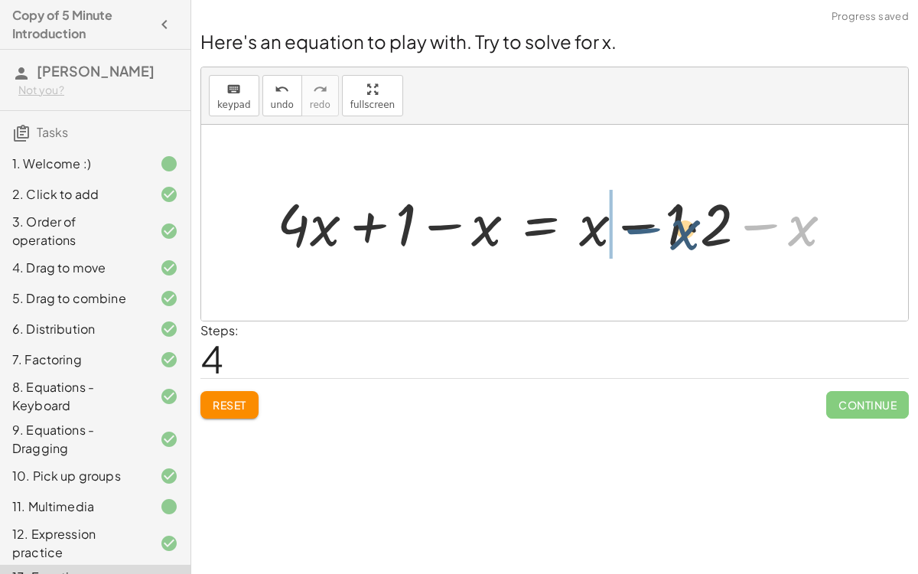
drag, startPoint x: 745, startPoint y: 225, endPoint x: 601, endPoint y: 232, distance: 144.0
click at [602, 233] on div at bounding box center [561, 222] width 584 height 77
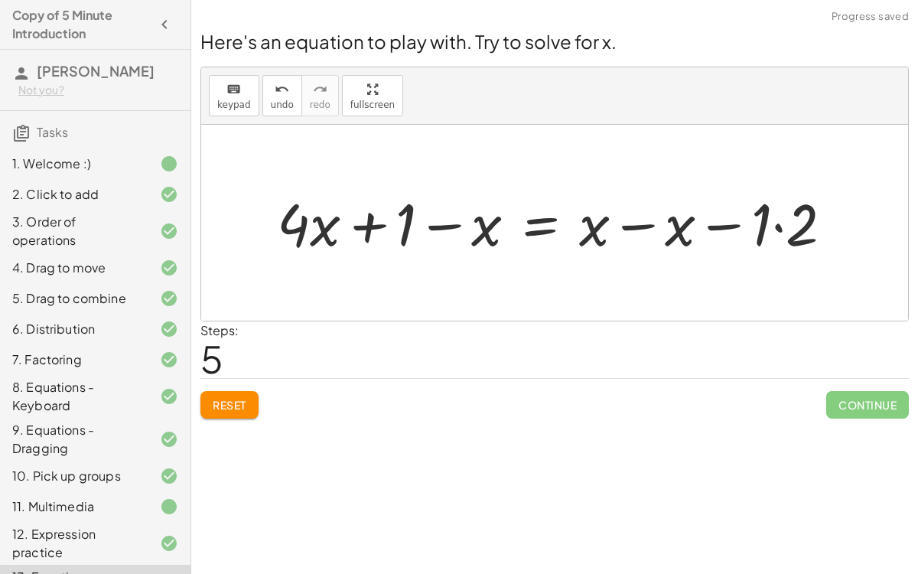
click at [632, 222] on div at bounding box center [561, 222] width 584 height 77
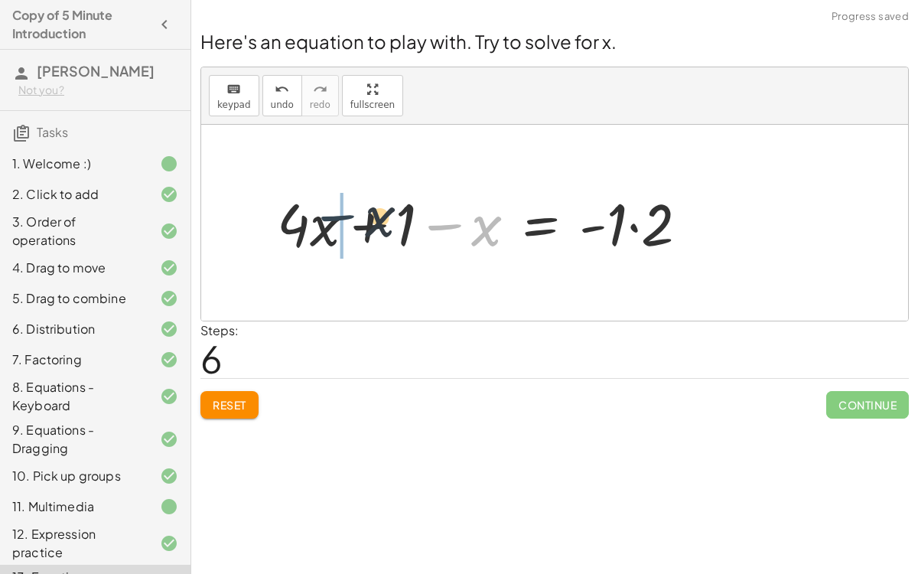
drag, startPoint x: 458, startPoint y: 224, endPoint x: 348, endPoint y: 214, distance: 109.9
click at [348, 215] on div at bounding box center [488, 222] width 439 height 77
click at [360, 220] on div at bounding box center [488, 222] width 439 height 77
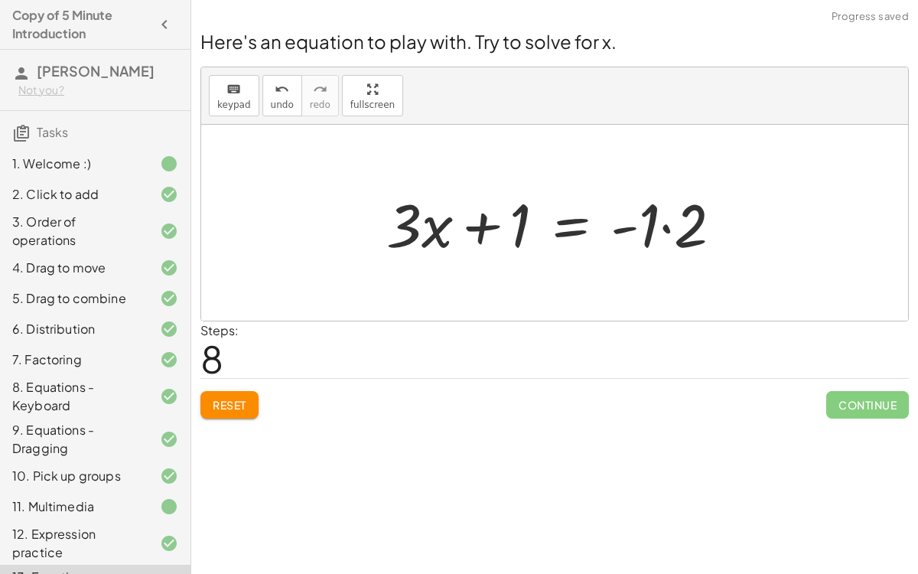
click at [664, 227] on div at bounding box center [561, 223] width 364 height 79
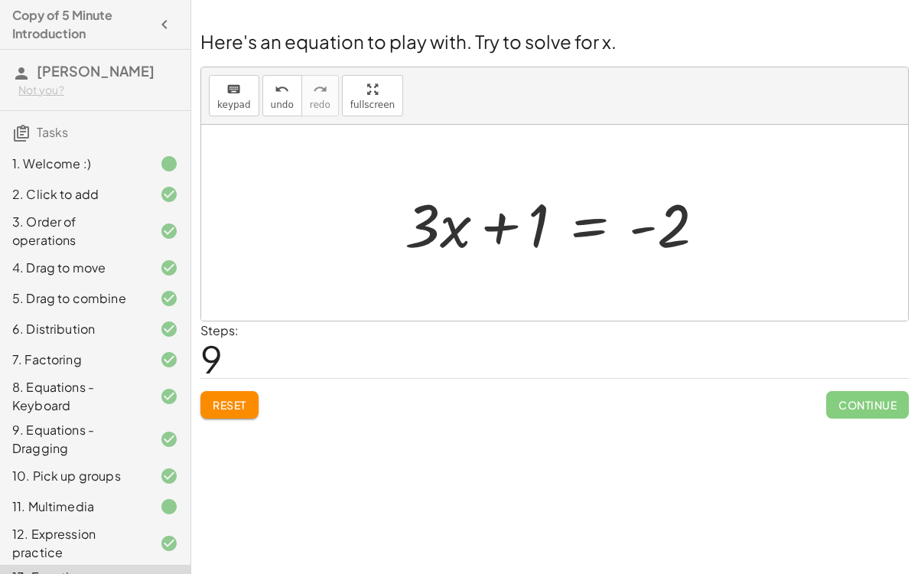
click at [246, 398] on span "Reset" at bounding box center [230, 405] width 34 height 14
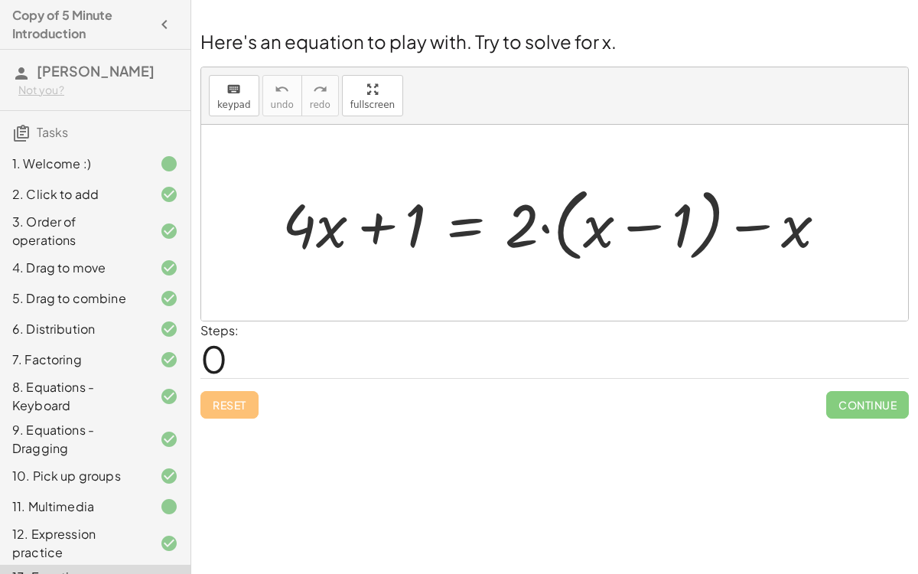
click at [553, 233] on div at bounding box center [561, 223] width 572 height 88
drag, startPoint x: 521, startPoint y: 232, endPoint x: 610, endPoint y: 238, distance: 89.0
click at [611, 239] on div at bounding box center [561, 223] width 572 height 88
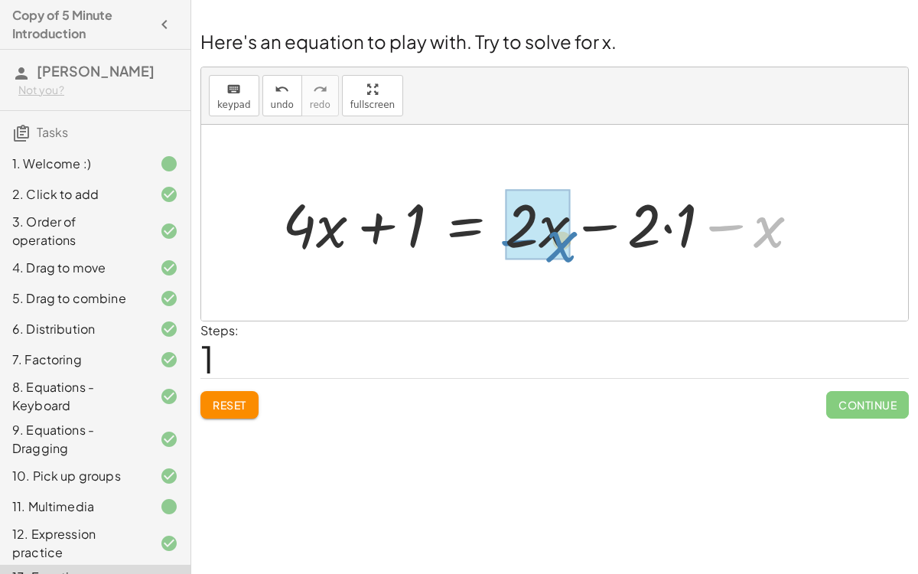
drag, startPoint x: 771, startPoint y: 223, endPoint x: 565, endPoint y: 235, distance: 206.2
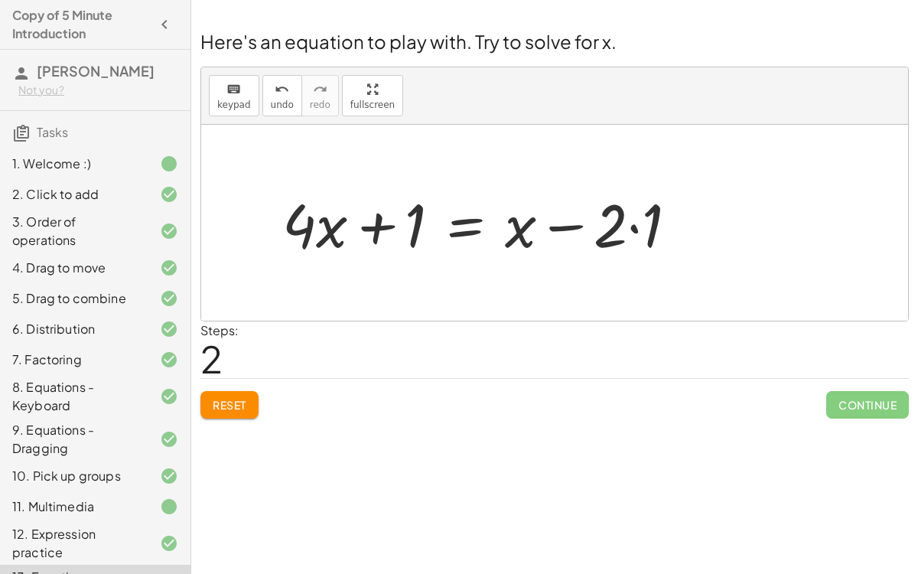
click at [465, 227] on div at bounding box center [486, 223] width 423 height 79
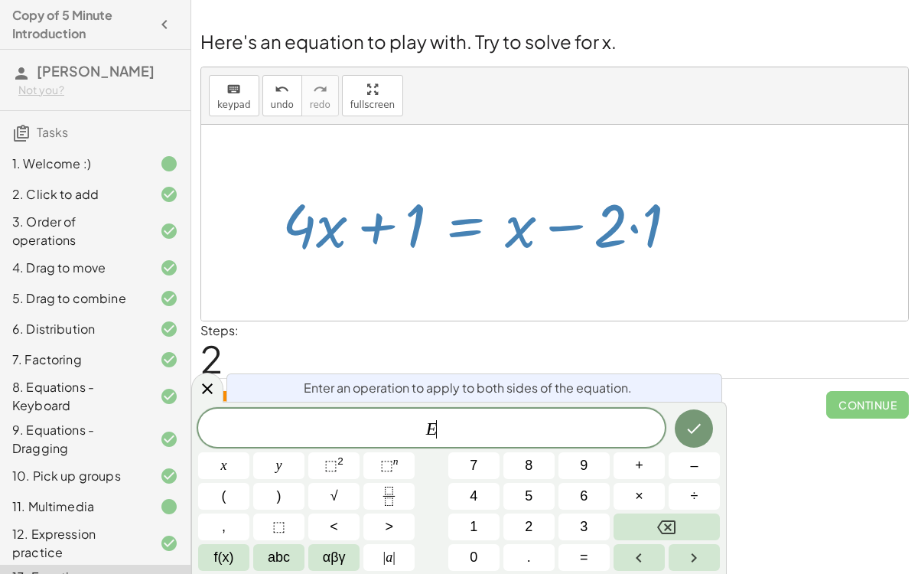
click at [466, 227] on div at bounding box center [486, 223] width 423 height 79
click at [221, 101] on span "keypad" at bounding box center [234, 104] width 34 height 11
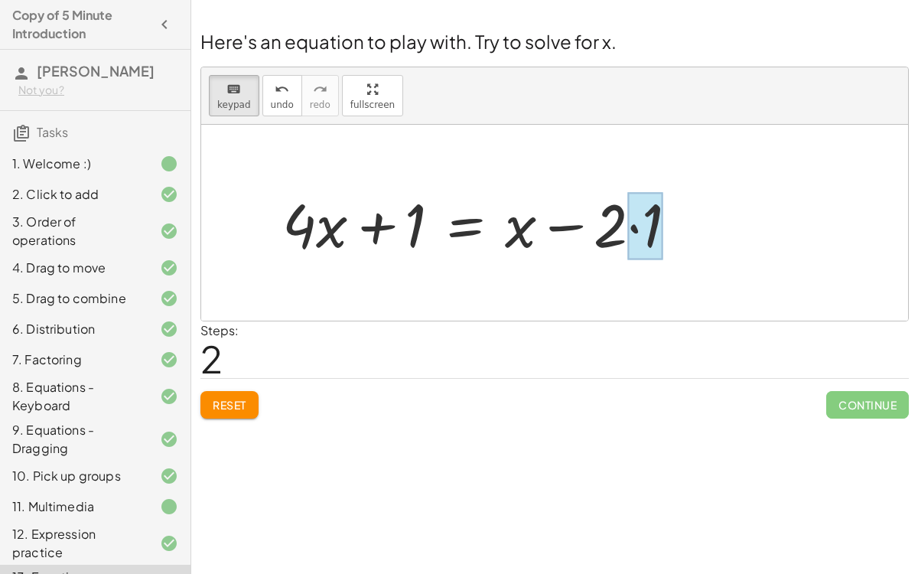
click at [632, 228] on div at bounding box center [646, 226] width 36 height 68
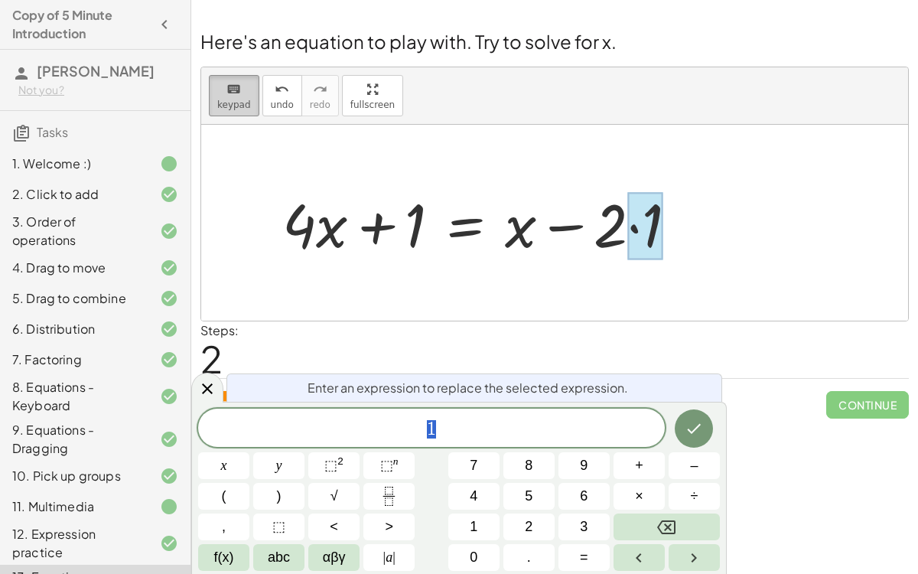
click at [215, 86] on button "keyboard keypad" at bounding box center [234, 95] width 51 height 41
click at [207, 382] on icon at bounding box center [207, 389] width 18 height 18
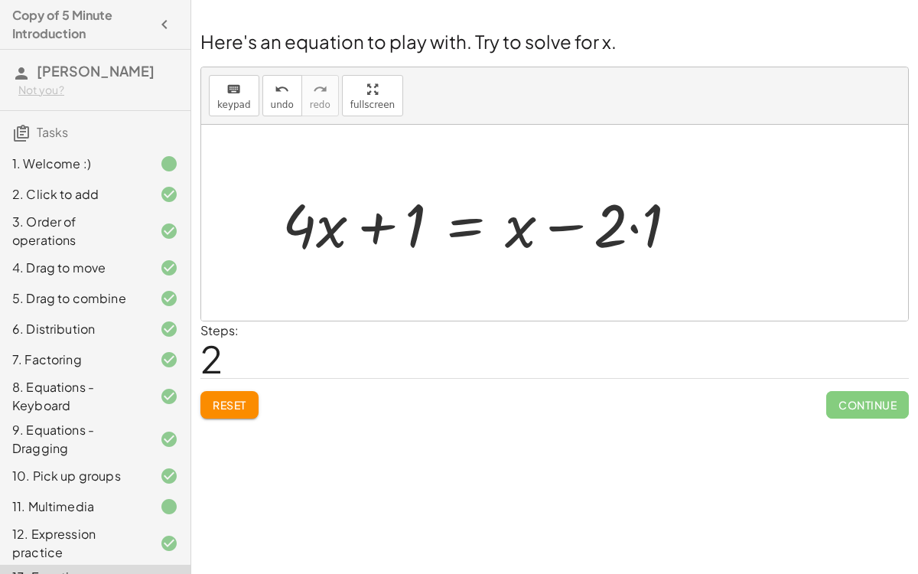
click at [631, 228] on div at bounding box center [486, 223] width 423 height 79
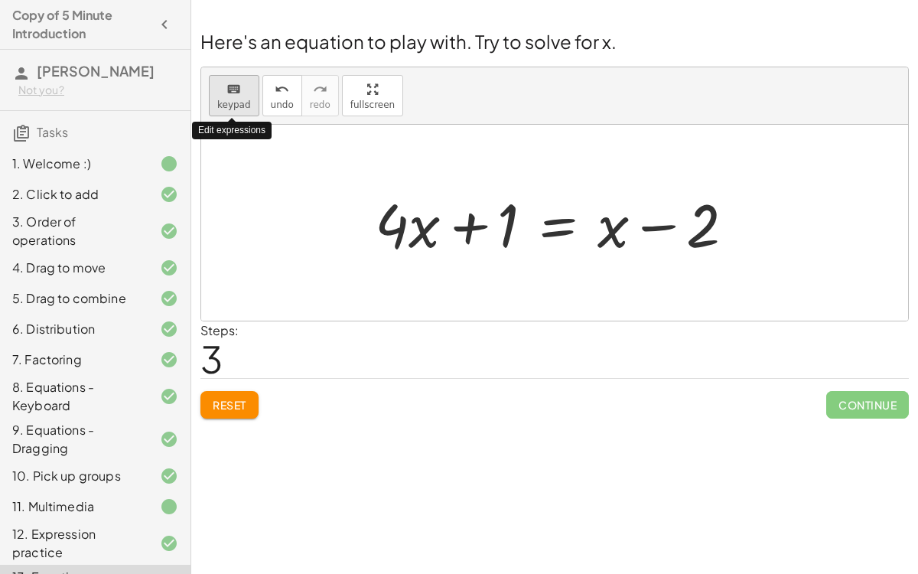
click at [230, 99] on span "keypad" at bounding box center [234, 104] width 34 height 11
click at [556, 221] on div at bounding box center [560, 223] width 387 height 79
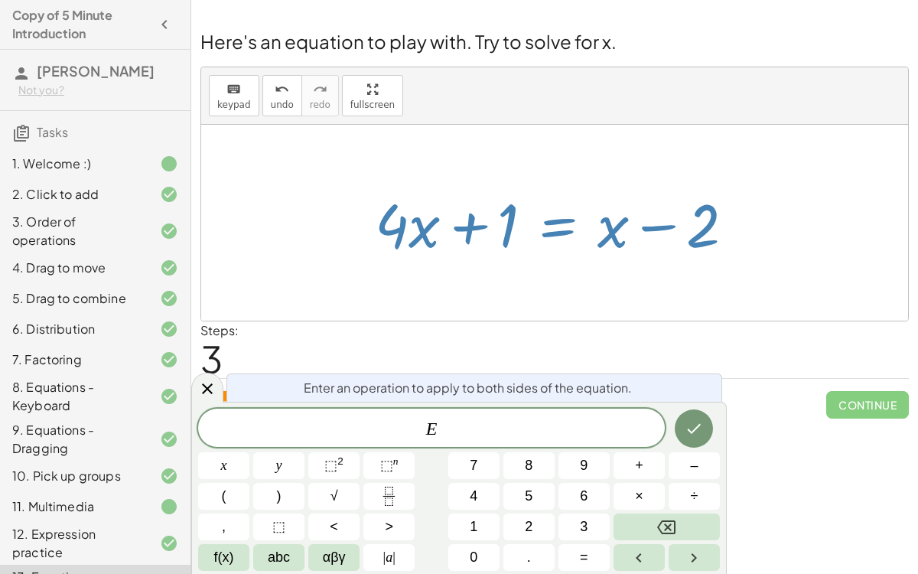
click at [622, 426] on span "E" at bounding box center [431, 429] width 467 height 21
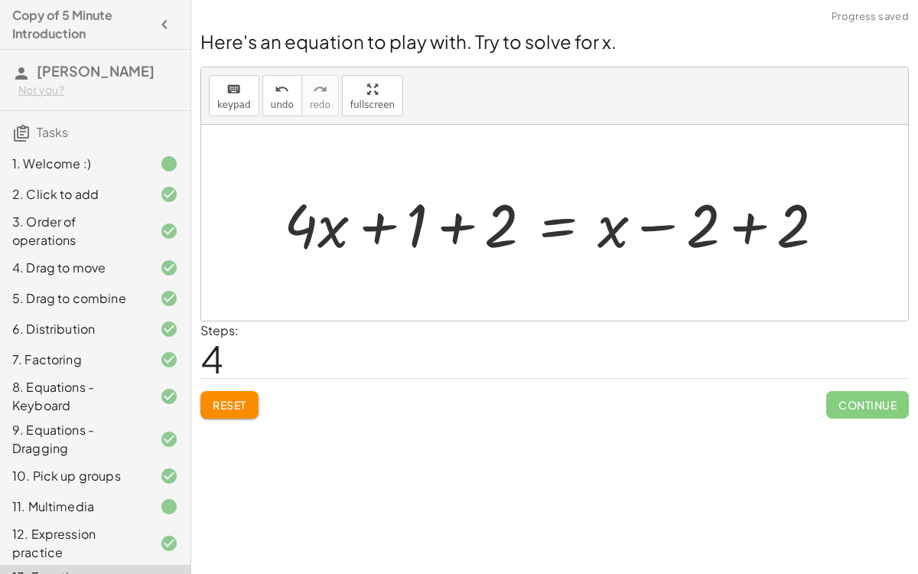
click at [744, 226] on div at bounding box center [560, 223] width 569 height 79
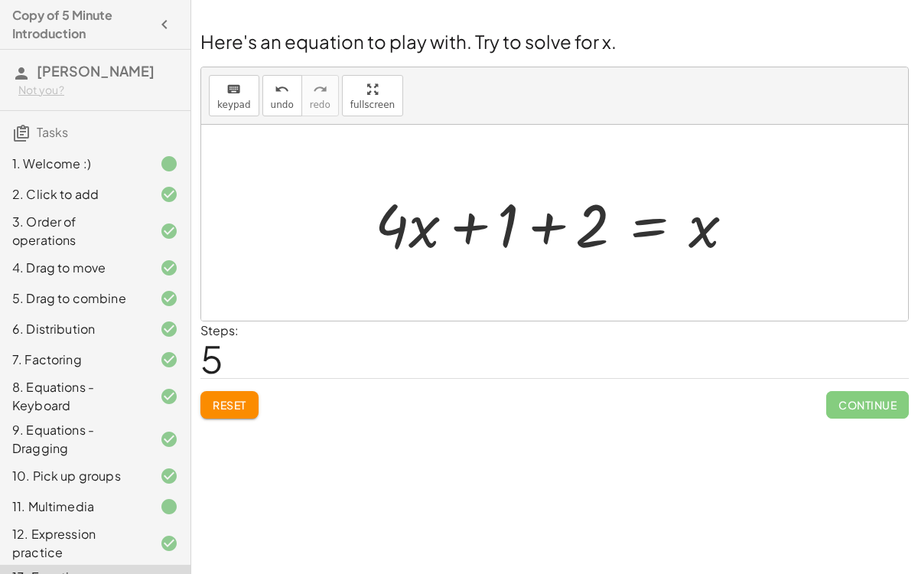
click at [546, 227] on div at bounding box center [560, 223] width 387 height 79
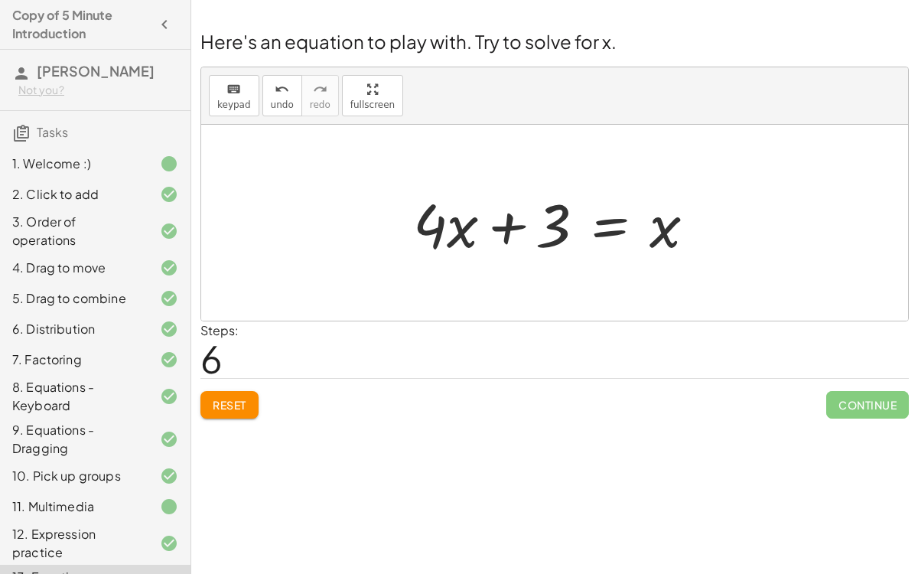
click at [609, 226] on div at bounding box center [561, 223] width 311 height 79
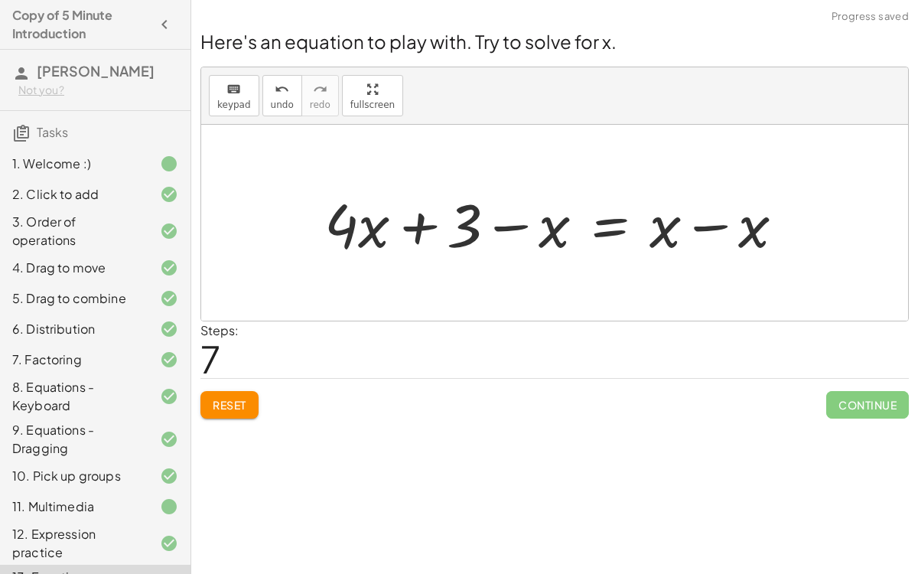
click at [716, 223] on div at bounding box center [560, 223] width 487 height 79
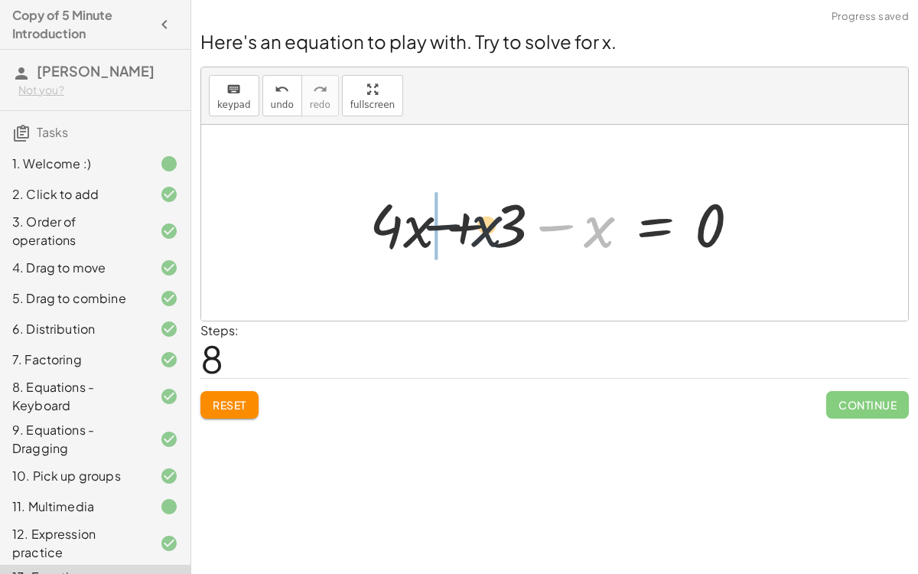
drag, startPoint x: 589, startPoint y: 230, endPoint x: 469, endPoint y: 227, distance: 120.2
click at [469, 227] on div at bounding box center [561, 223] width 398 height 79
click at [468, 223] on div at bounding box center [561, 223] width 398 height 79
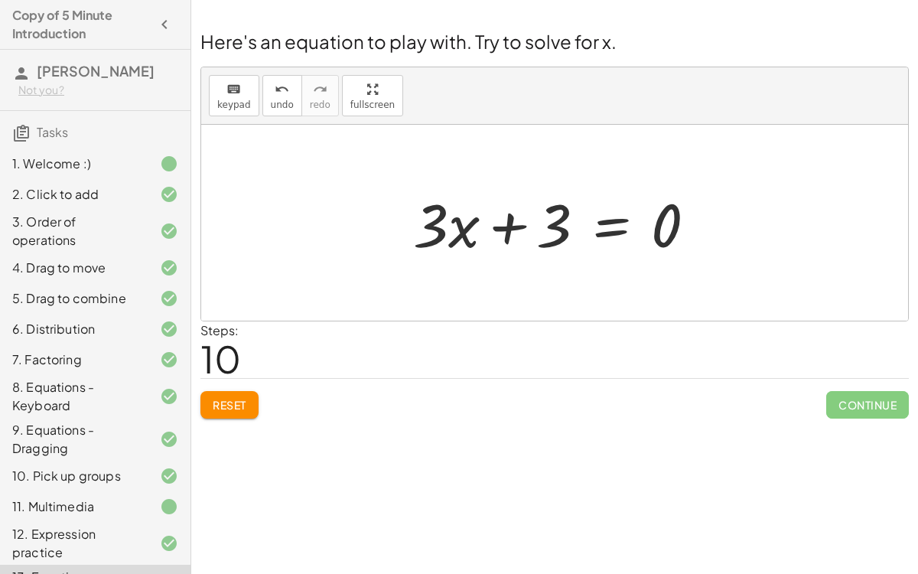
click at [615, 227] on div at bounding box center [561, 223] width 311 height 79
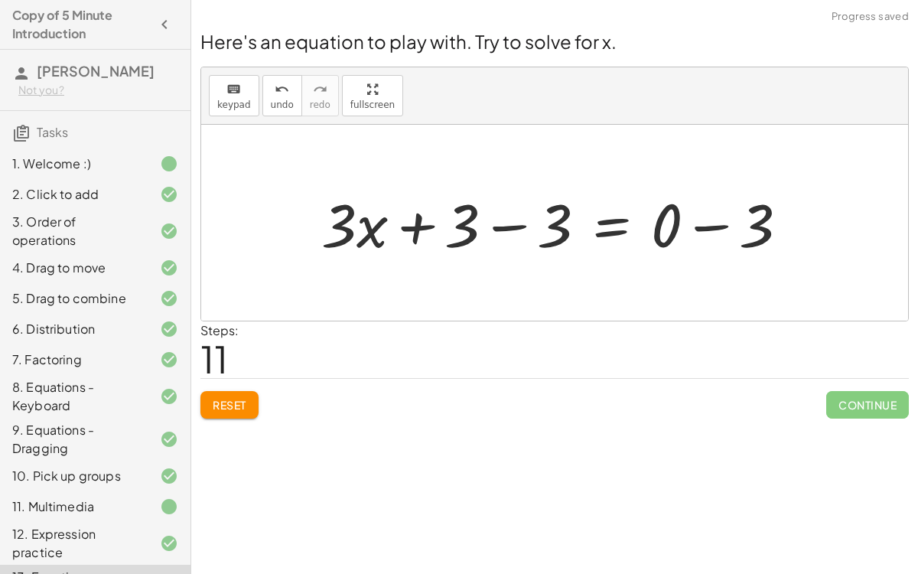
click at [503, 227] on div at bounding box center [561, 223] width 495 height 79
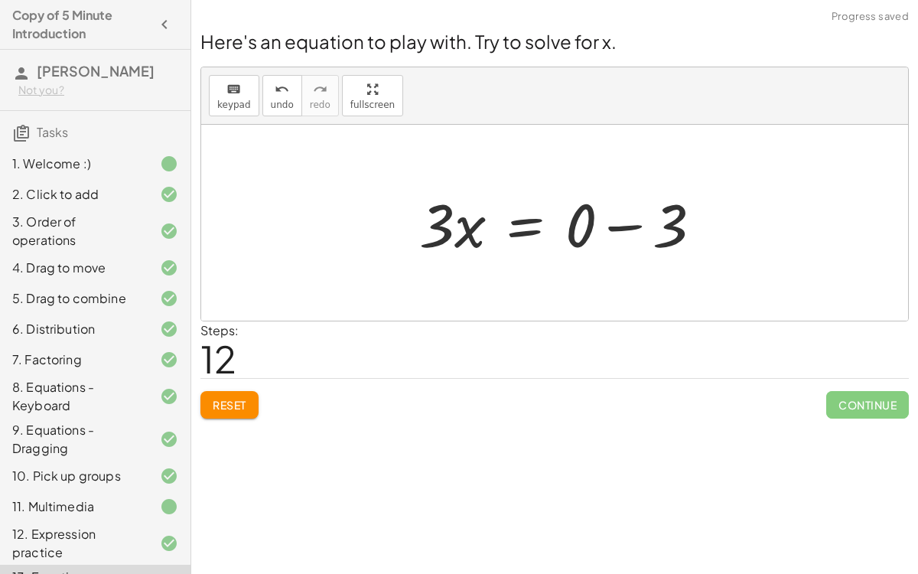
click at [706, 224] on div at bounding box center [567, 223] width 311 height 79
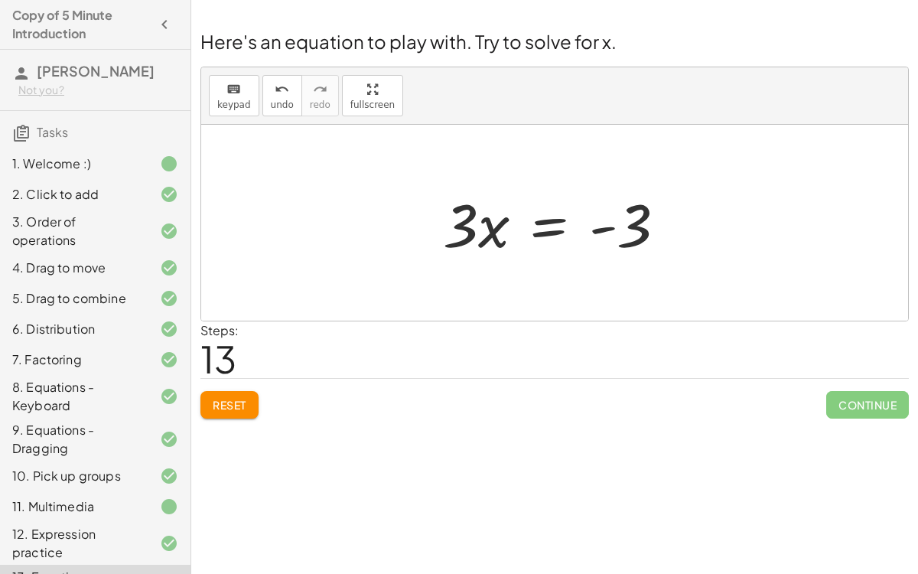
click at [540, 219] on div at bounding box center [560, 223] width 251 height 79
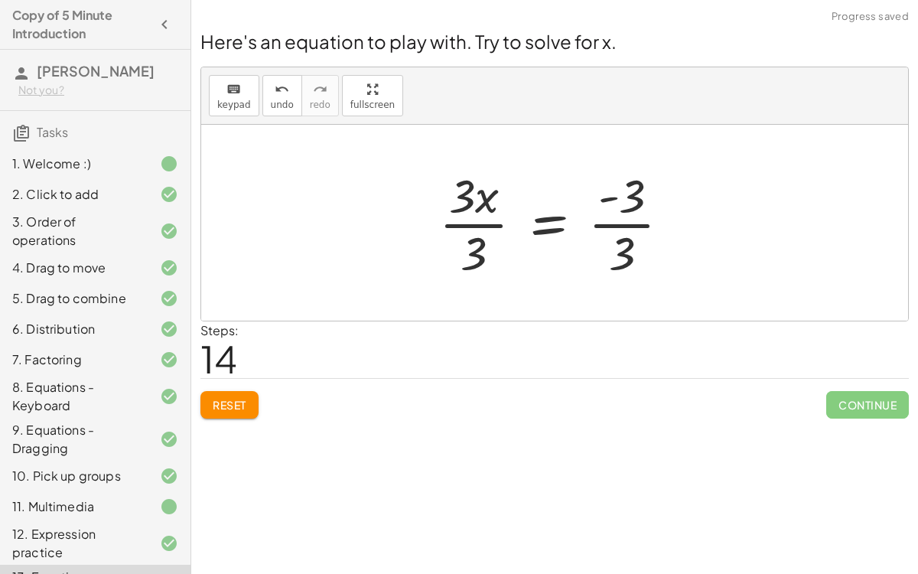
click at [477, 228] on div at bounding box center [561, 223] width 259 height 118
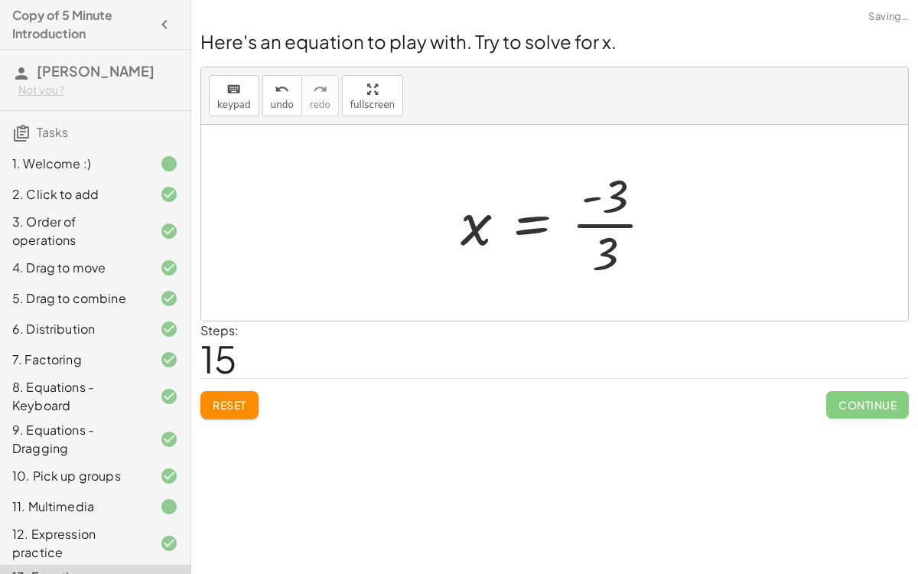
click at [634, 220] on div at bounding box center [563, 223] width 220 height 118
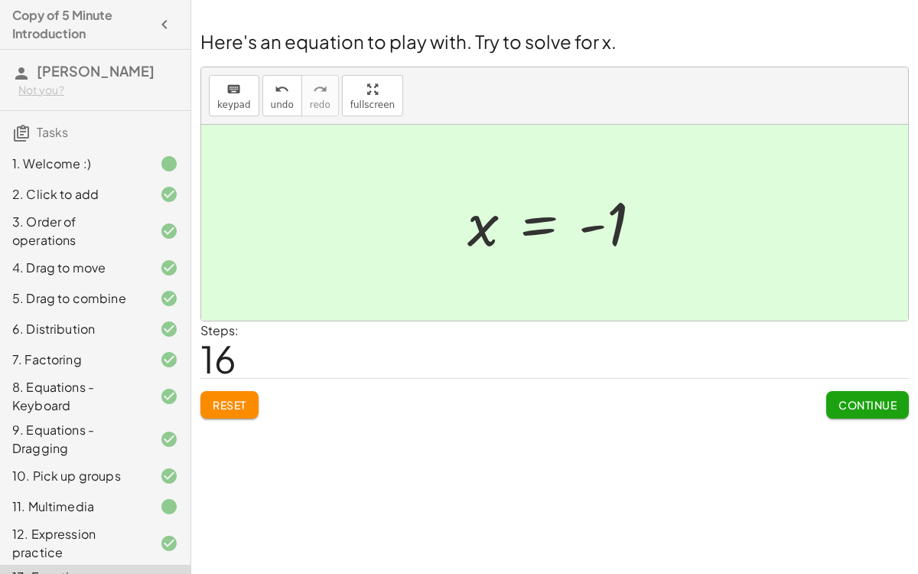
click at [839, 409] on span "Continue" at bounding box center [868, 405] width 58 height 14
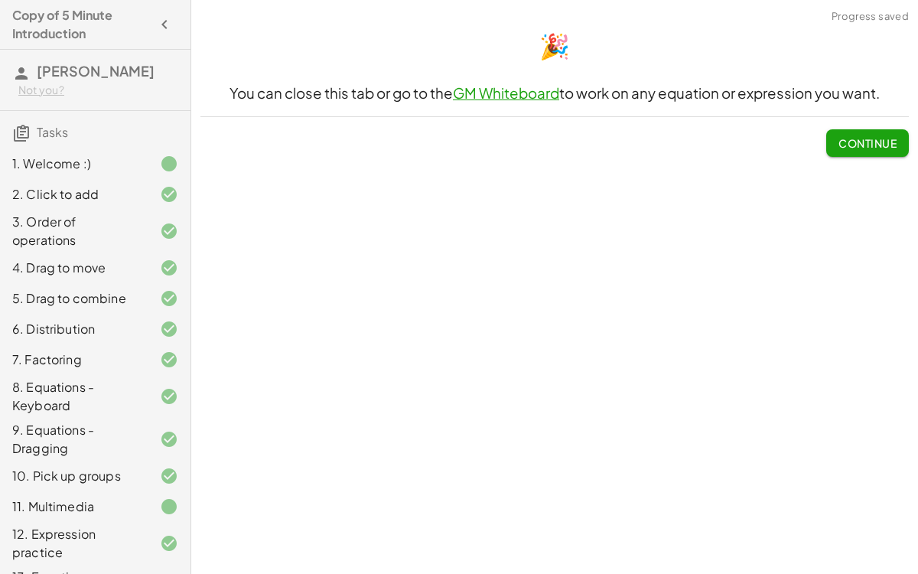
click at [865, 143] on span "Continue" at bounding box center [868, 143] width 58 height 14
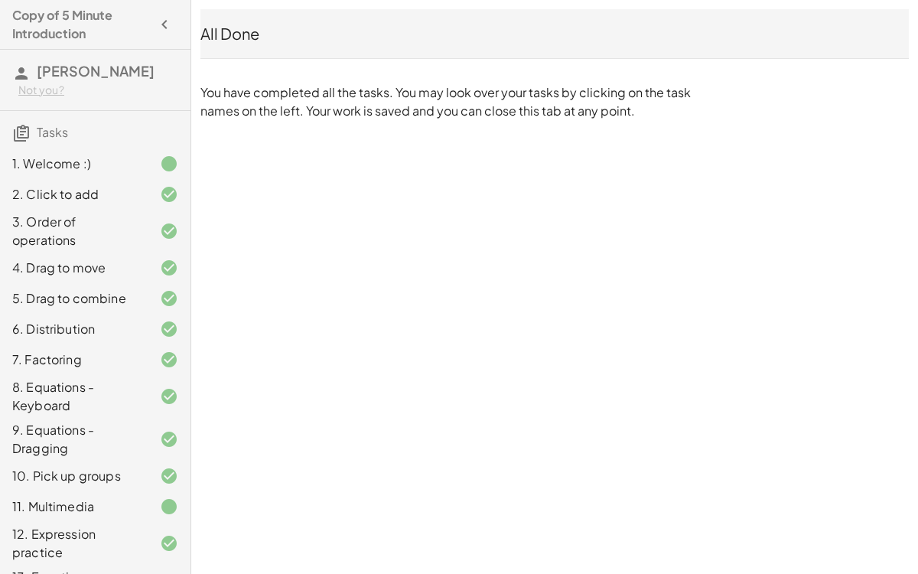
click at [0, 0] on div "Copy of 5 Minute Introduction [PERSON_NAME] Not you? Tasks 1. Welcome :) 2. Cli…" at bounding box center [0, 0] width 0 height 0
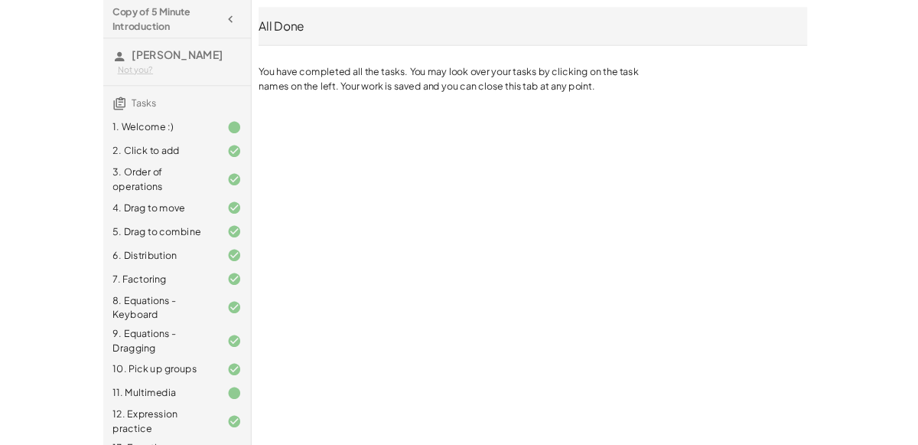
scroll to position [57, 0]
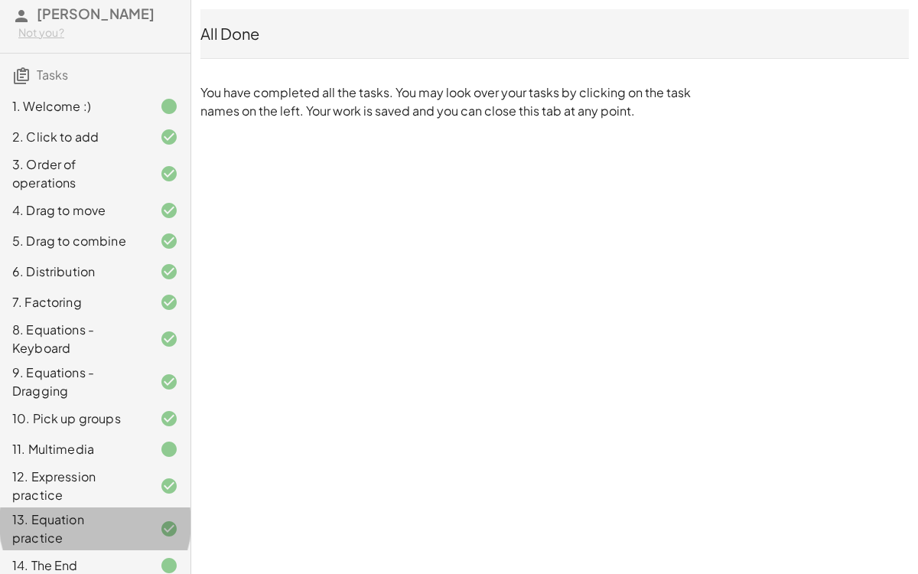
click at [139, 444] on div at bounding box center [156, 529] width 43 height 18
